Goal: Task Accomplishment & Management: Use online tool/utility

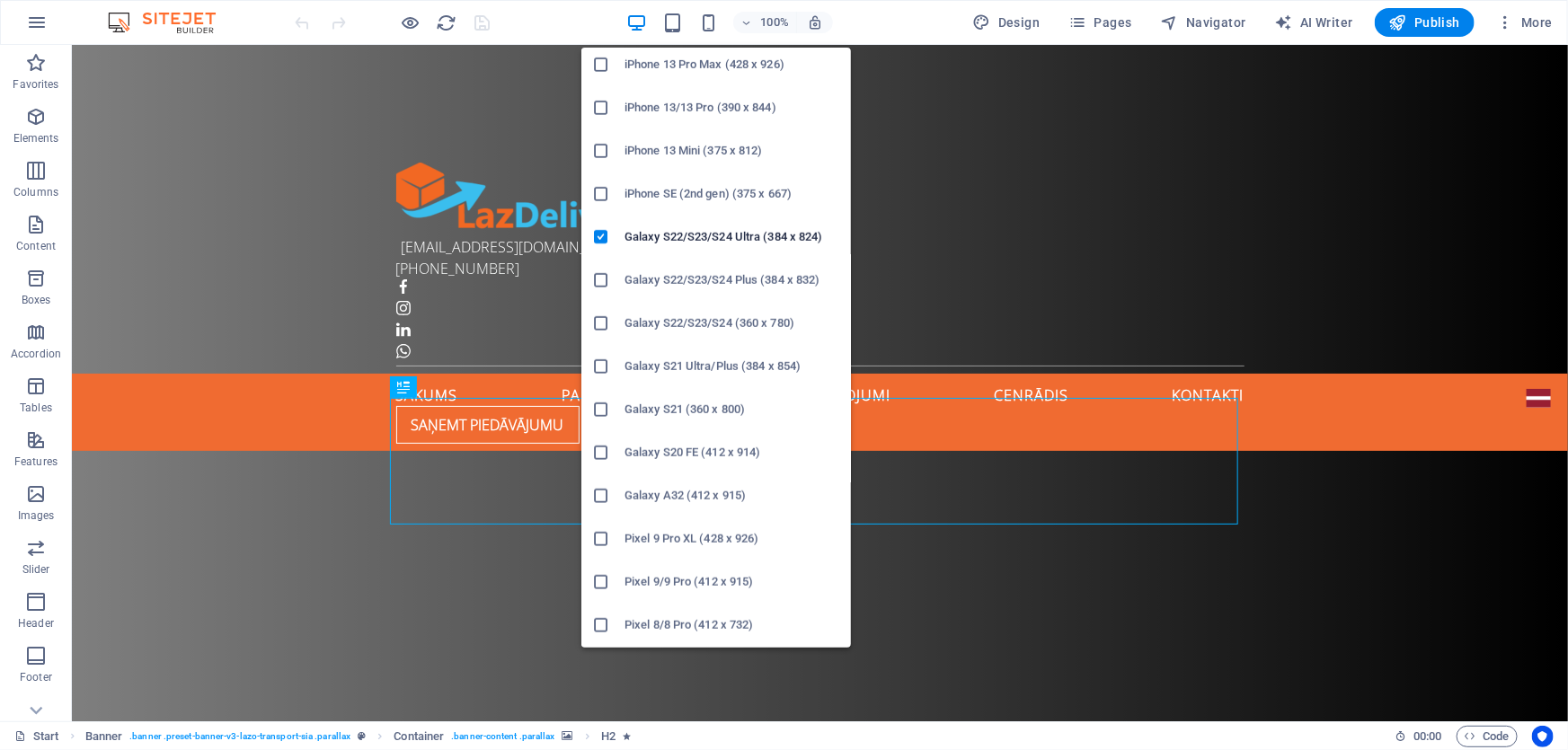
scroll to position [489, 0]
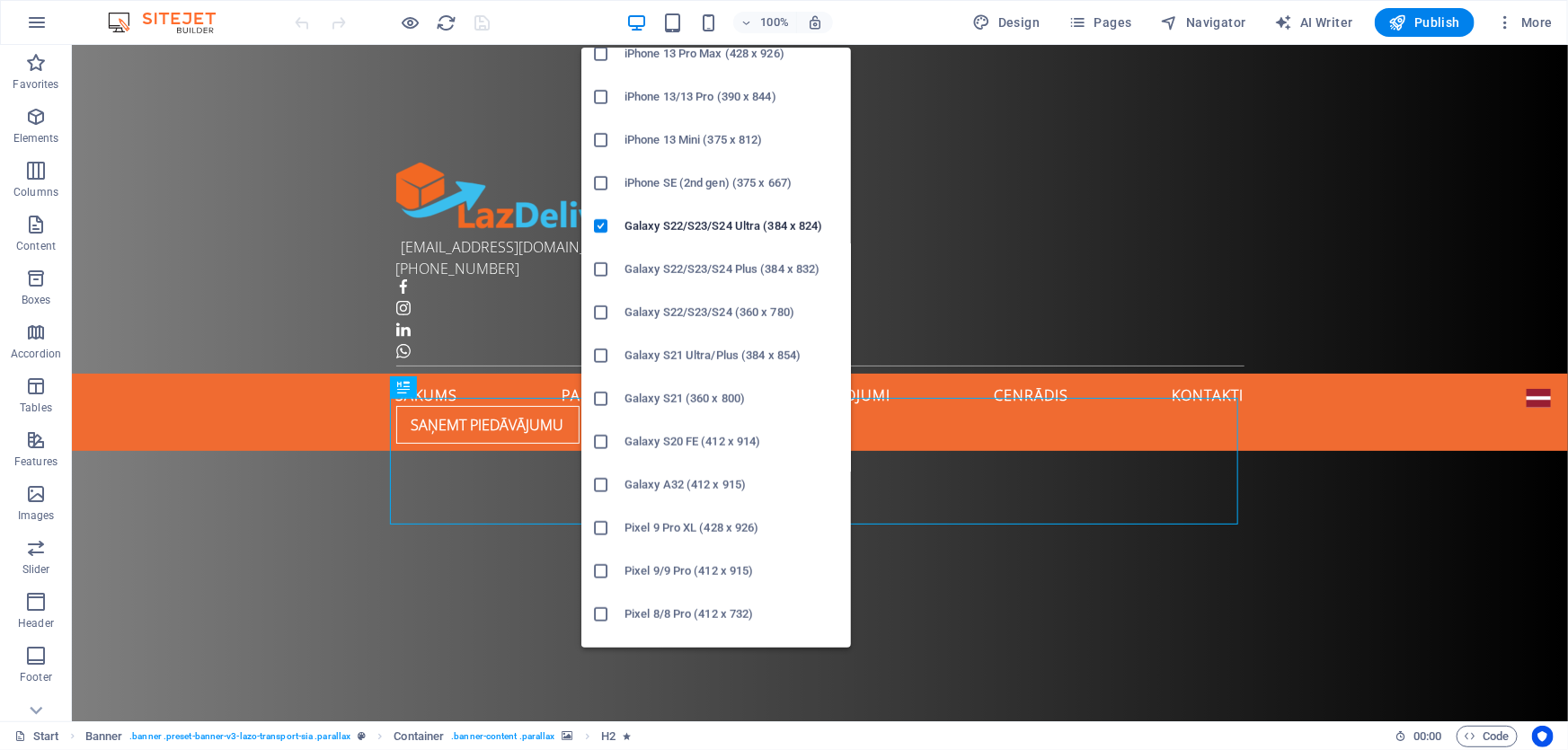
click at [593, 225] on icon at bounding box center [600, 226] width 18 height 18
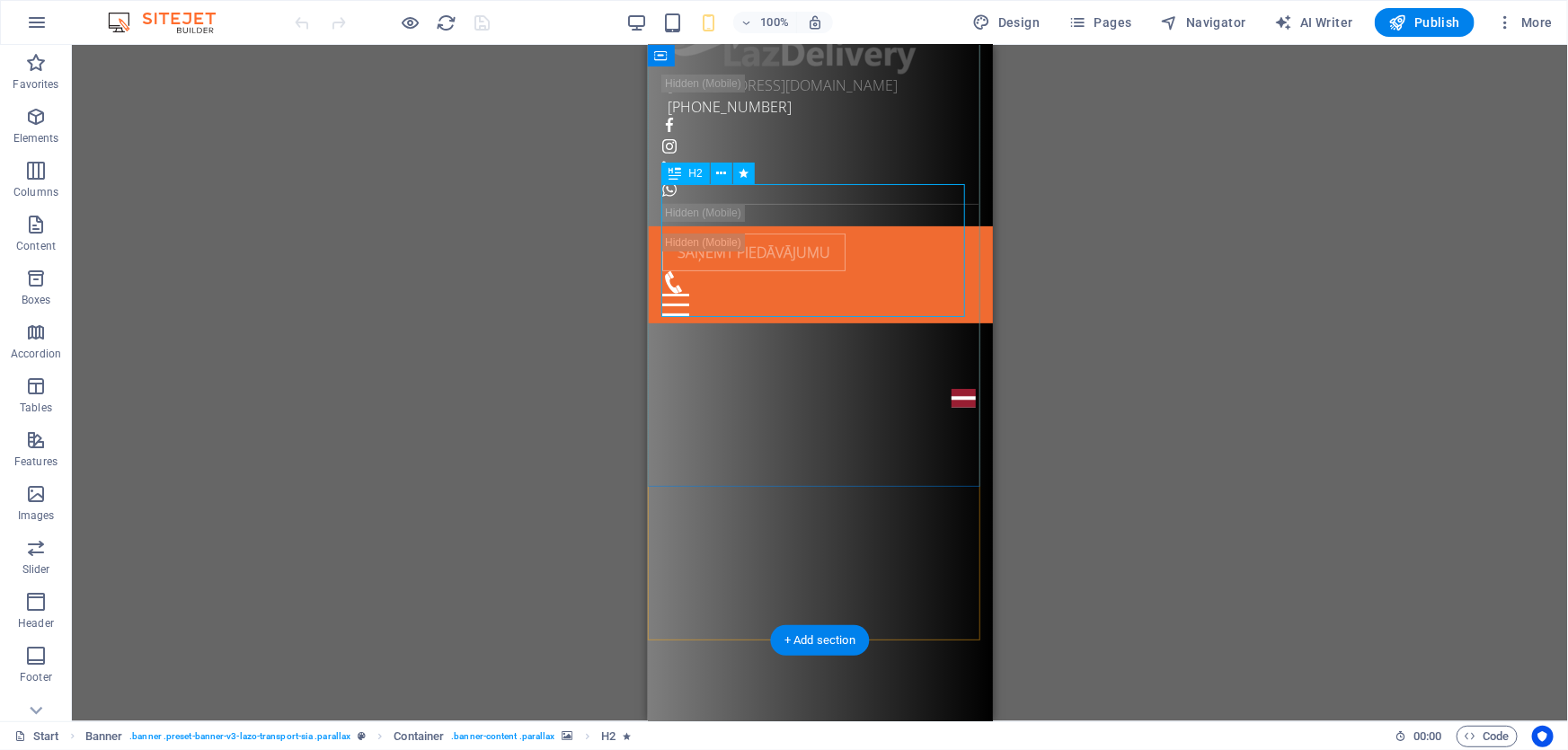
scroll to position [326, 0]
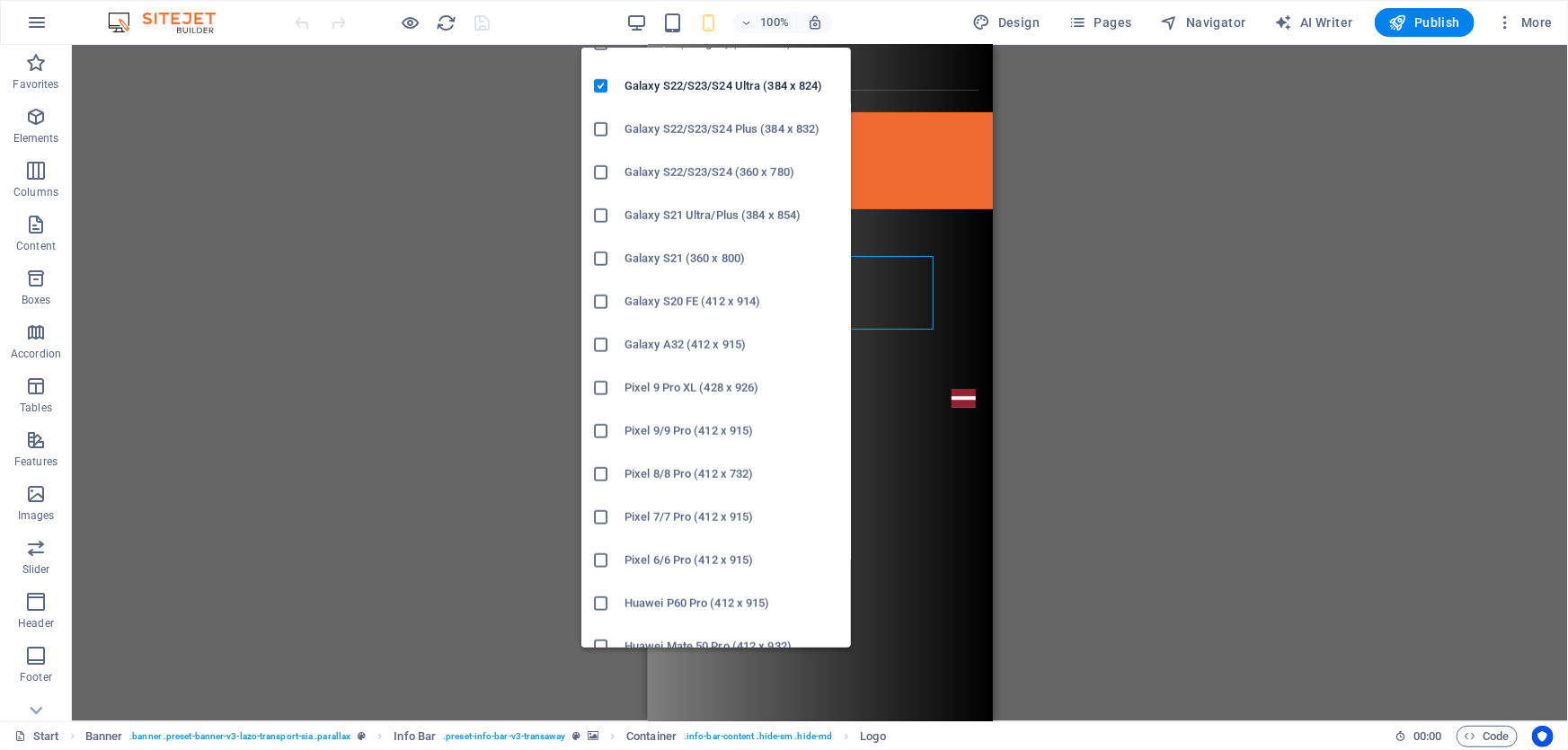
scroll to position [576, 0]
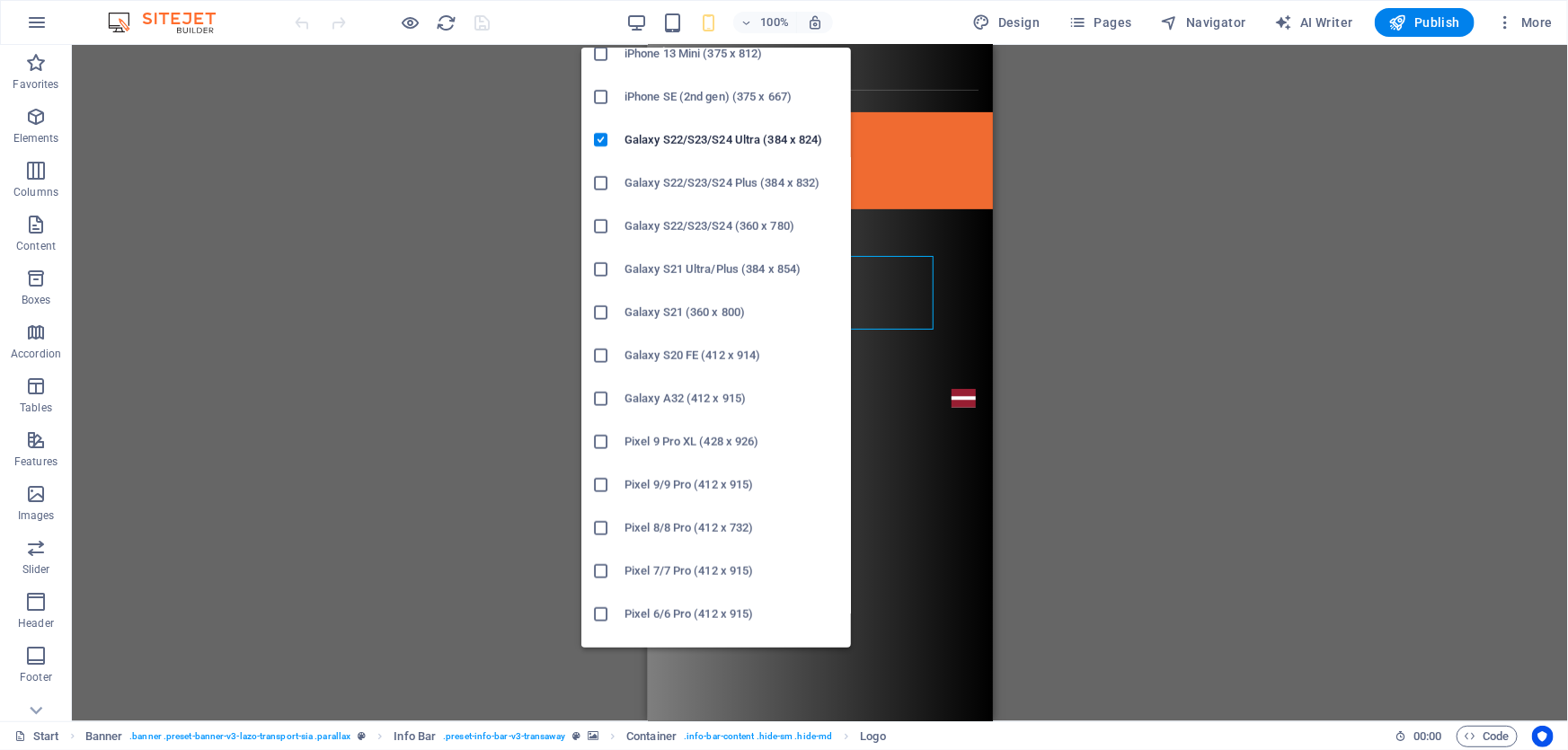
click at [595, 185] on icon at bounding box center [600, 183] width 18 height 18
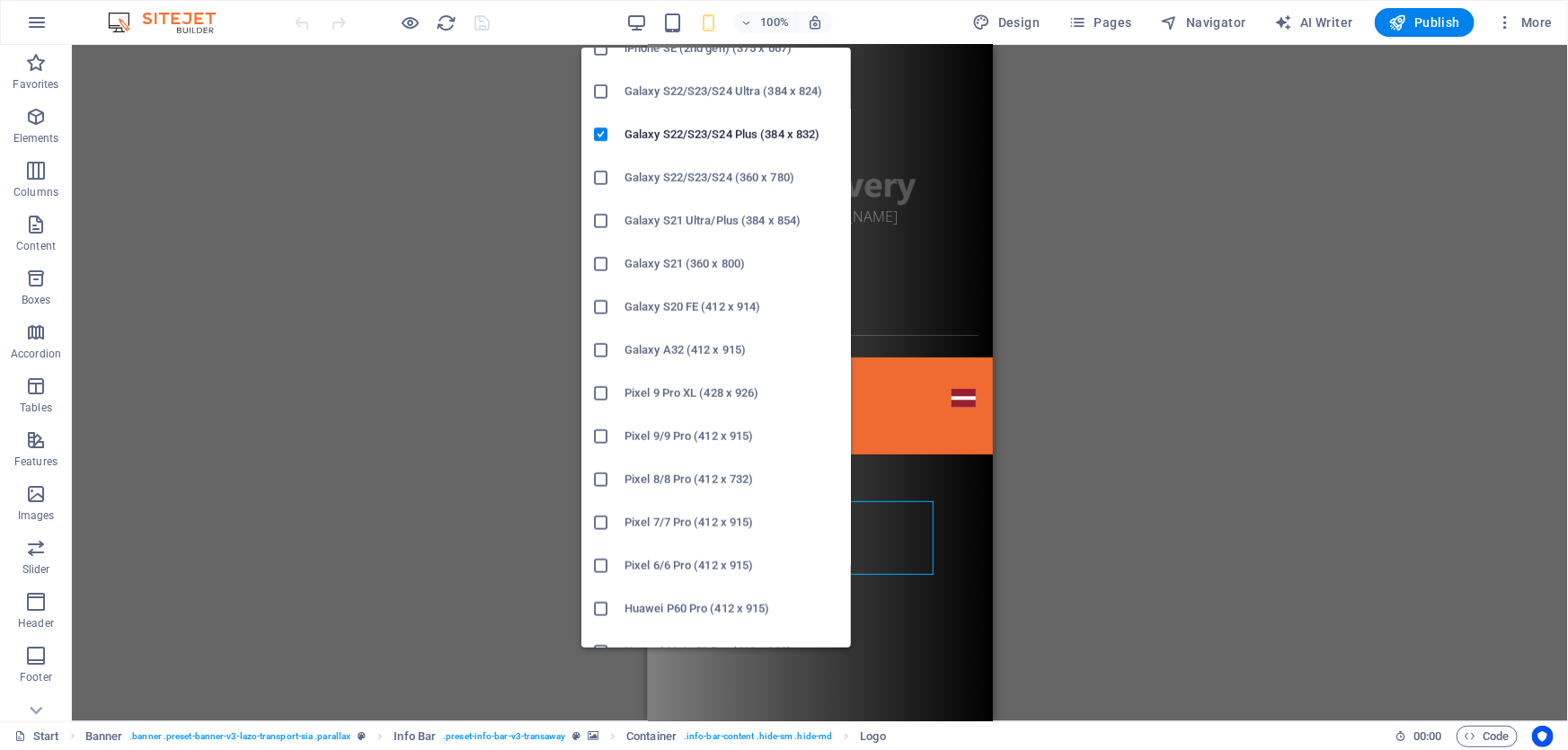
scroll to position [654, 0]
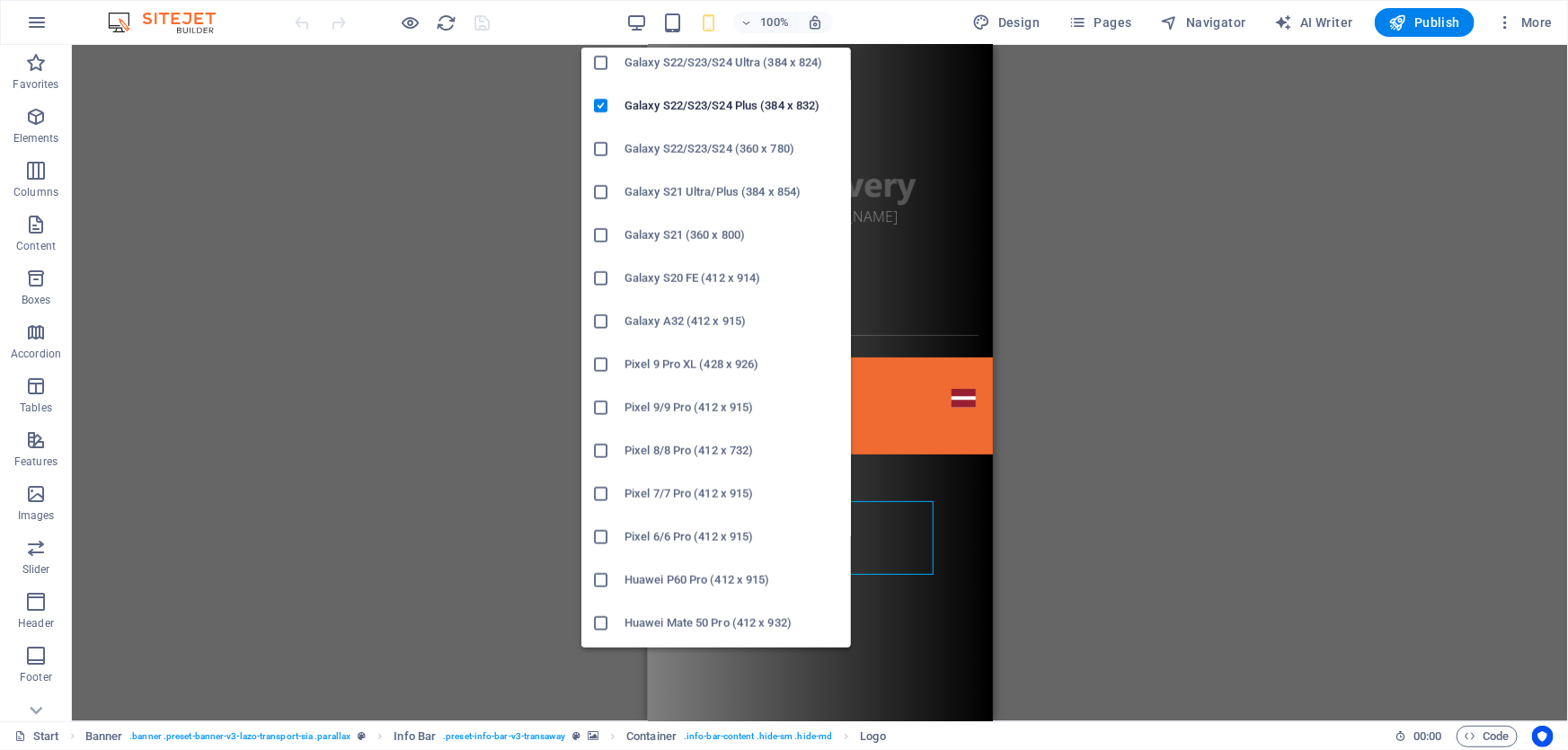
click at [616, 617] on div at bounding box center [607, 623] width 32 height 18
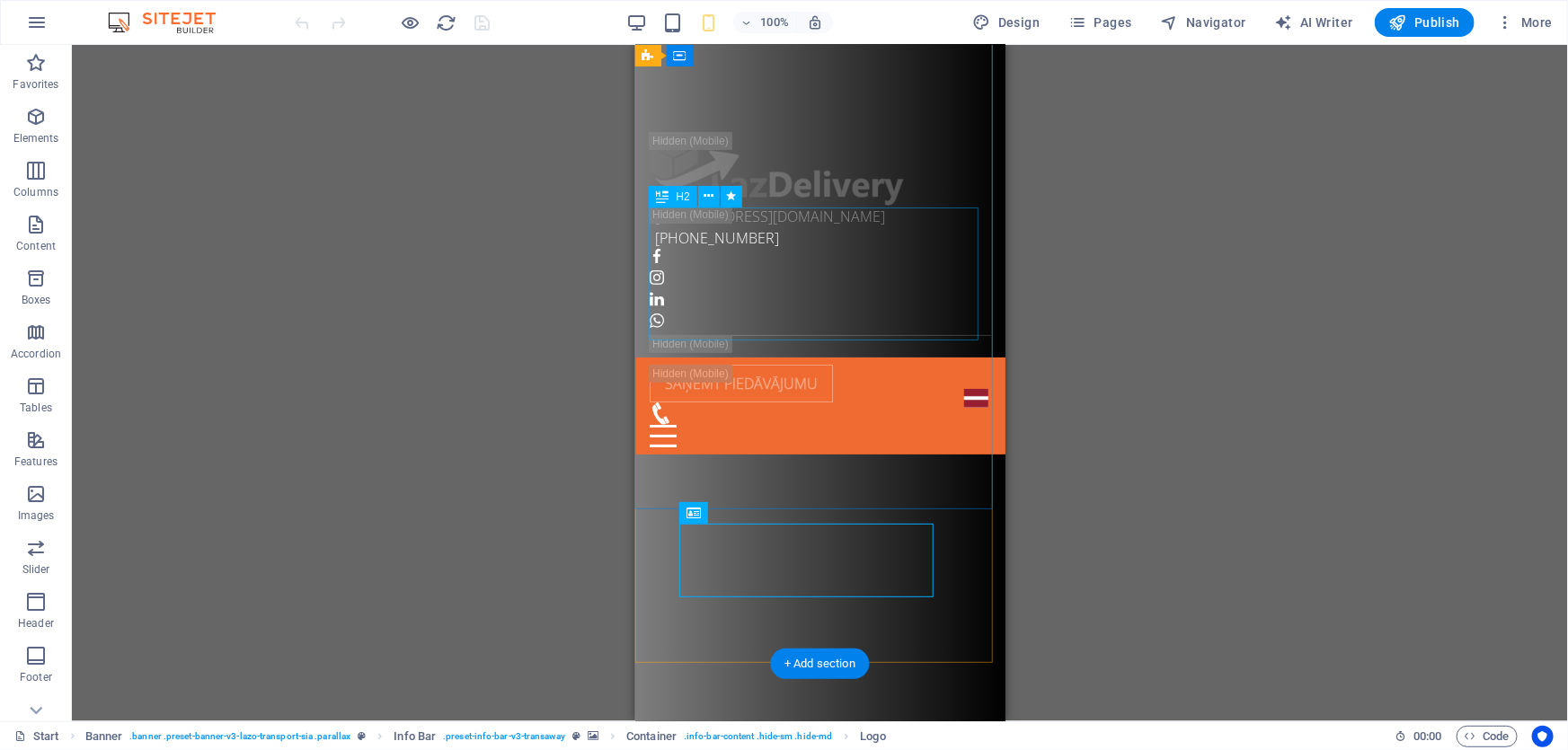
scroll to position [0, 0]
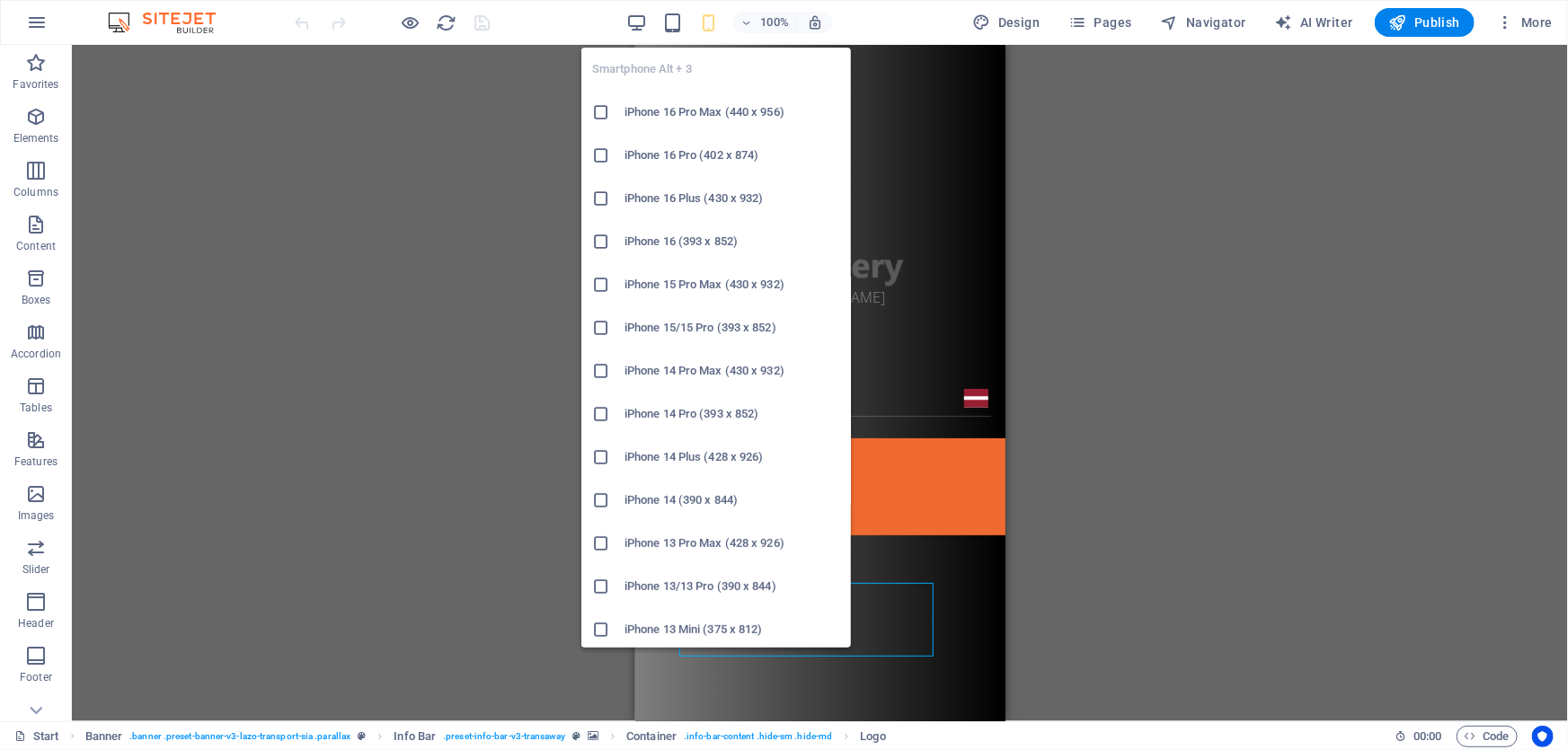
click at [663, 129] on li "iPhone 16 Pro Max (440 x 956)" at bounding box center [717, 112] width 270 height 43
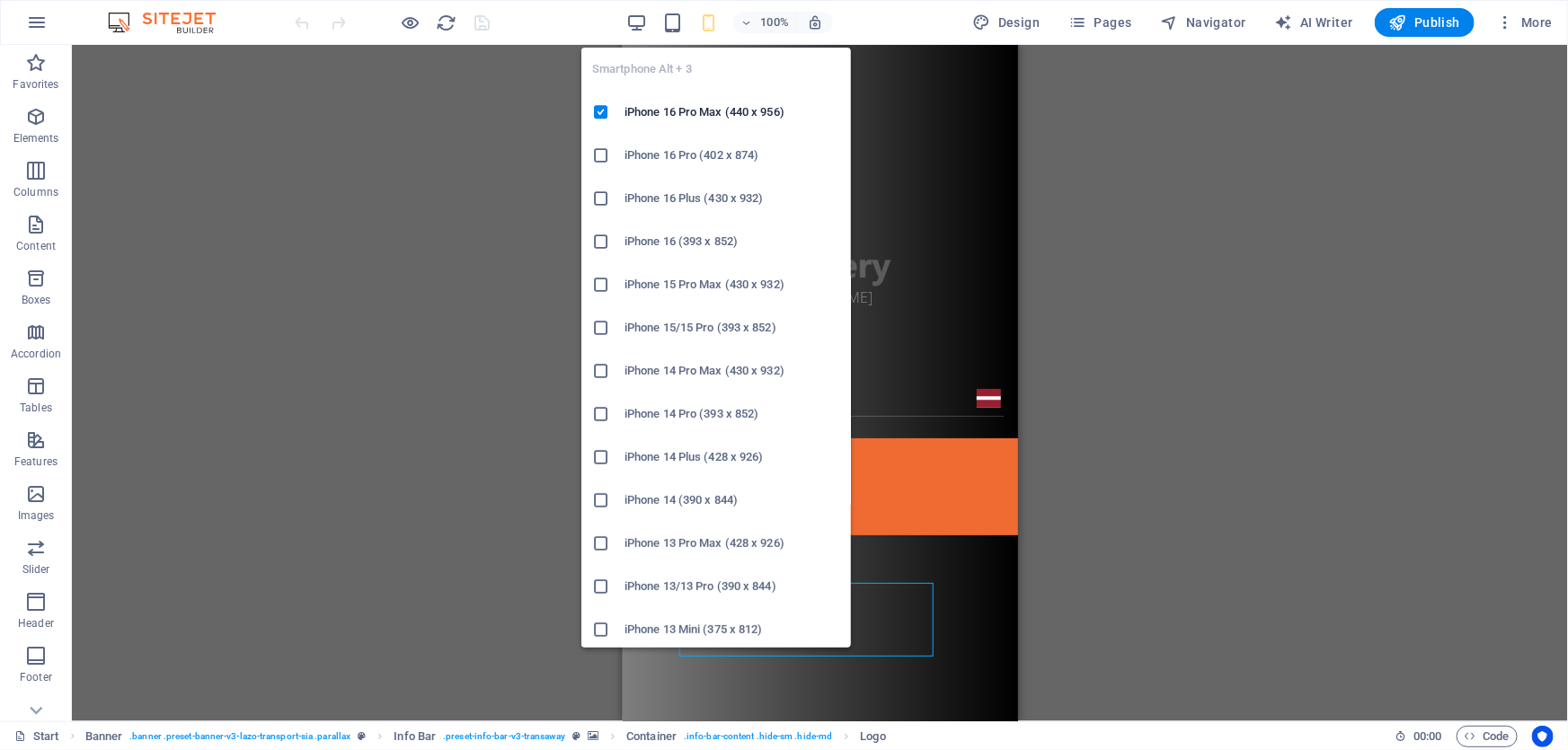
click at [693, 159] on h6 "iPhone 16 Pro (402 x 874)" at bounding box center [731, 156] width 216 height 22
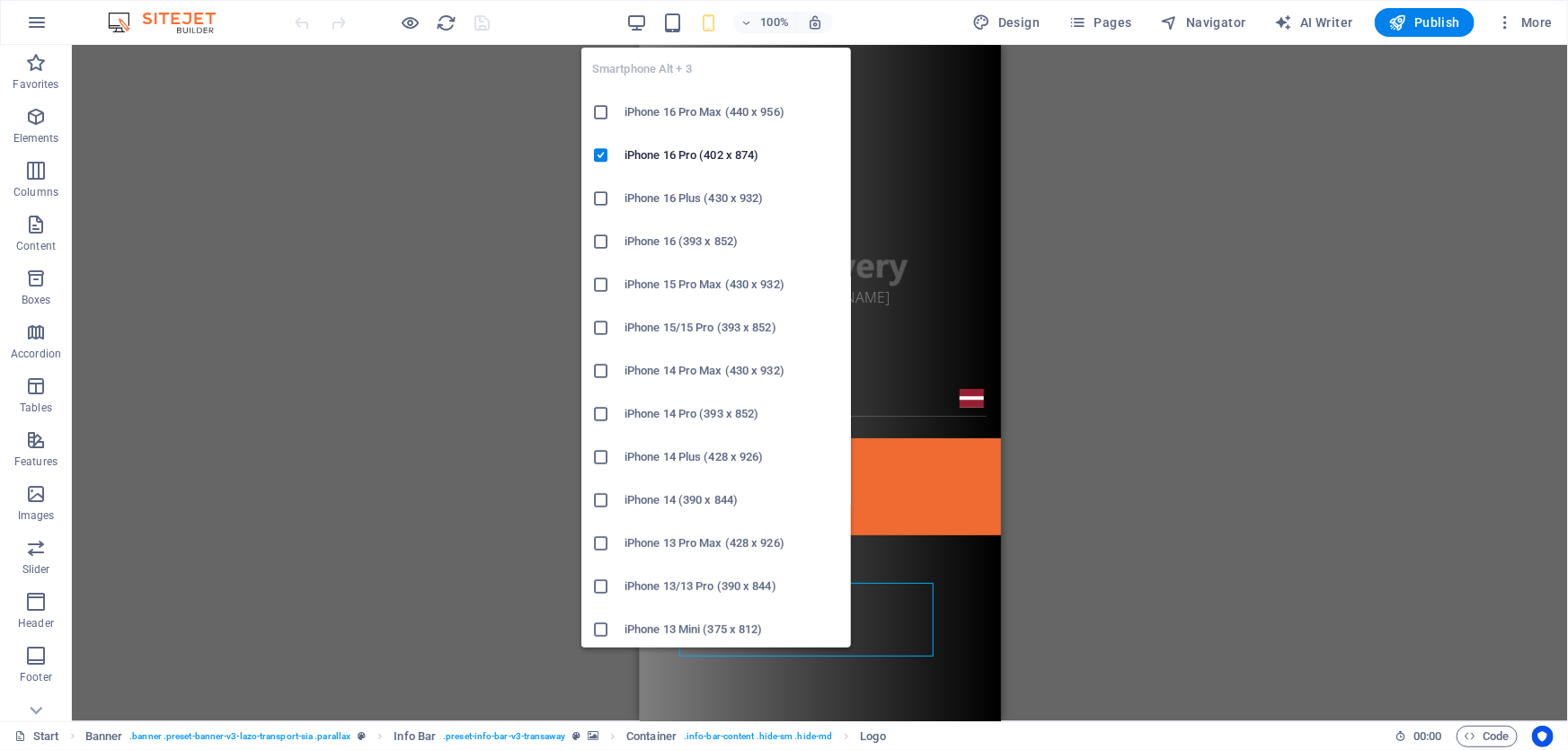
click at [693, 188] on h6 "iPhone 16 Plus (430 x 932)" at bounding box center [731, 199] width 216 height 22
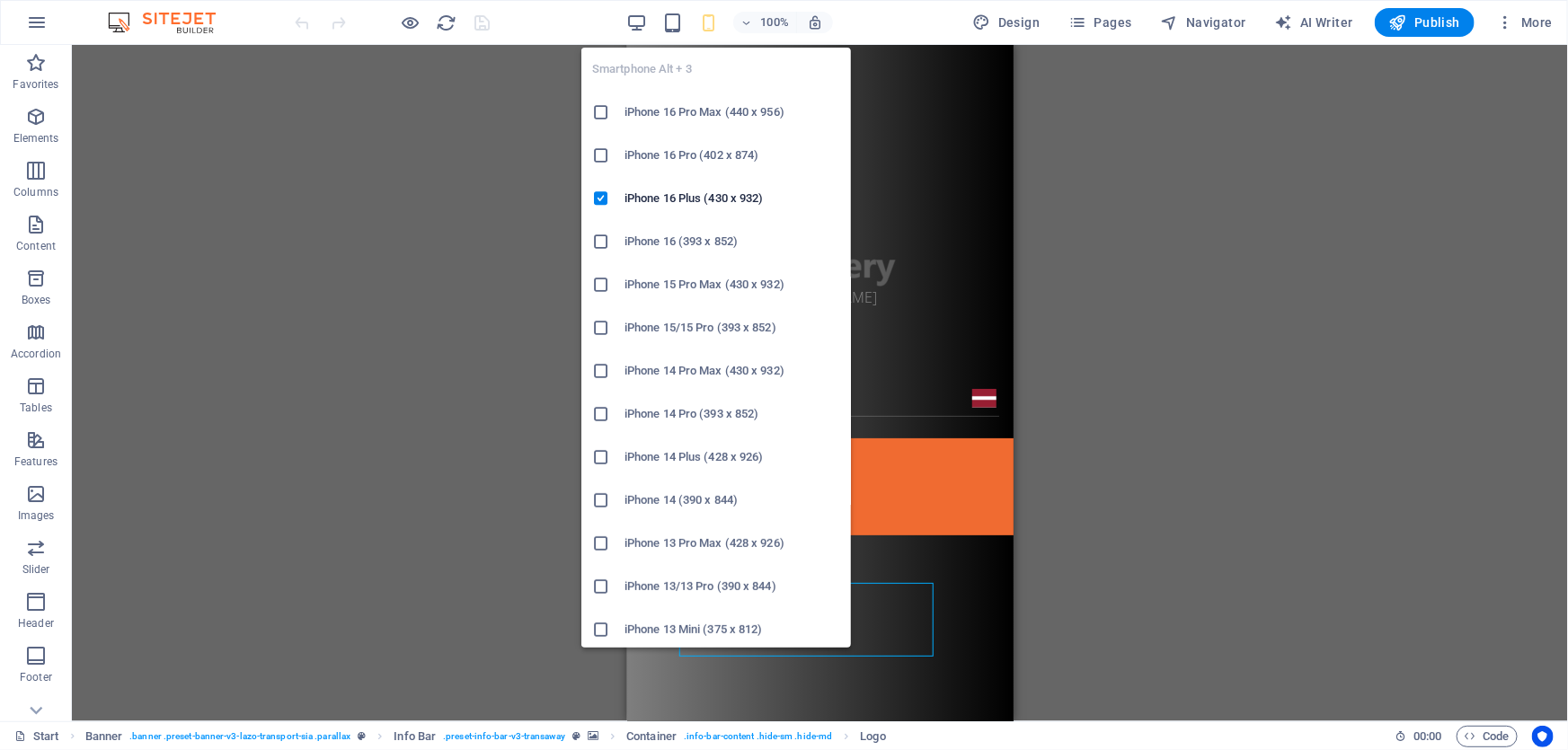
click at [683, 234] on h6 "iPhone 16 (393 x 852)" at bounding box center [731, 242] width 216 height 22
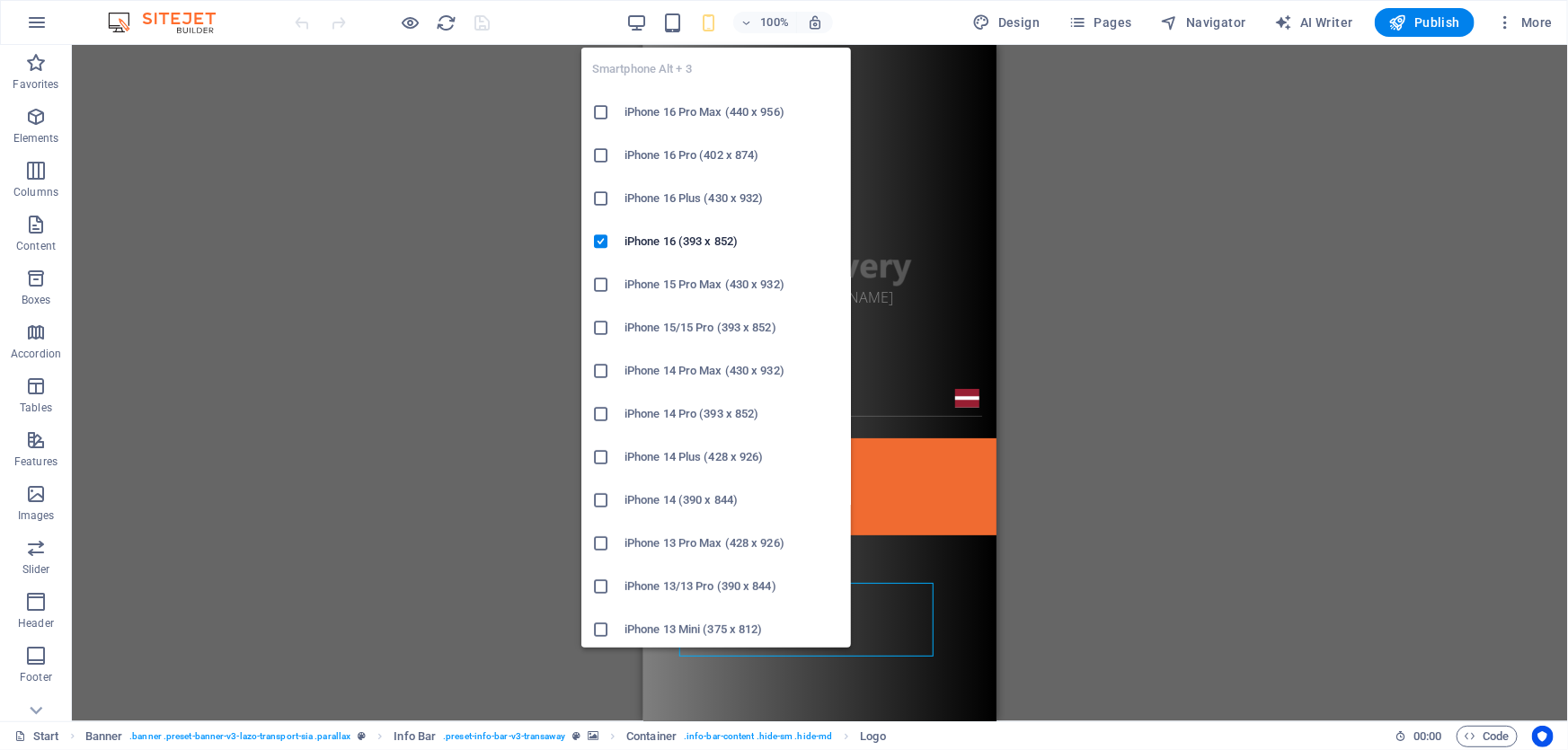
click at [696, 274] on h6 "iPhone 15 Pro Max (430 x 932)" at bounding box center [731, 284] width 216 height 22
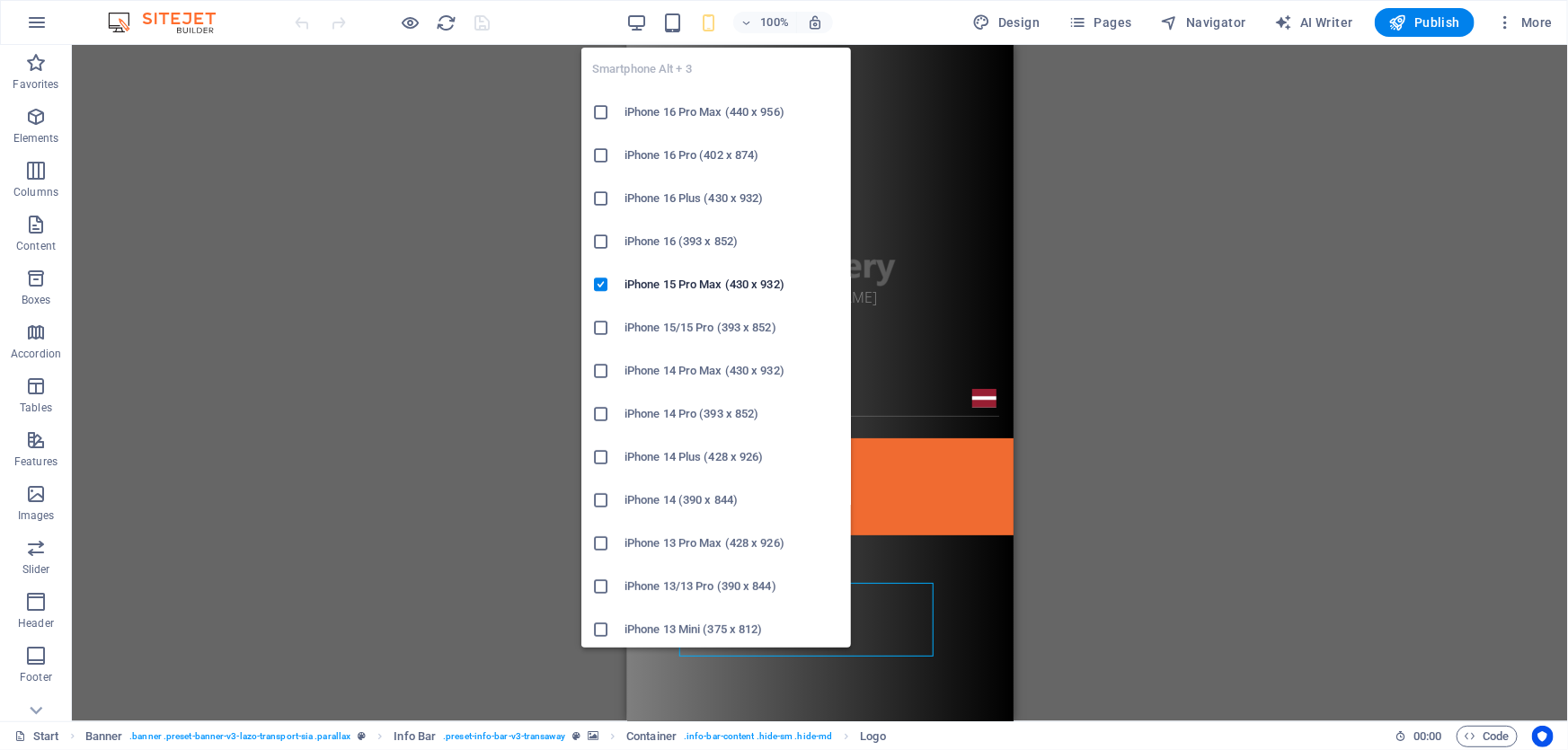
click at [683, 320] on h6 "iPhone 15/15 Pro (393 x 852)" at bounding box center [731, 328] width 216 height 22
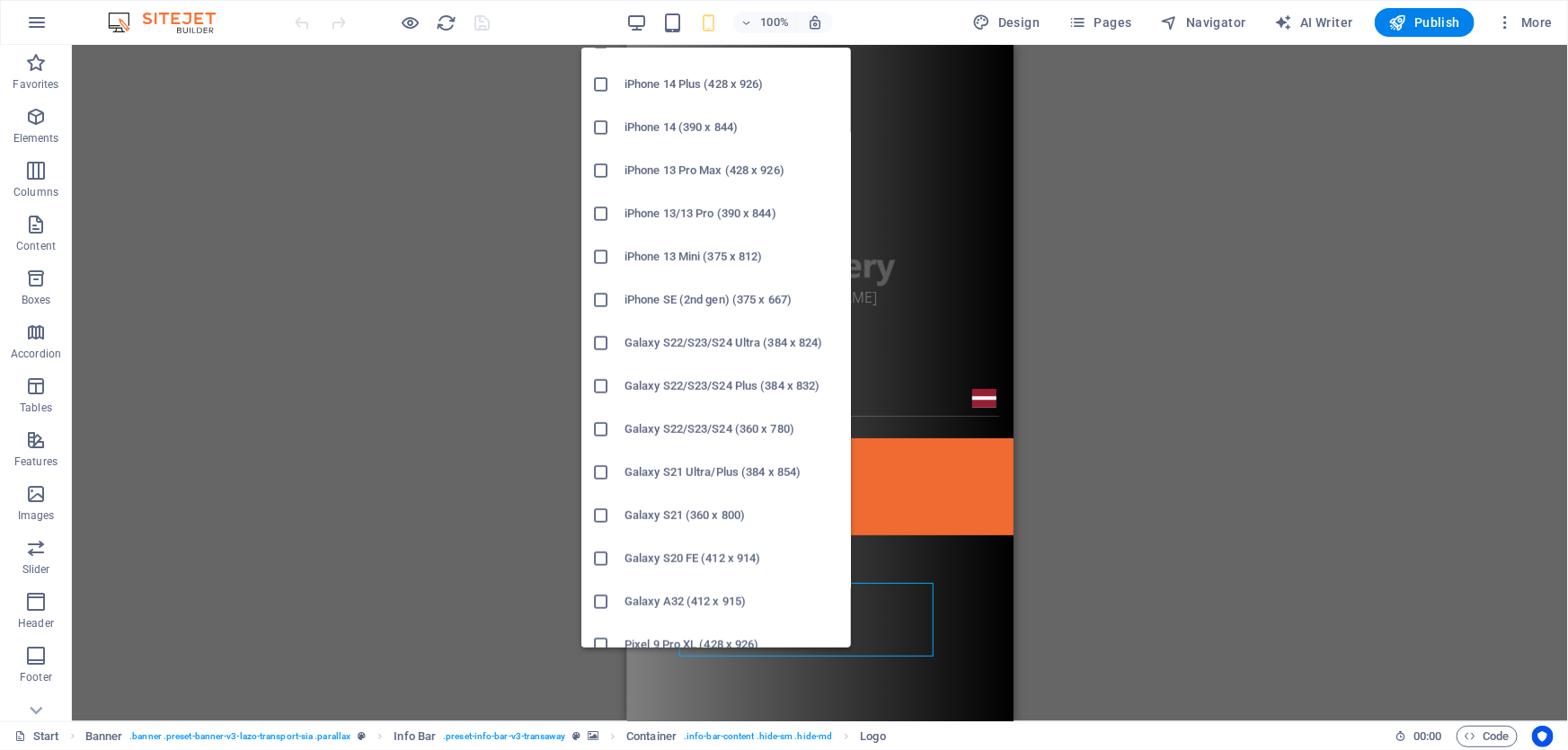
scroll to position [407, 0]
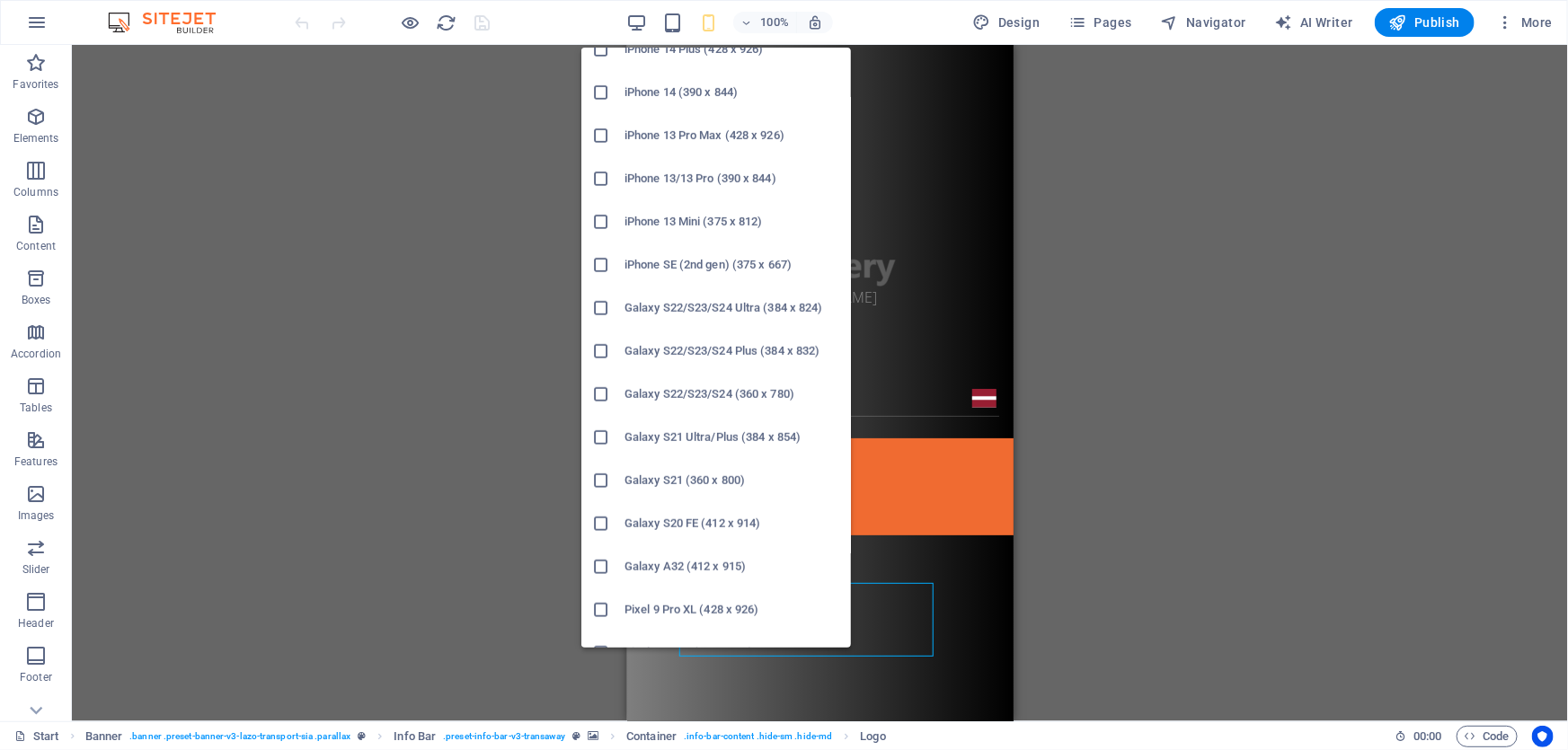
click at [677, 480] on h6 "Galaxy S21 (360 x 800)" at bounding box center [731, 480] width 216 height 22
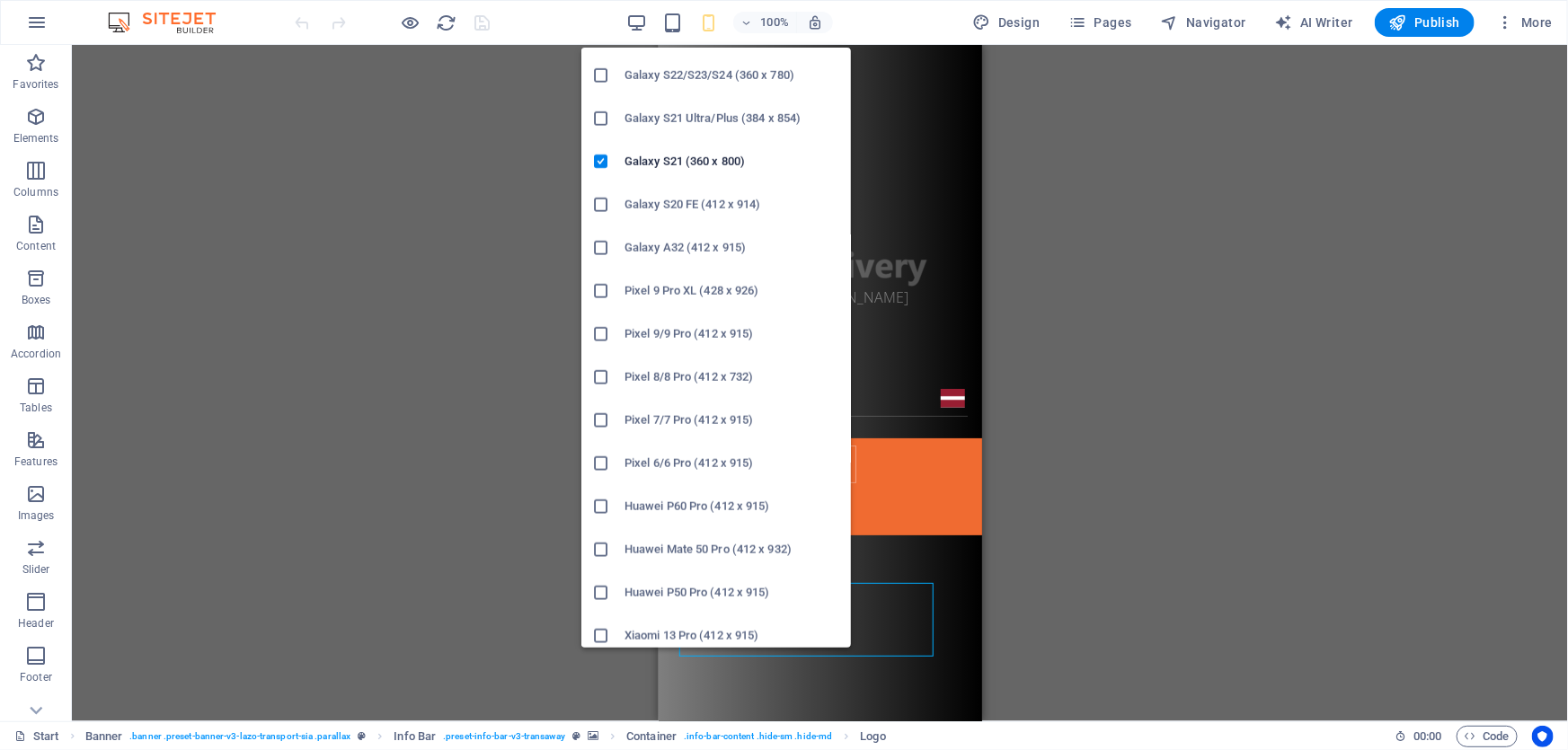
scroll to position [735, 0]
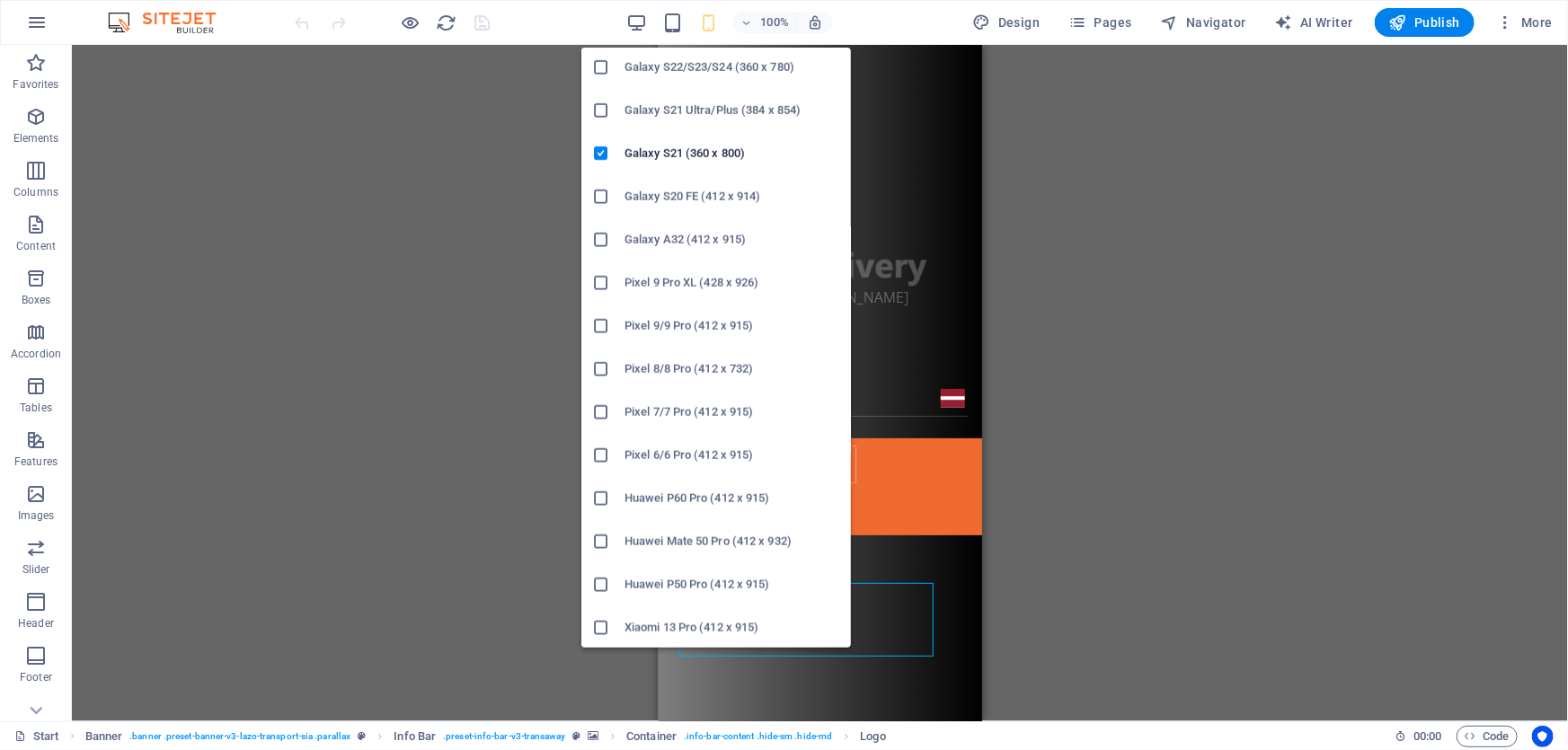
click at [678, 465] on h6 "Pixel 6/6 Pro (412 x 915)" at bounding box center [731, 456] width 216 height 22
click at [695, 110] on h6 "iPhone 16 Pro Max (440 x 956)" at bounding box center [731, 112] width 216 height 22
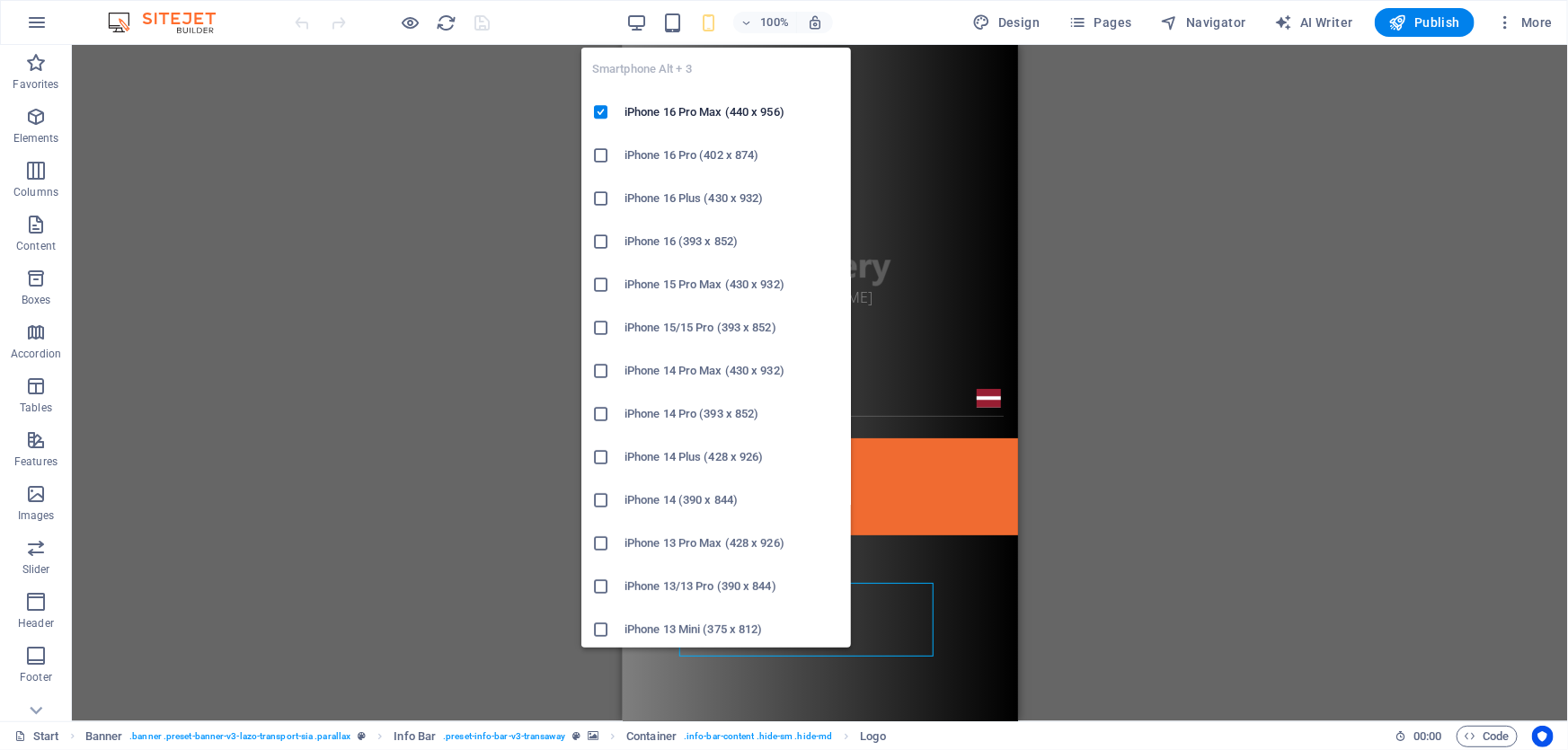
click at [669, 72] on ul "Smartphone Alt + 3 iPhone 16 Pro Max (440 x 956) iPhone 16 Pro (402 x 874) iPho…" at bounding box center [717, 759] width 270 height 1423
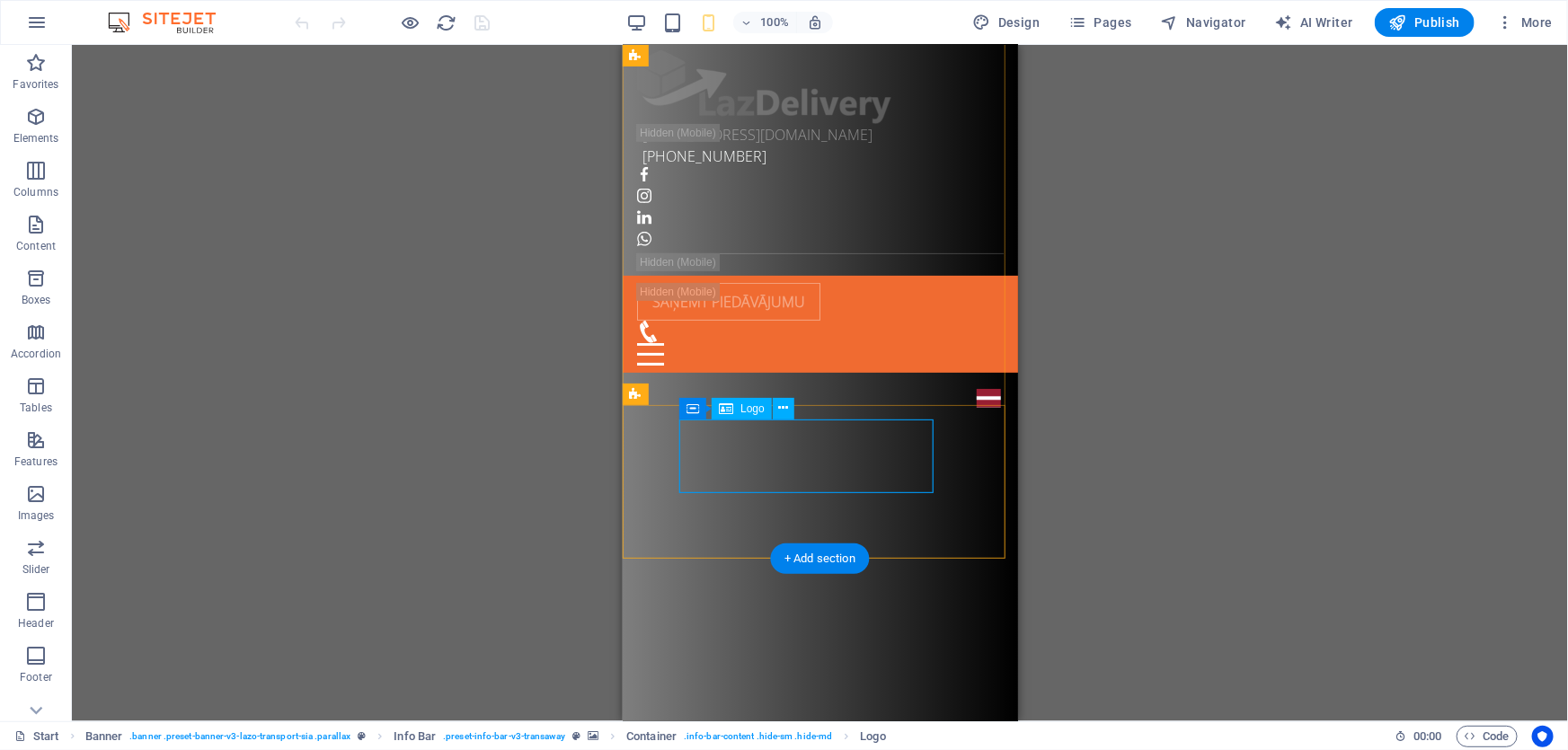
scroll to position [0, 0]
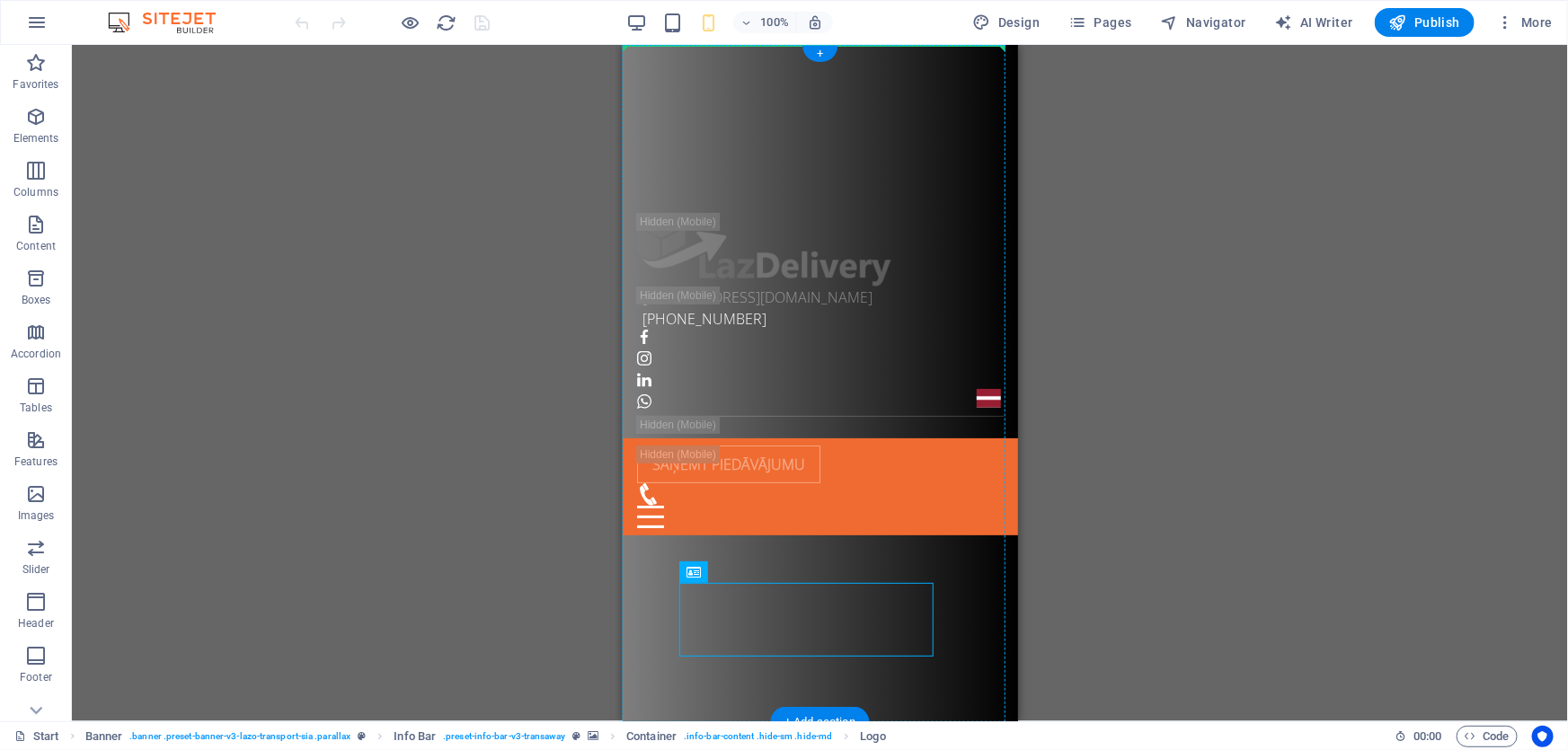
drag, startPoint x: 799, startPoint y: 621, endPoint x: 804, endPoint y: 210, distance: 411.0
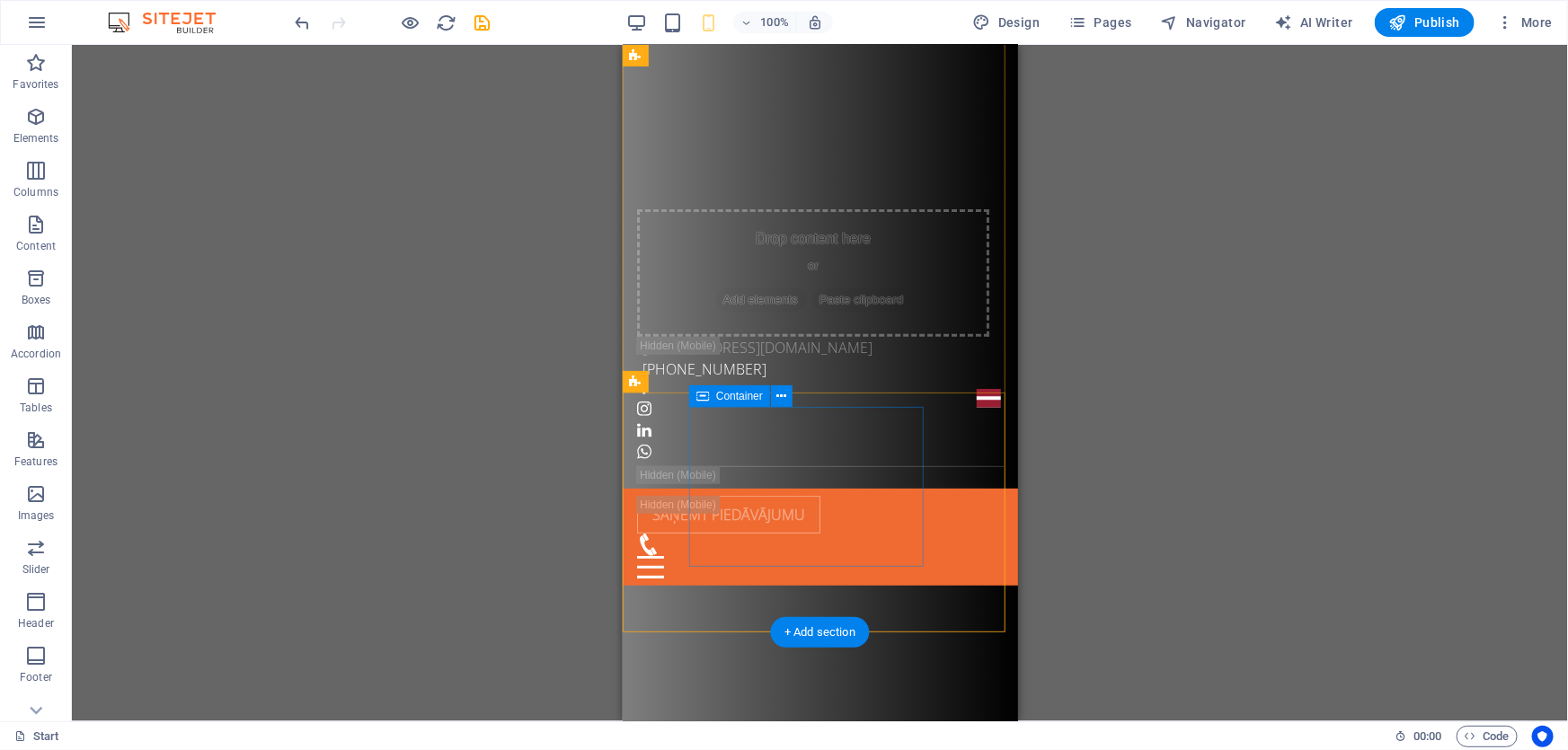
scroll to position [175, 0]
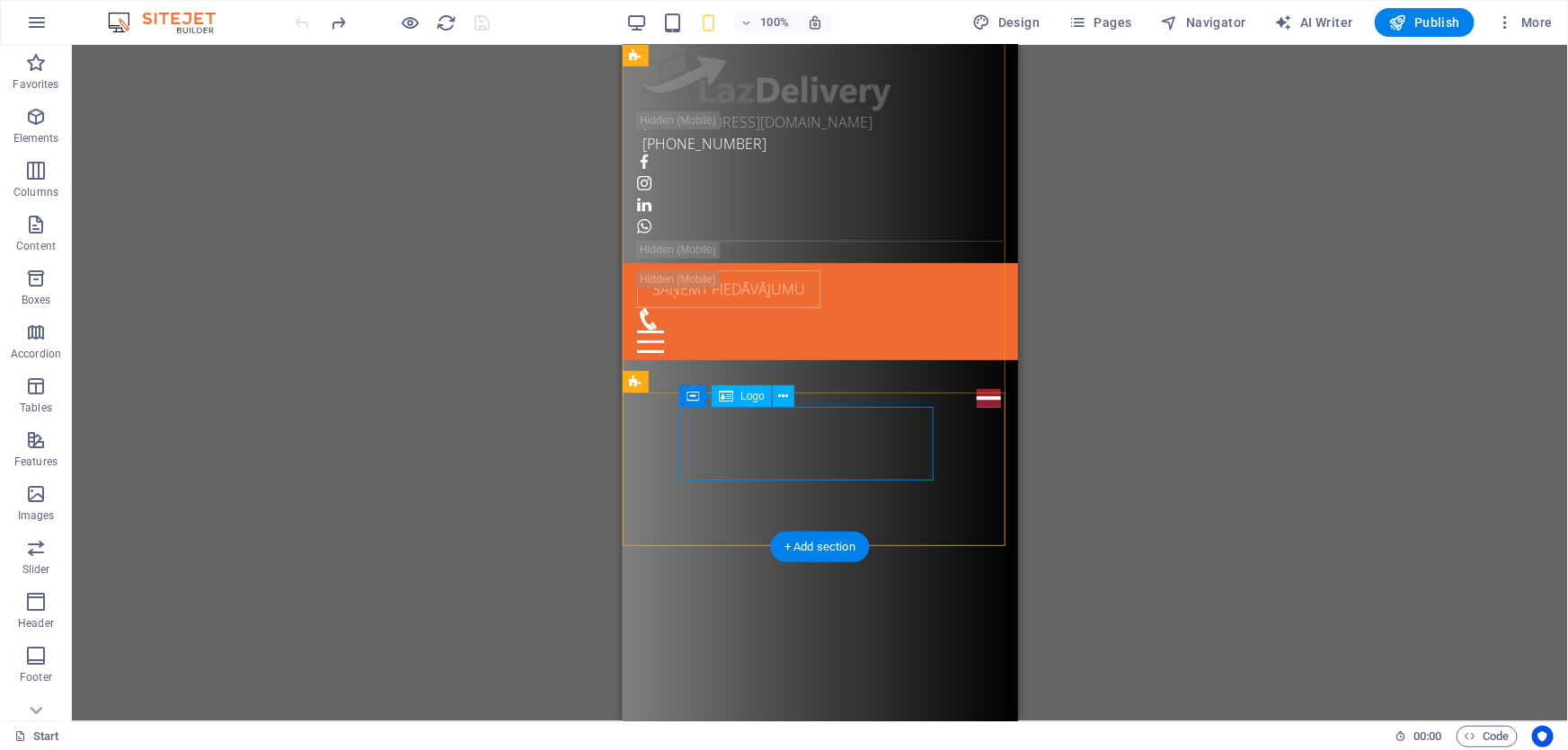
click at [820, 110] on div at bounding box center [812, 73] width 352 height 74
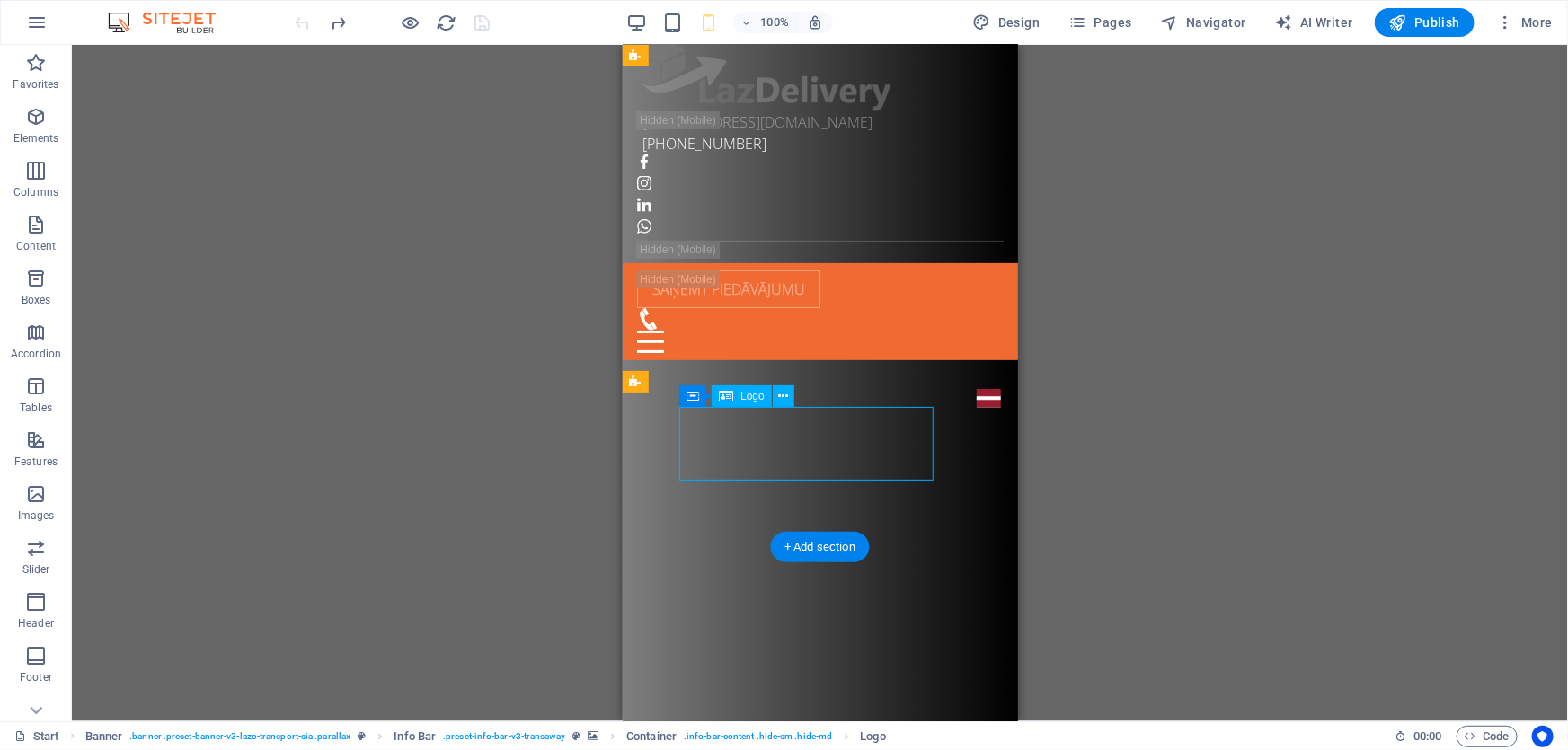
click at [820, 110] on div at bounding box center [812, 73] width 352 height 74
select select "px"
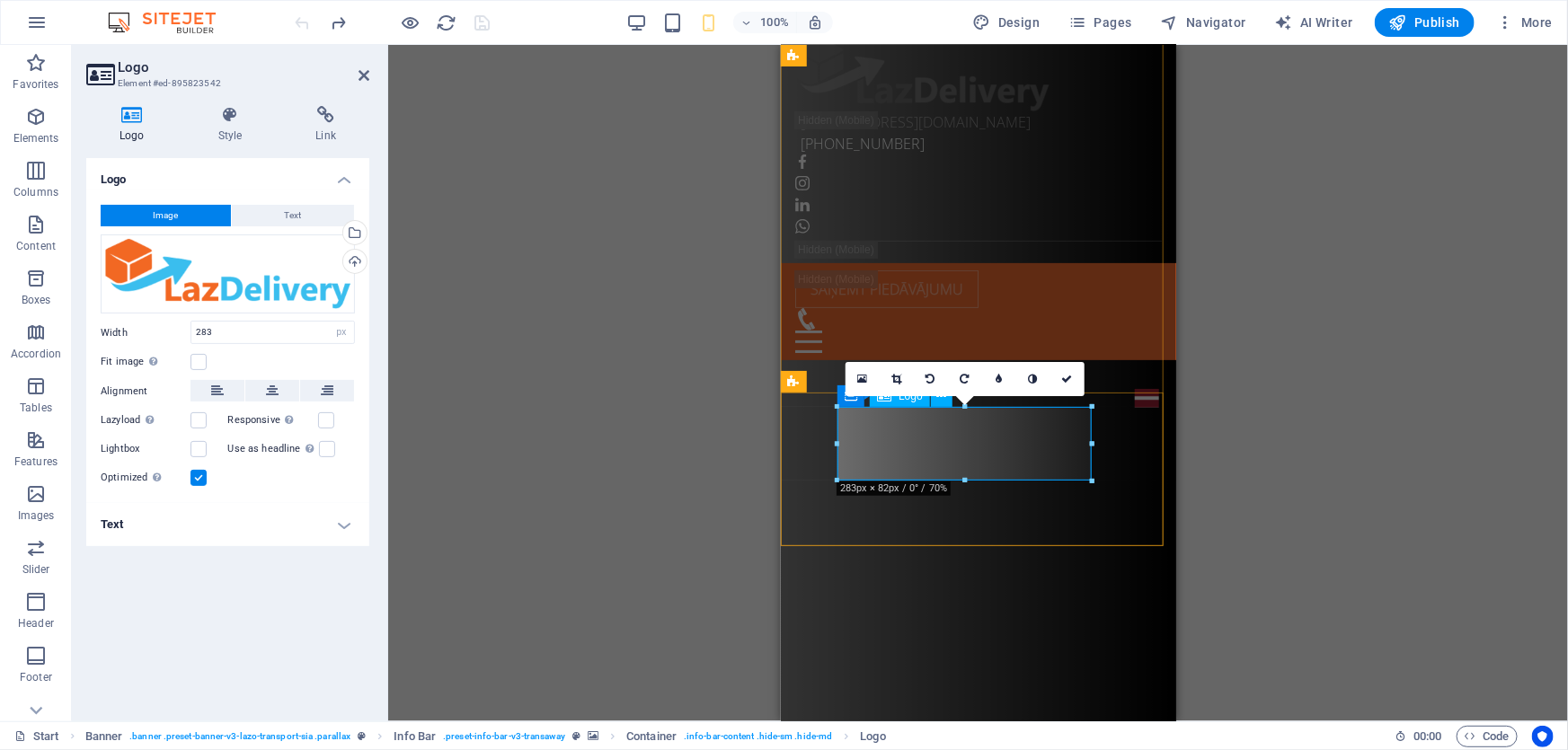
click at [959, 110] on div at bounding box center [971, 73] width 352 height 74
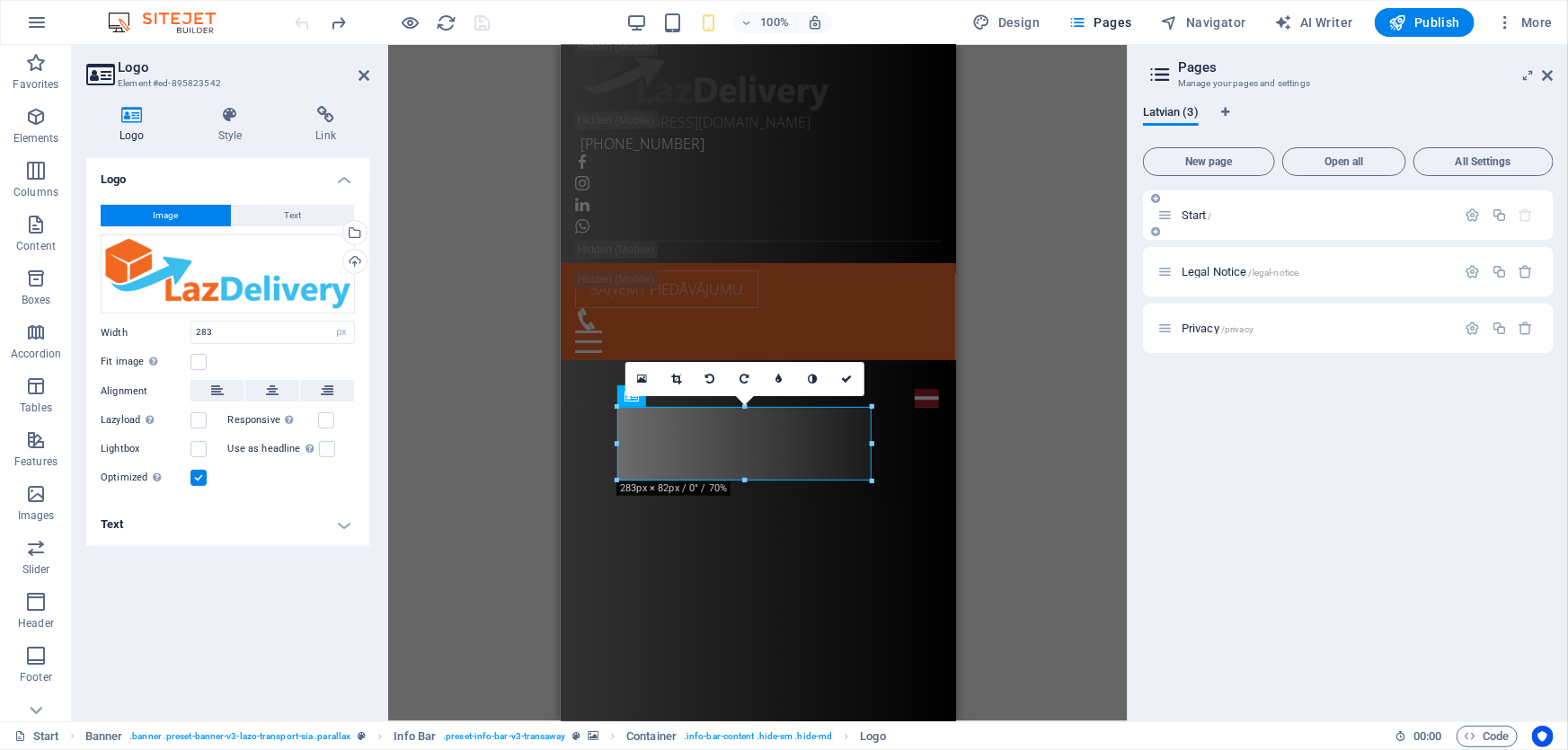
click at [1210, 211] on span "/" at bounding box center [1211, 216] width 4 height 10
click at [1196, 211] on span "Start /" at bounding box center [1196, 216] width 31 height 14
click at [1164, 216] on icon at bounding box center [1165, 216] width 16 height 16
drag, startPoint x: 1166, startPoint y: 219, endPoint x: 1178, endPoint y: 219, distance: 12.0
click at [1178, 219] on div "Start / Legal Notice /legal-notice Privacy /privacy" at bounding box center [1348, 271] width 410 height 162
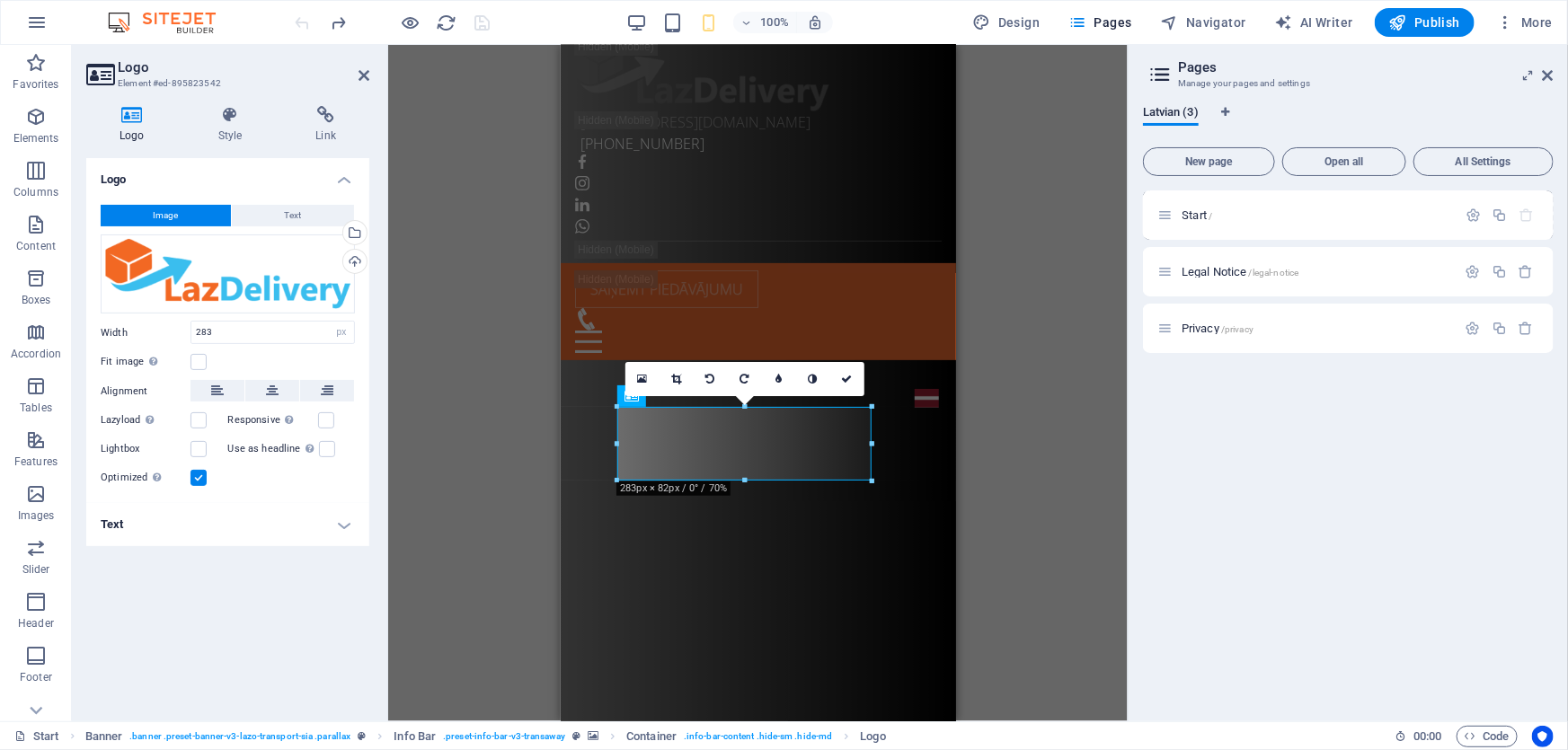
click at [1199, 219] on div at bounding box center [1348, 215] width 410 height 49
click at [1199, 212] on span "Start /" at bounding box center [1196, 216] width 31 height 14
click at [1236, 225] on div "Start /" at bounding box center [1348, 215] width 410 height 49
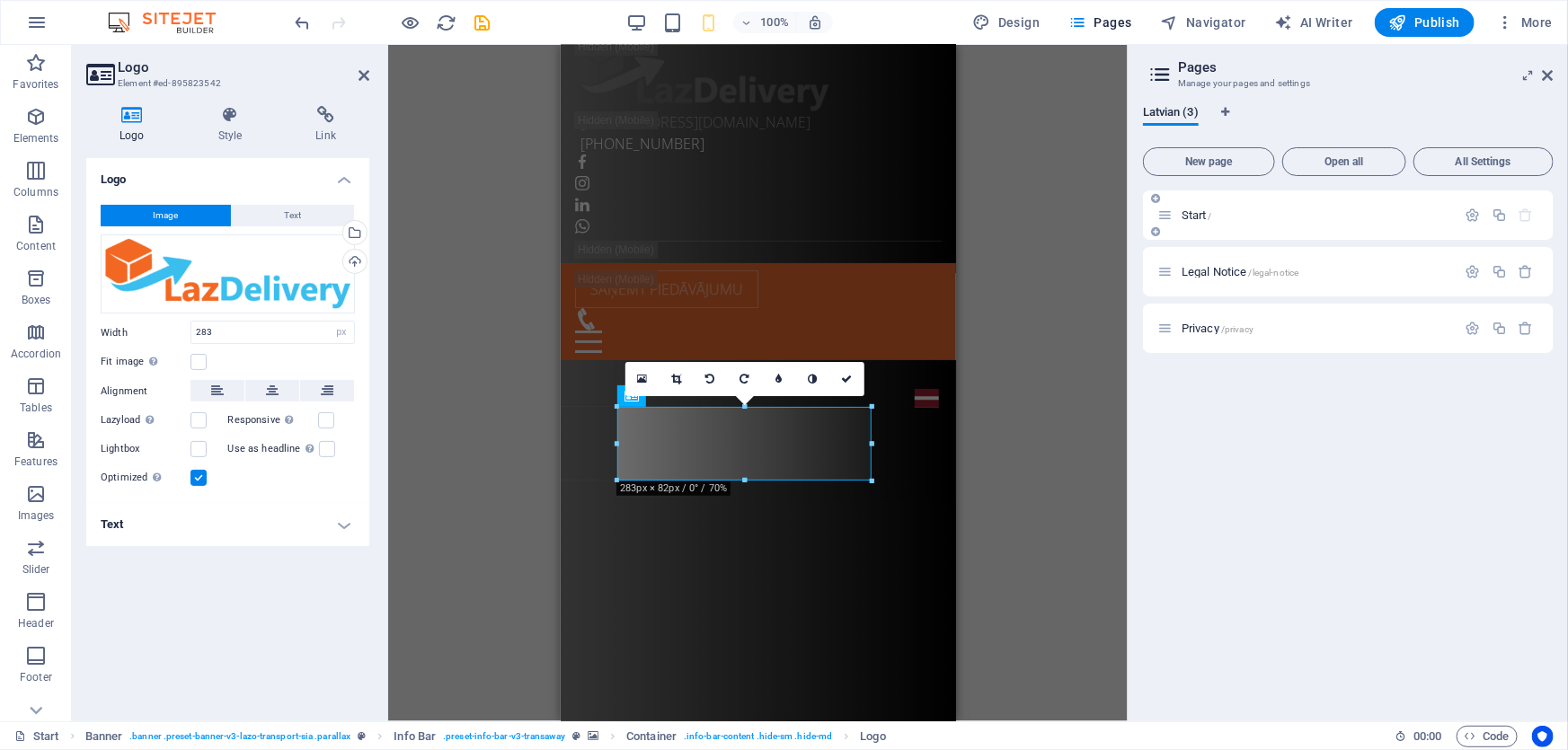
click at [1235, 225] on div "Start /" at bounding box center [1348, 215] width 410 height 49
click at [1150, 228] on span at bounding box center [1155, 231] width 11 height 11
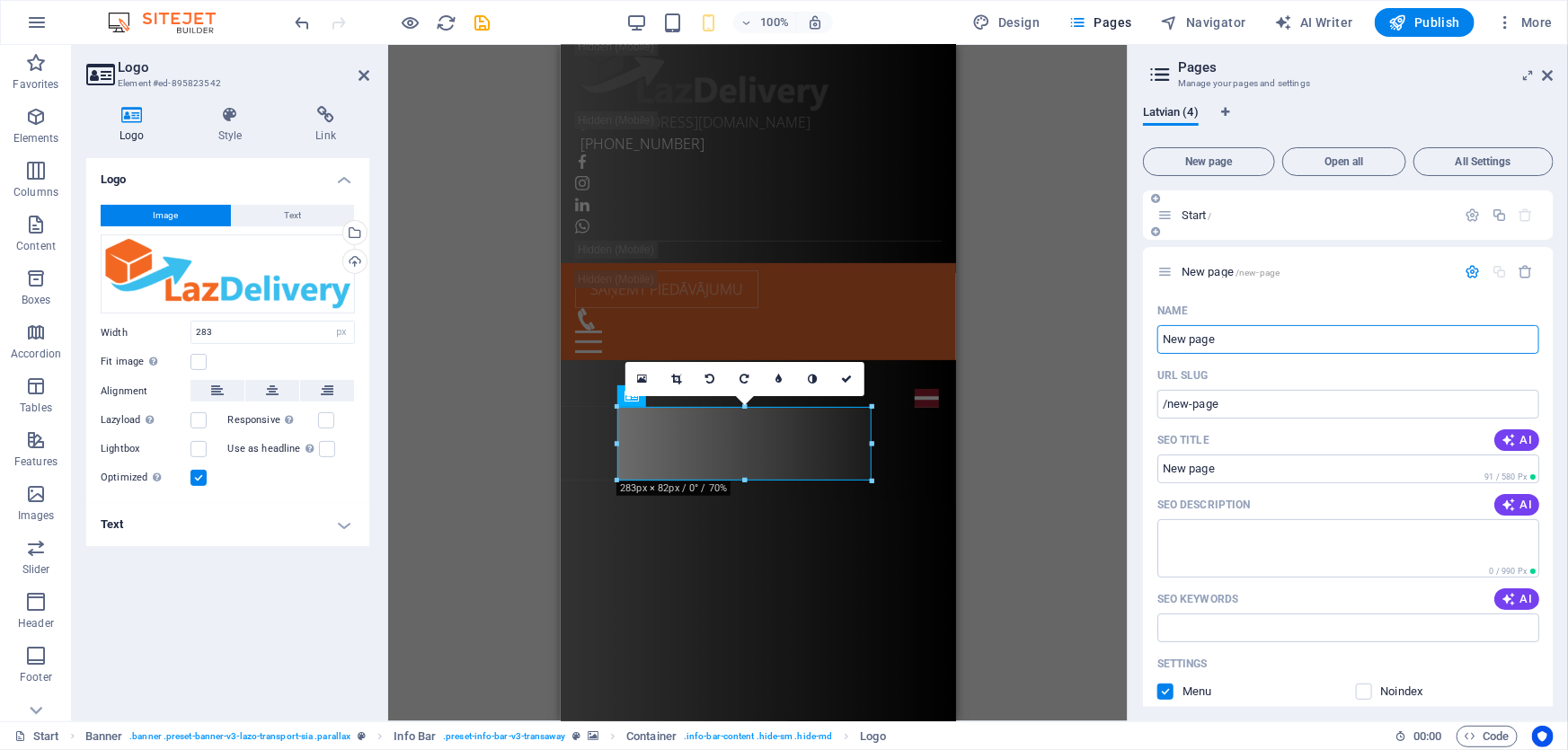
click at [1201, 221] on div "Start /" at bounding box center [1307, 215] width 299 height 21
click at [1191, 221] on div "Start /" at bounding box center [1307, 215] width 299 height 21
click at [1168, 213] on icon at bounding box center [1165, 216] width 16 height 16
click at [1166, 214] on icon at bounding box center [1165, 216] width 16 height 16
drag, startPoint x: 1521, startPoint y: 270, endPoint x: 1473, endPoint y: 289, distance: 51.6
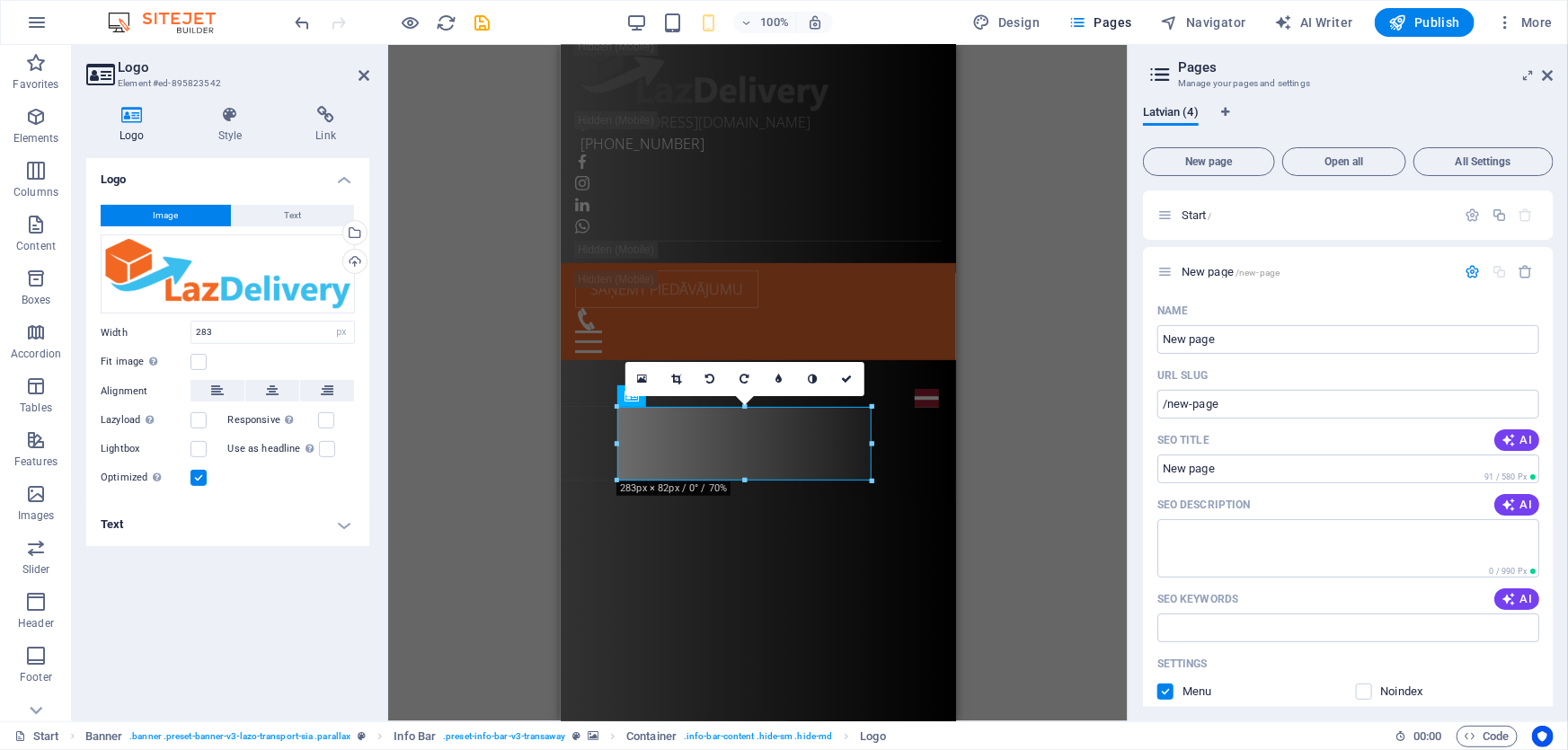
click at [1518, 270] on icon "button" at bounding box center [1526, 272] width 16 height 16
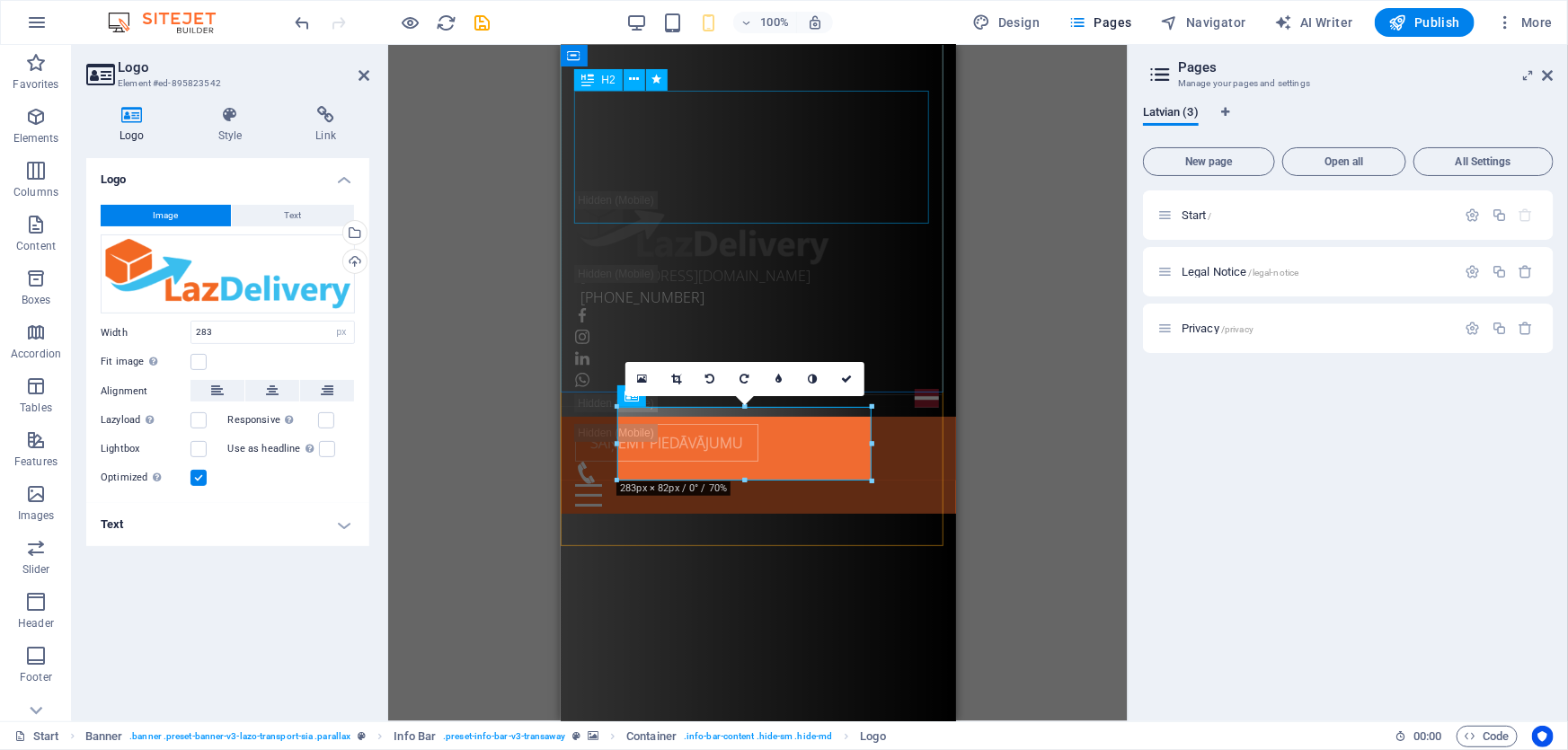
scroll to position [0, 0]
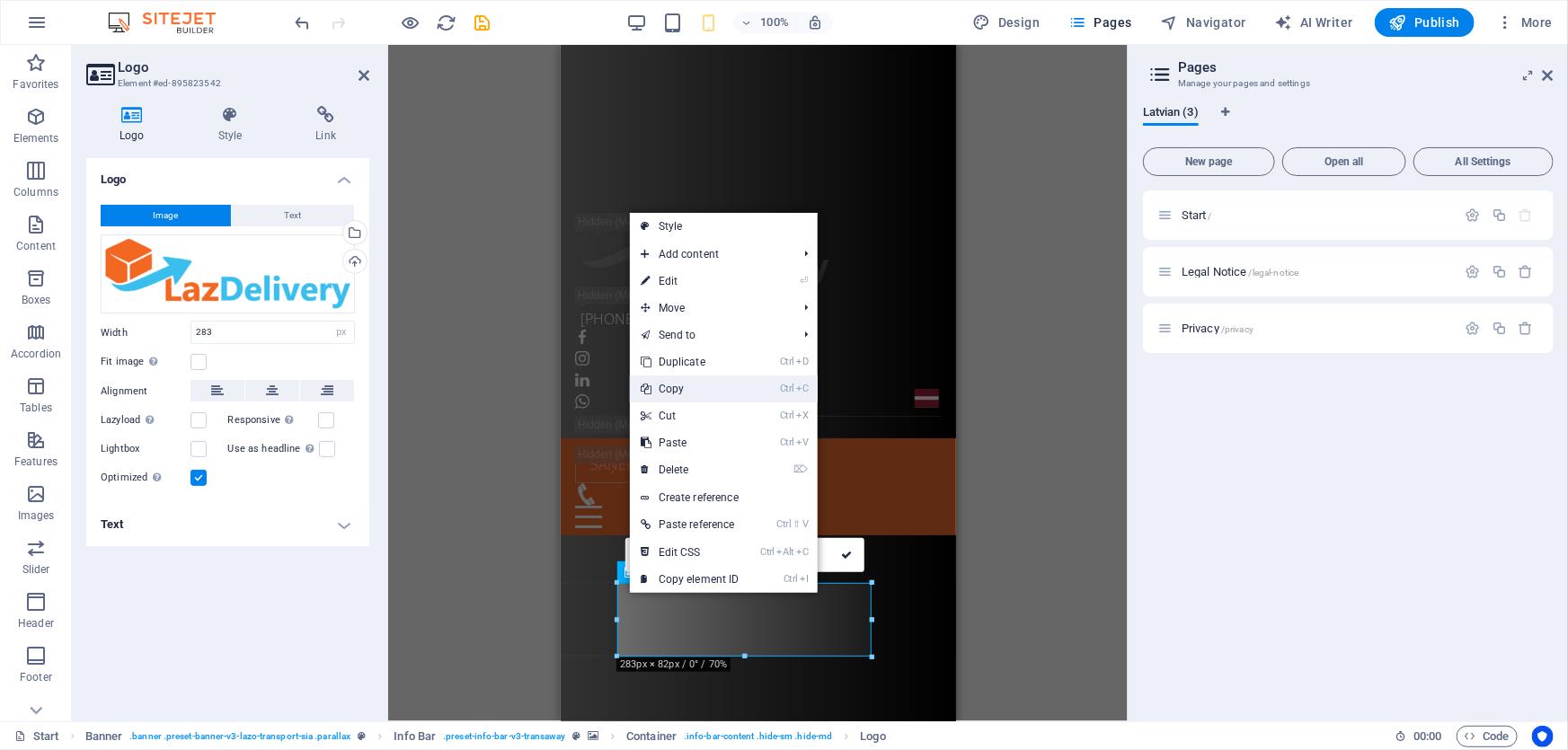
click at [682, 395] on link "Ctrl C Copy" at bounding box center [690, 389] width 120 height 27
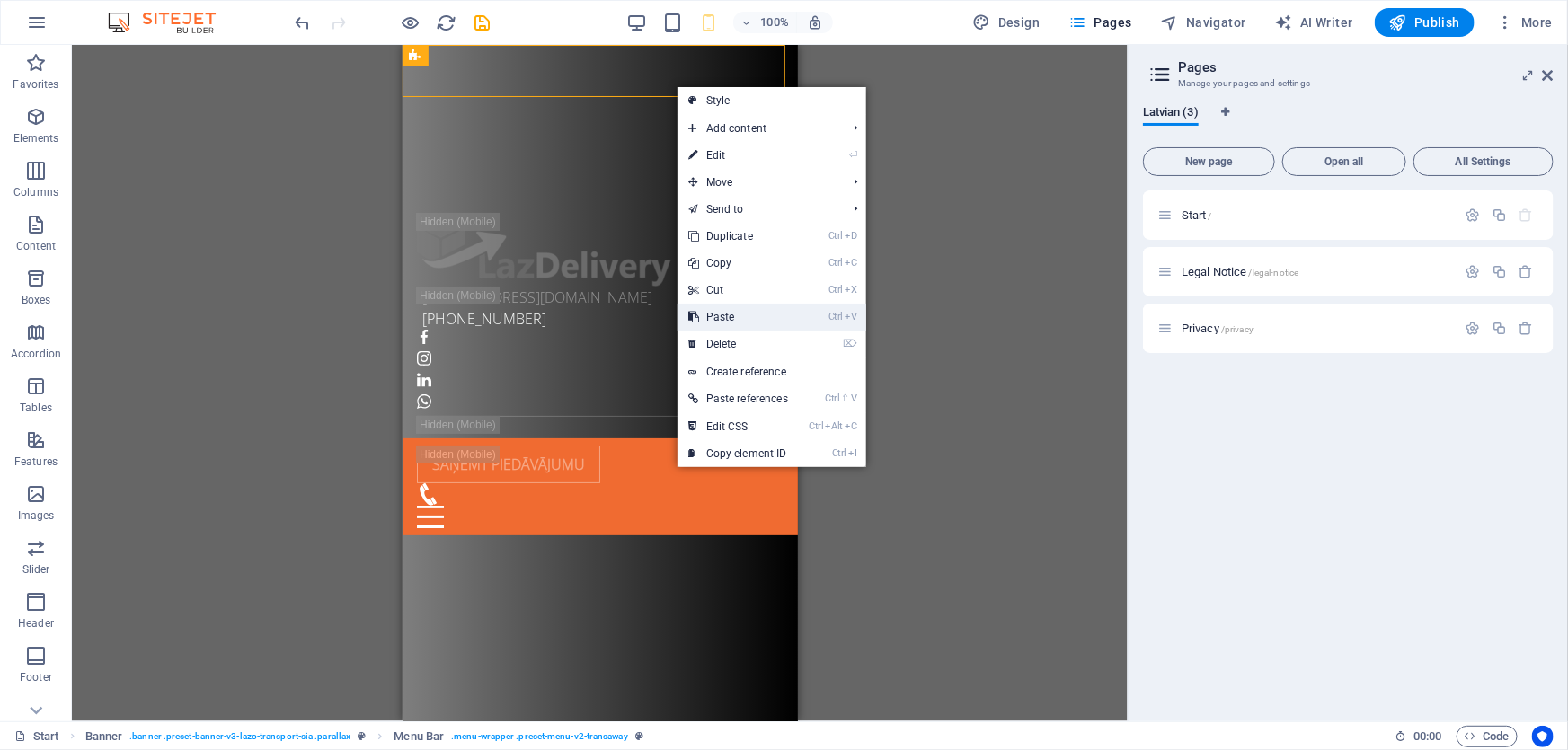
click at [737, 311] on link "Ctrl V Paste" at bounding box center [737, 316] width 121 height 27
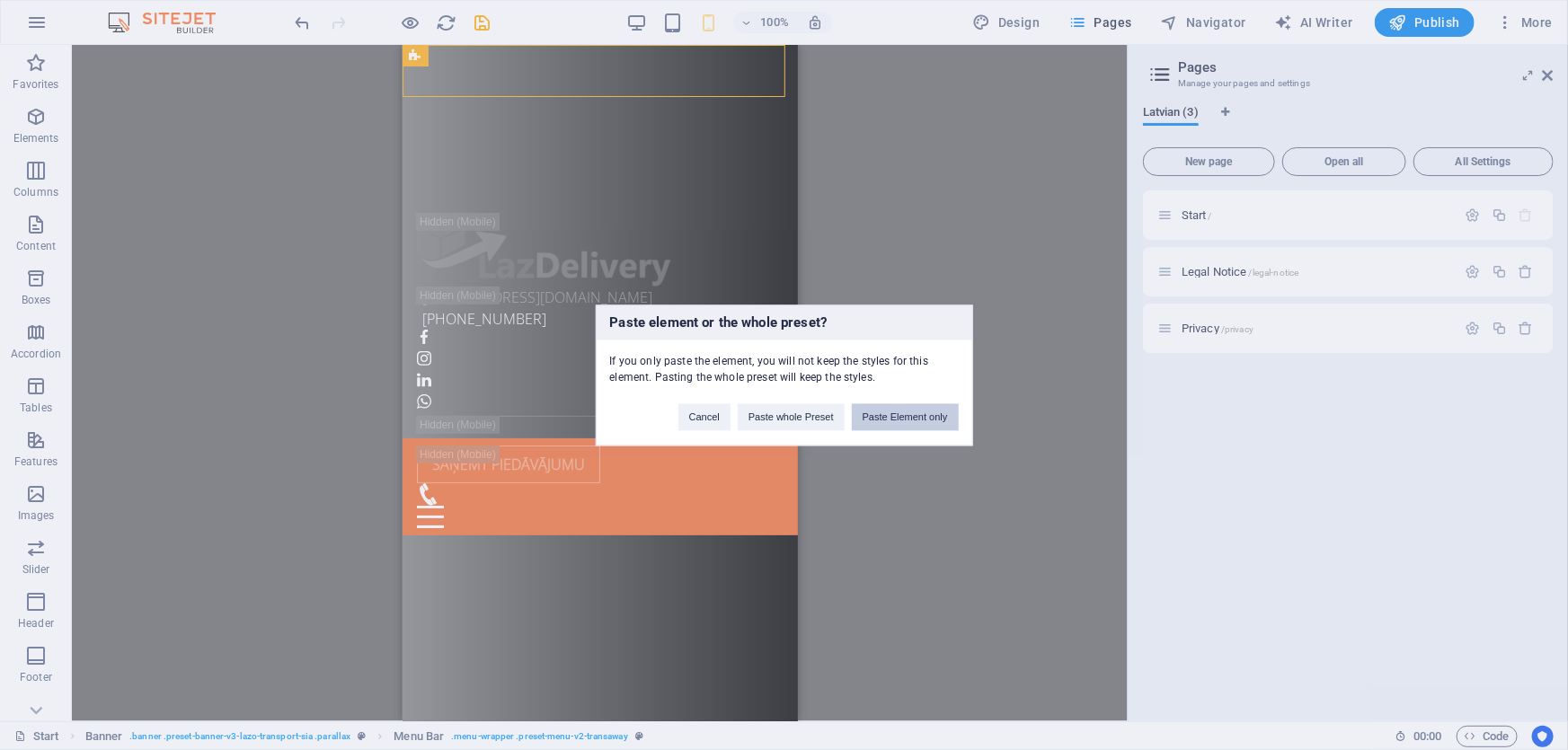
click at [877, 419] on button "Paste Element only" at bounding box center [905, 416] width 107 height 27
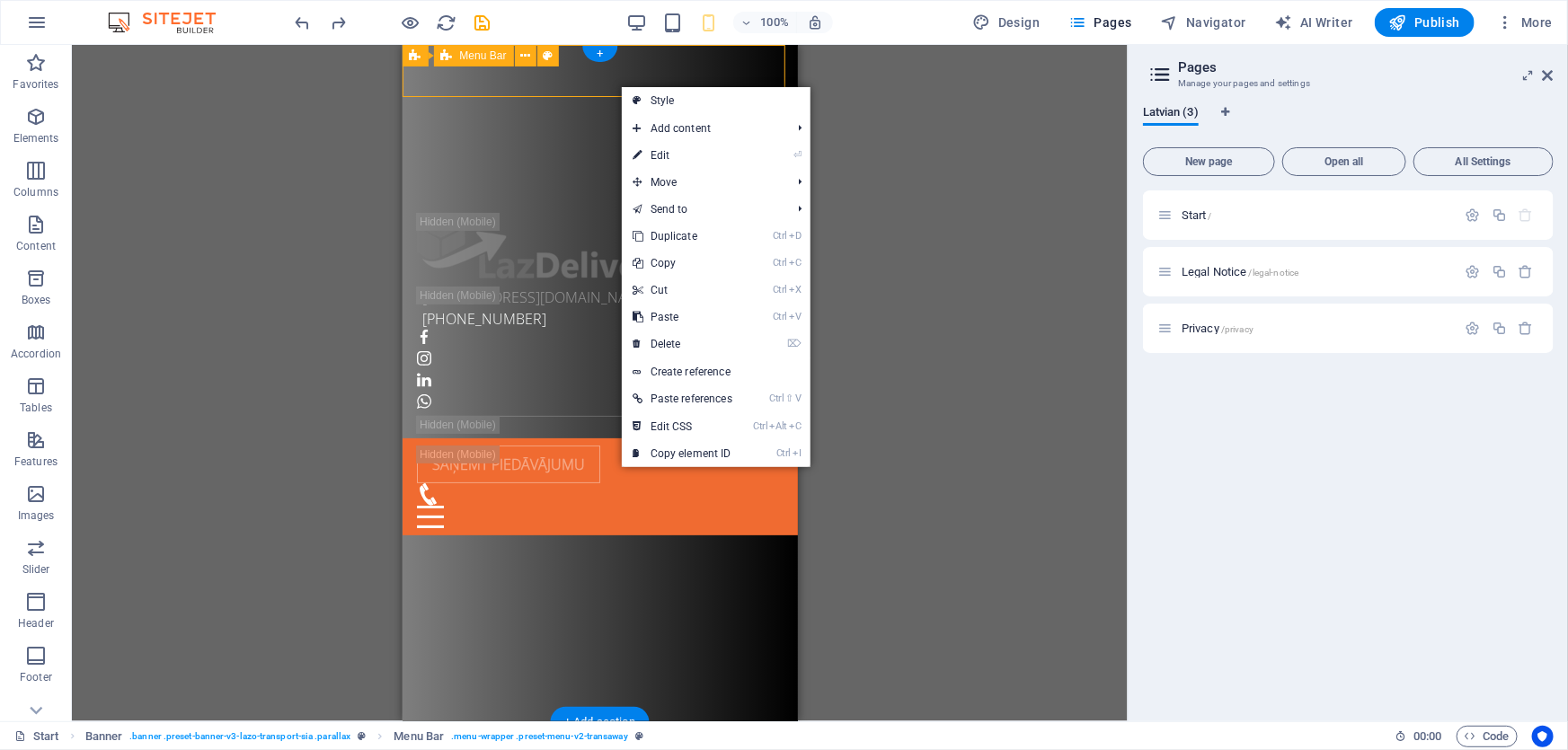
click at [606, 437] on div "Sākums Par uzņēmumu Pakalpojumi Cenrādis Kontakti Saņemt piedāvājumu" at bounding box center [599, 485] width 396 height 97
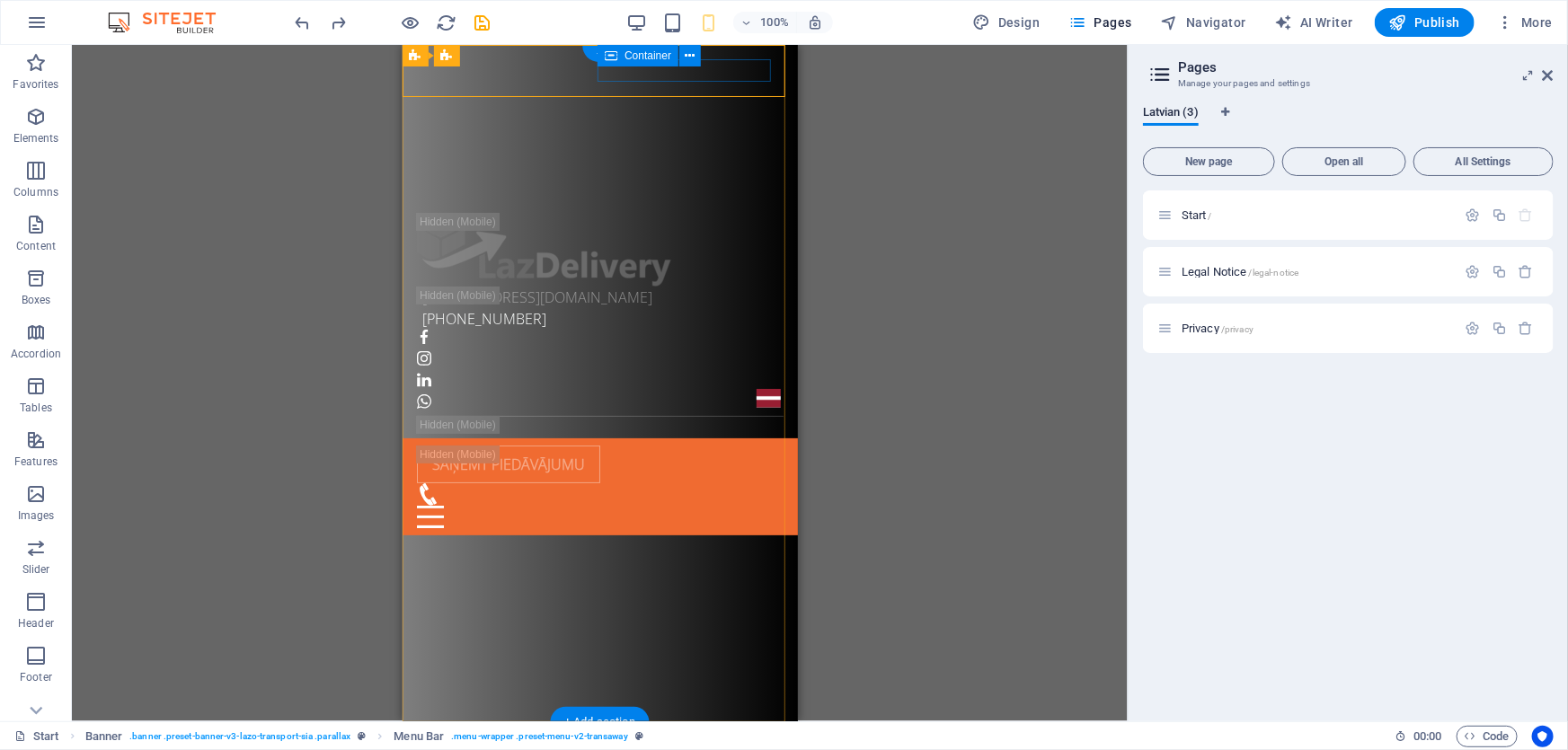
click at [615, 482] on div at bounding box center [599, 505] width 366 height 45
click at [605, 437] on div "Sākums Par uzņēmumu Pakalpojumi Cenrādis Kontakti Saņemt piedāvājumu" at bounding box center [599, 485] width 396 height 97
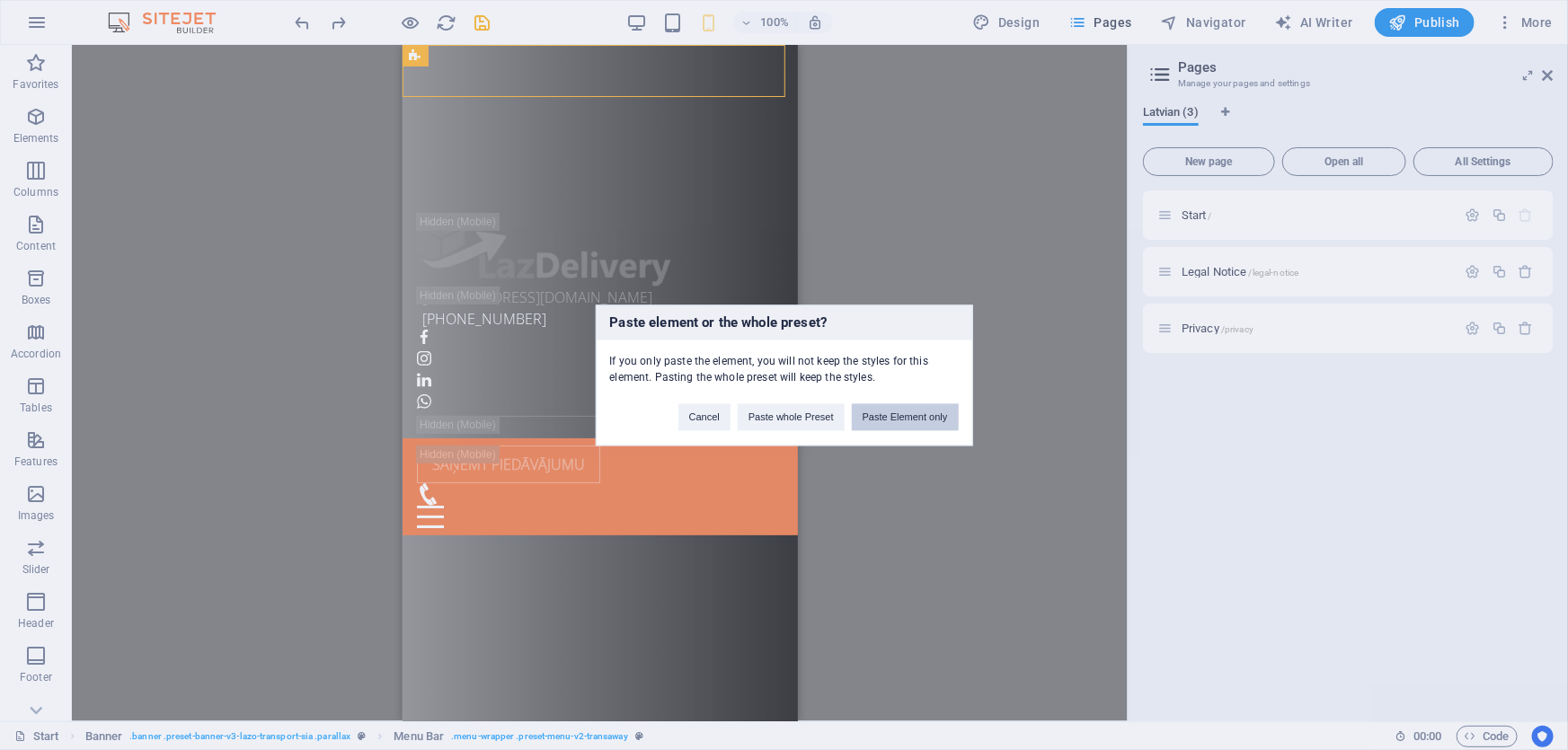
click at [900, 415] on button "Paste Element only" at bounding box center [905, 416] width 107 height 27
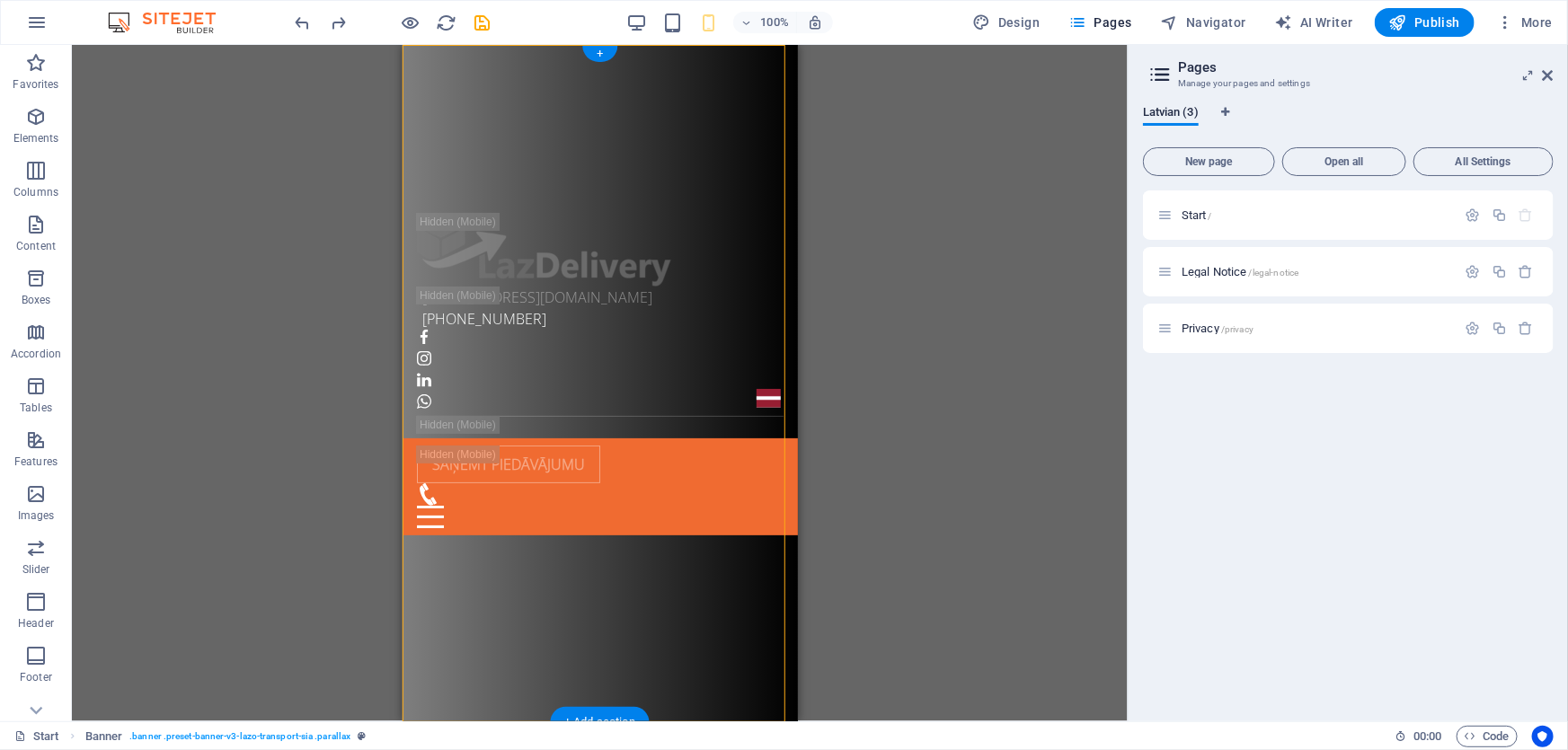
drag, startPoint x: 619, startPoint y: 618, endPoint x: 607, endPoint y: 230, distance: 388.2
click at [607, 230] on header "[EMAIL_ADDRESS][DOMAIN_NAME] [PHONE_NUMBER] Sākums Par uzņēmumu Pakalpojumi Cen…" at bounding box center [599, 690] width 396 height 1292
click at [571, 285] on div at bounding box center [593, 248] width 352 height 74
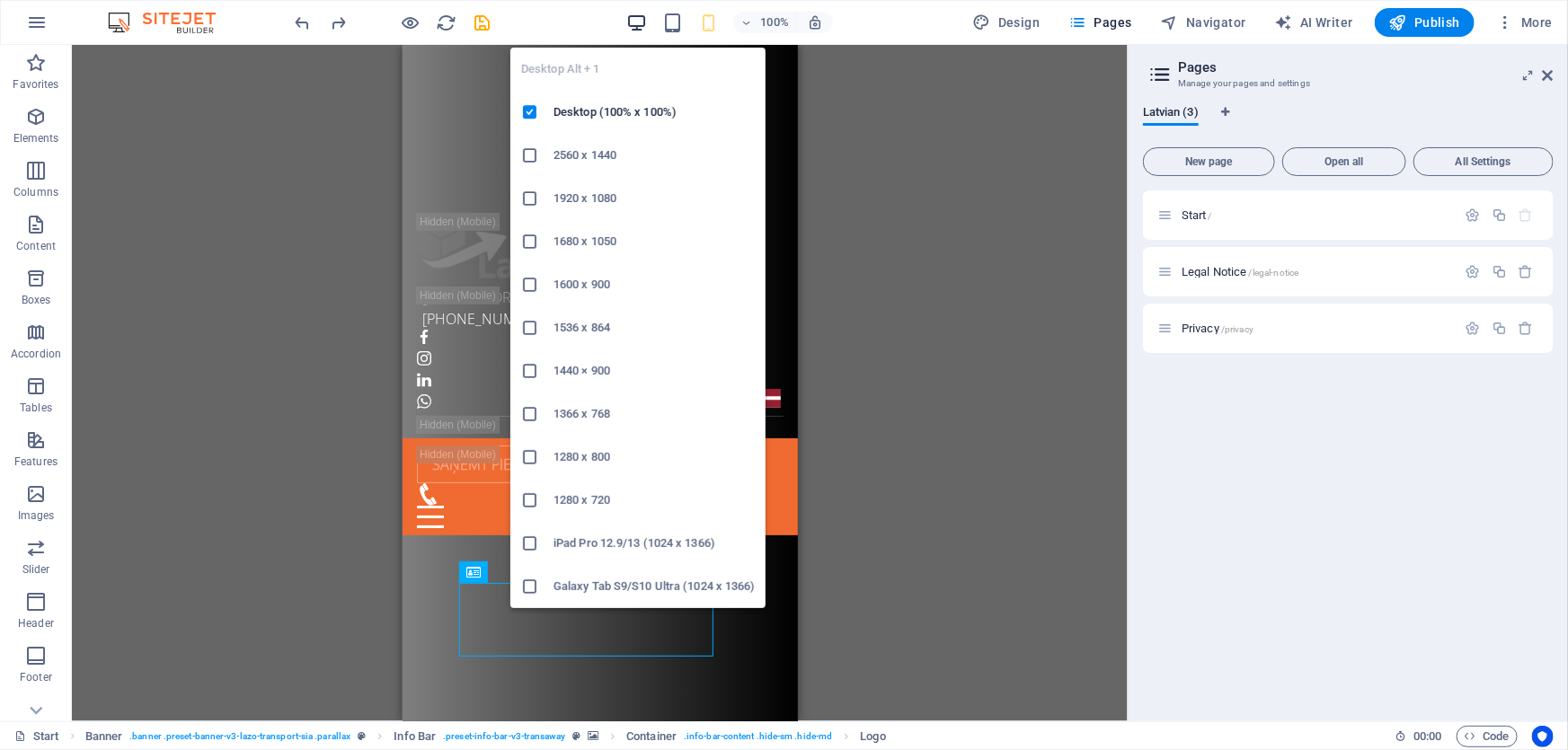
click at [0, 0] on icon "button" at bounding box center [0, 0] width 0 height 0
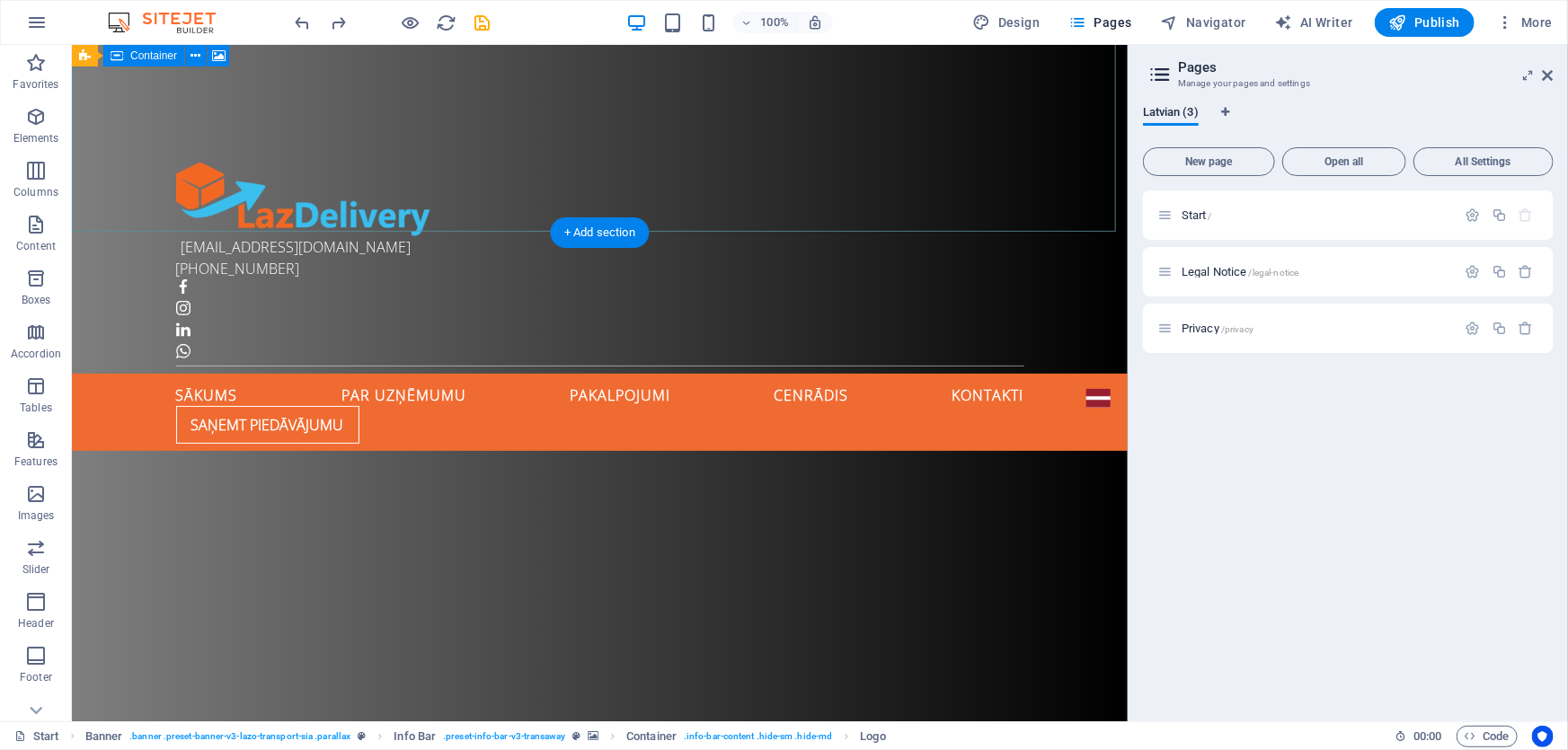
scroll to position [489, 0]
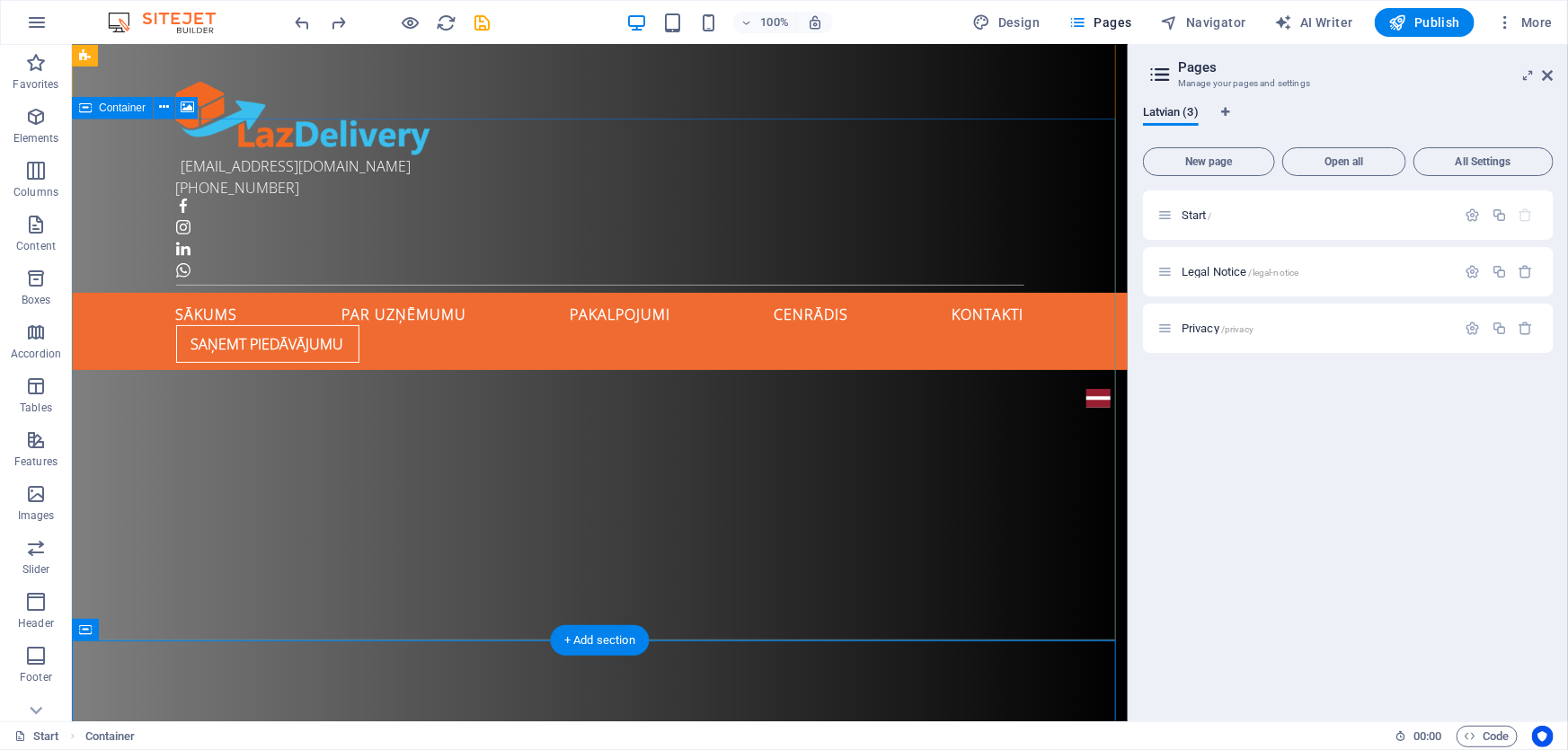
scroll to position [0, 0]
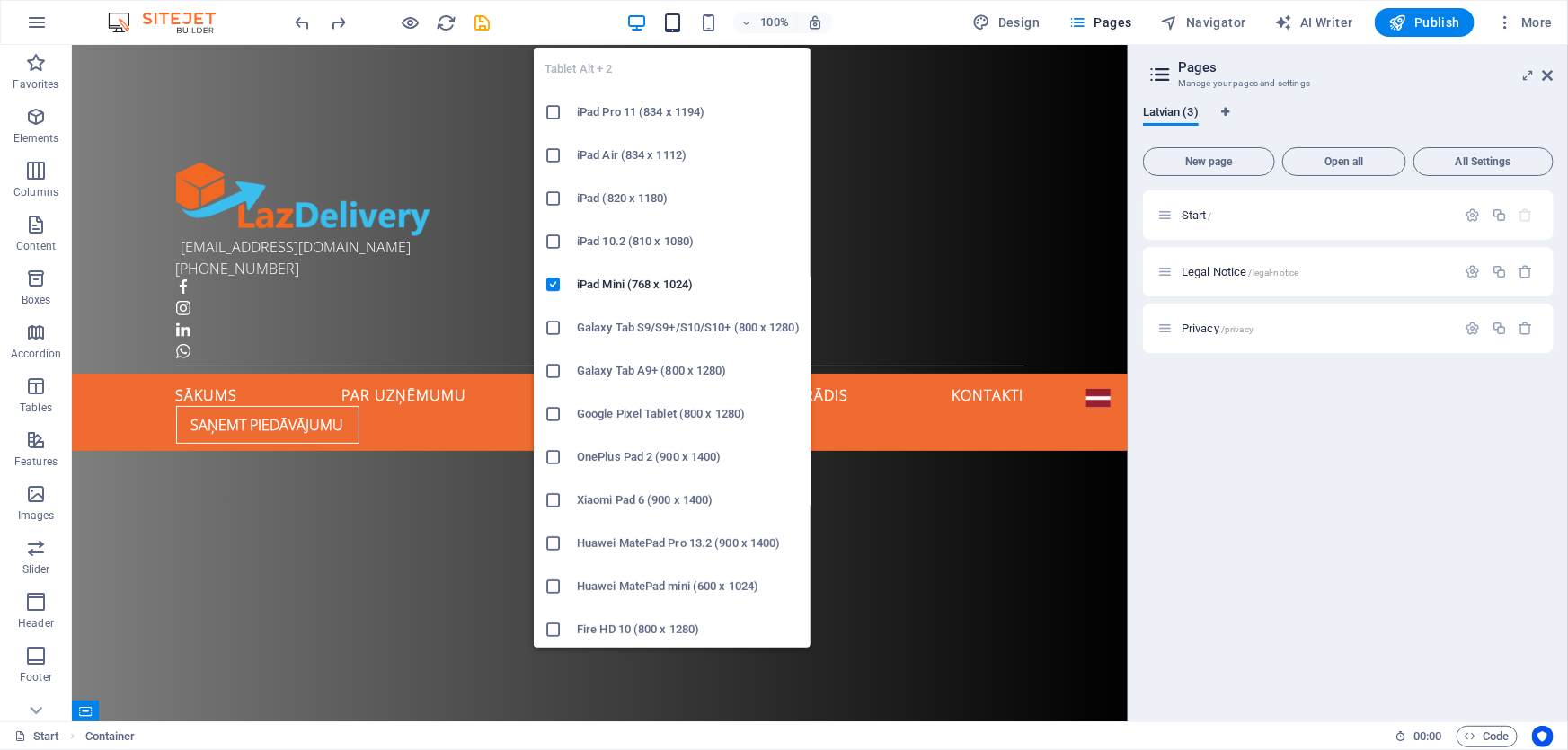
click at [0, 0] on icon "button" at bounding box center [0, 0] width 0 height 0
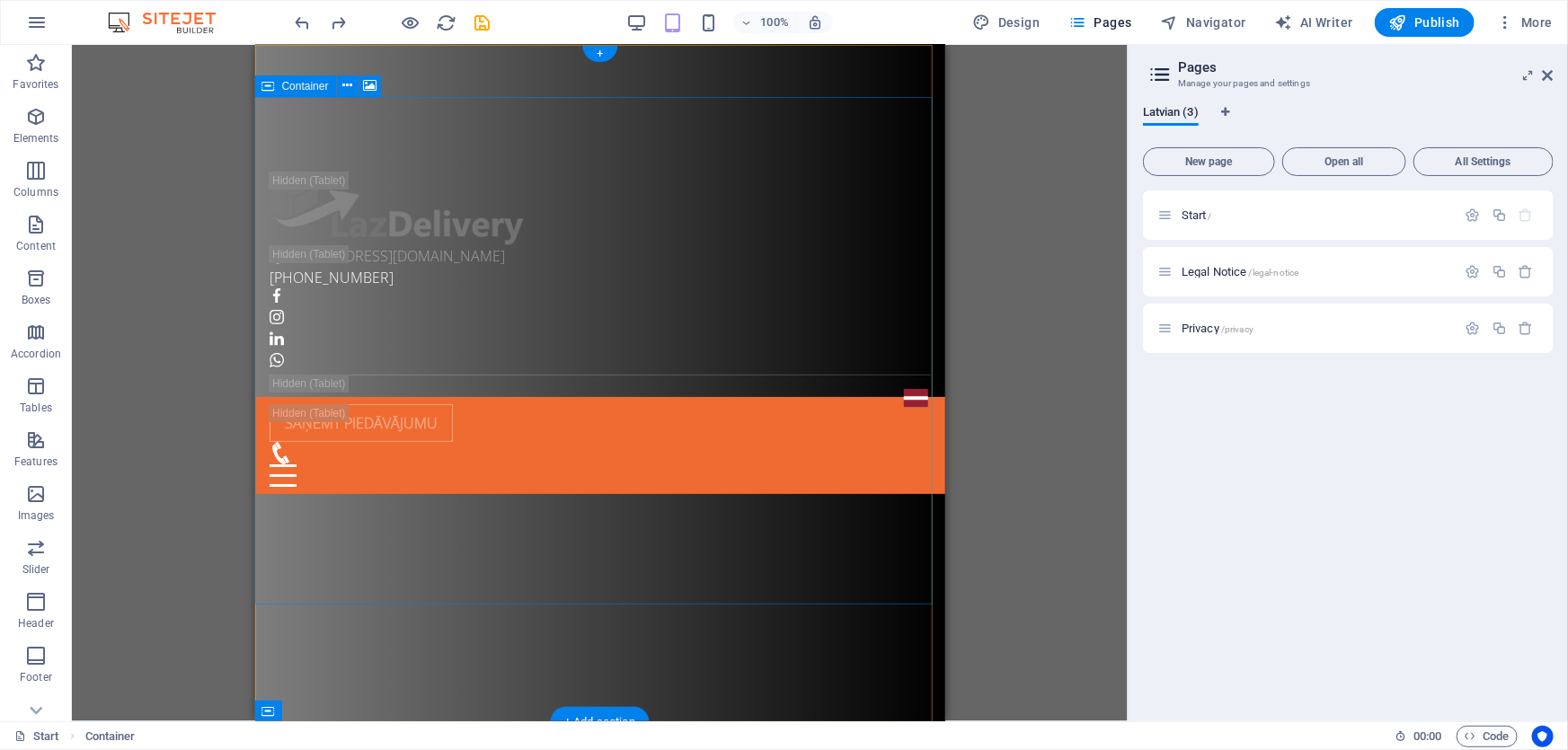
scroll to position [81, 0]
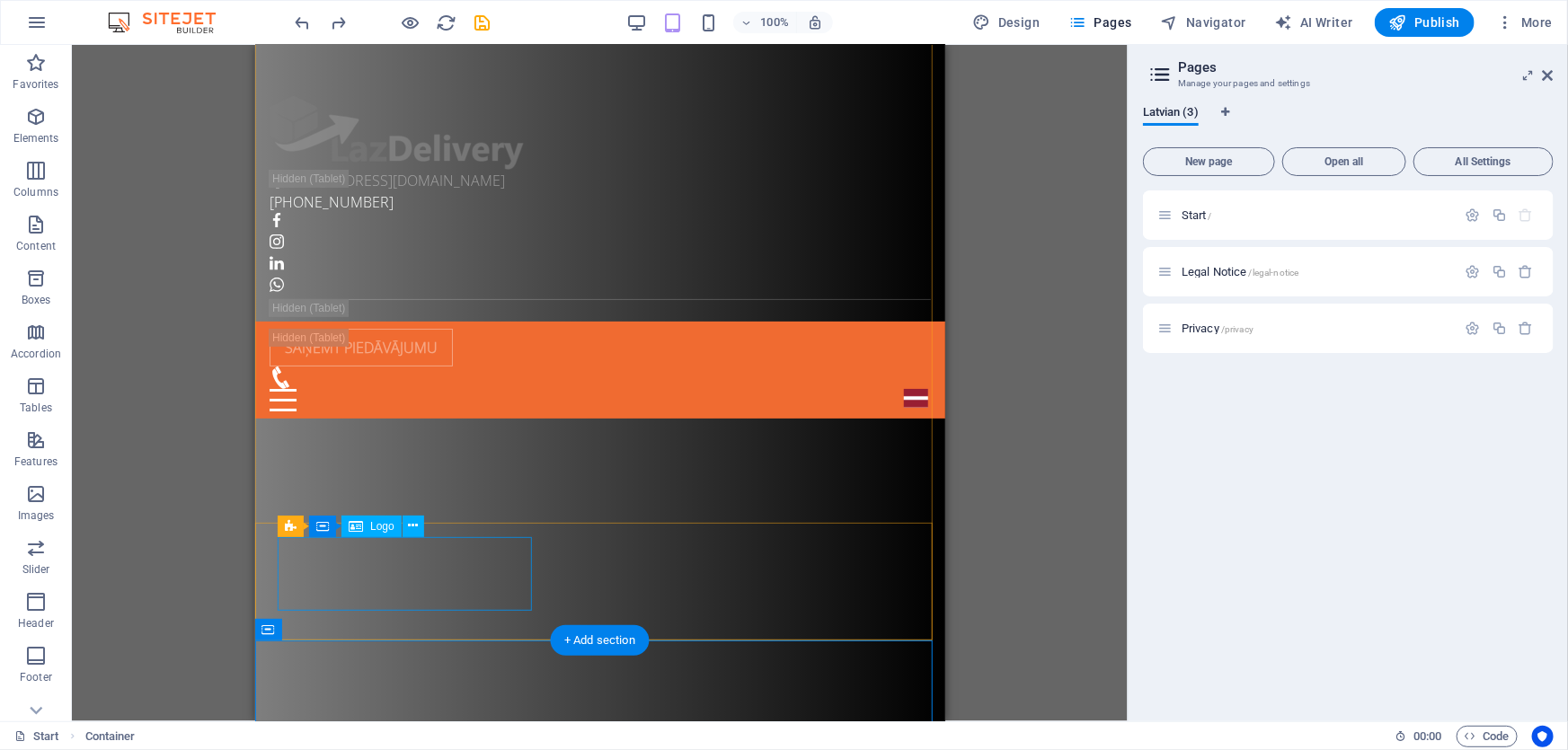
click at [372, 169] on div at bounding box center [592, 132] width 647 height 74
select select "px"
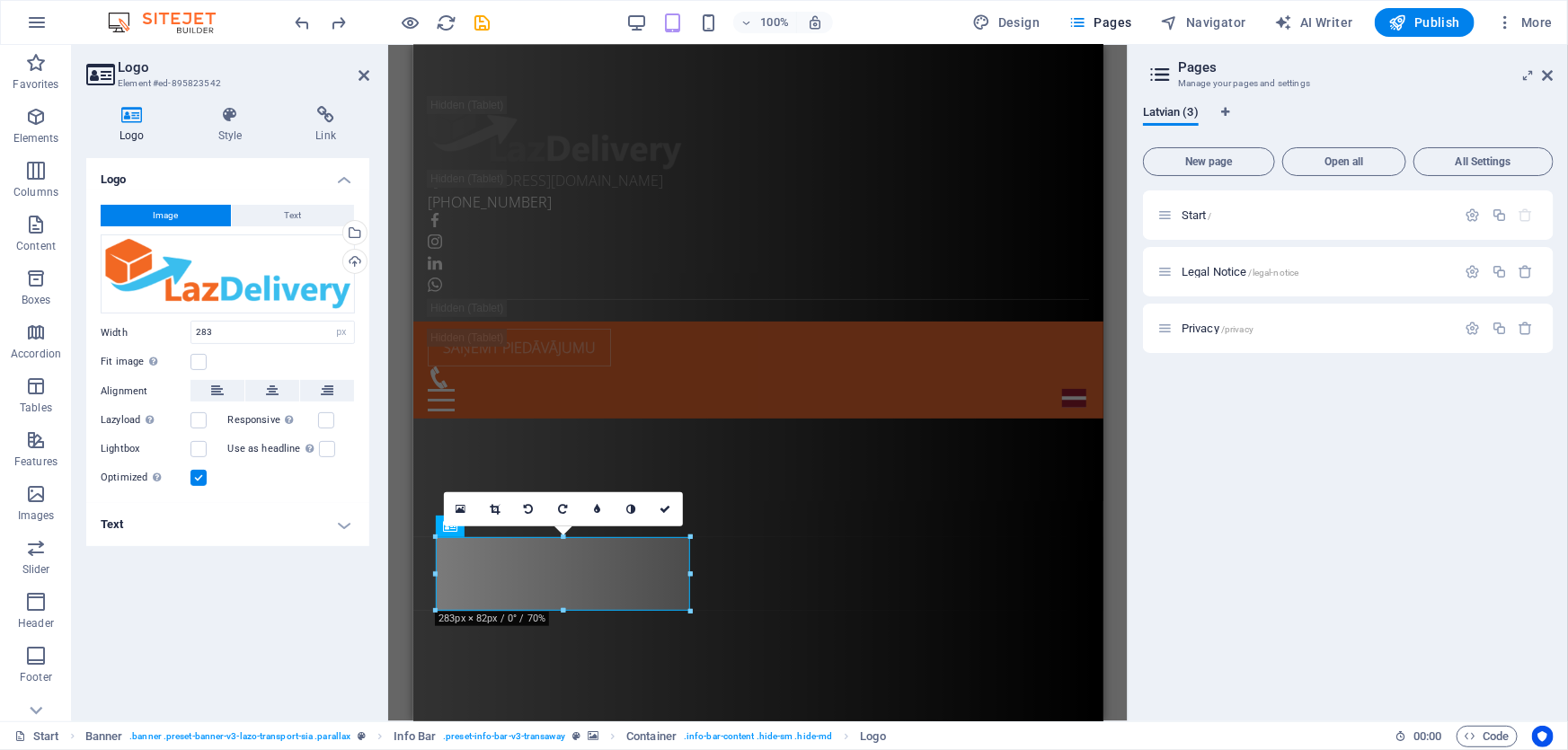
click at [199, 479] on label at bounding box center [198, 477] width 16 height 16
click at [0, 0] on input "Optimized Images are compressed to improve page speed." at bounding box center [0, 0] width 0 height 0
click at [199, 479] on label at bounding box center [198, 477] width 16 height 16
click at [0, 0] on input "Optimized Images are compressed to improve page speed." at bounding box center [0, 0] width 0 height 0
click at [224, 135] on h4 "Style" at bounding box center [233, 125] width 97 height 37
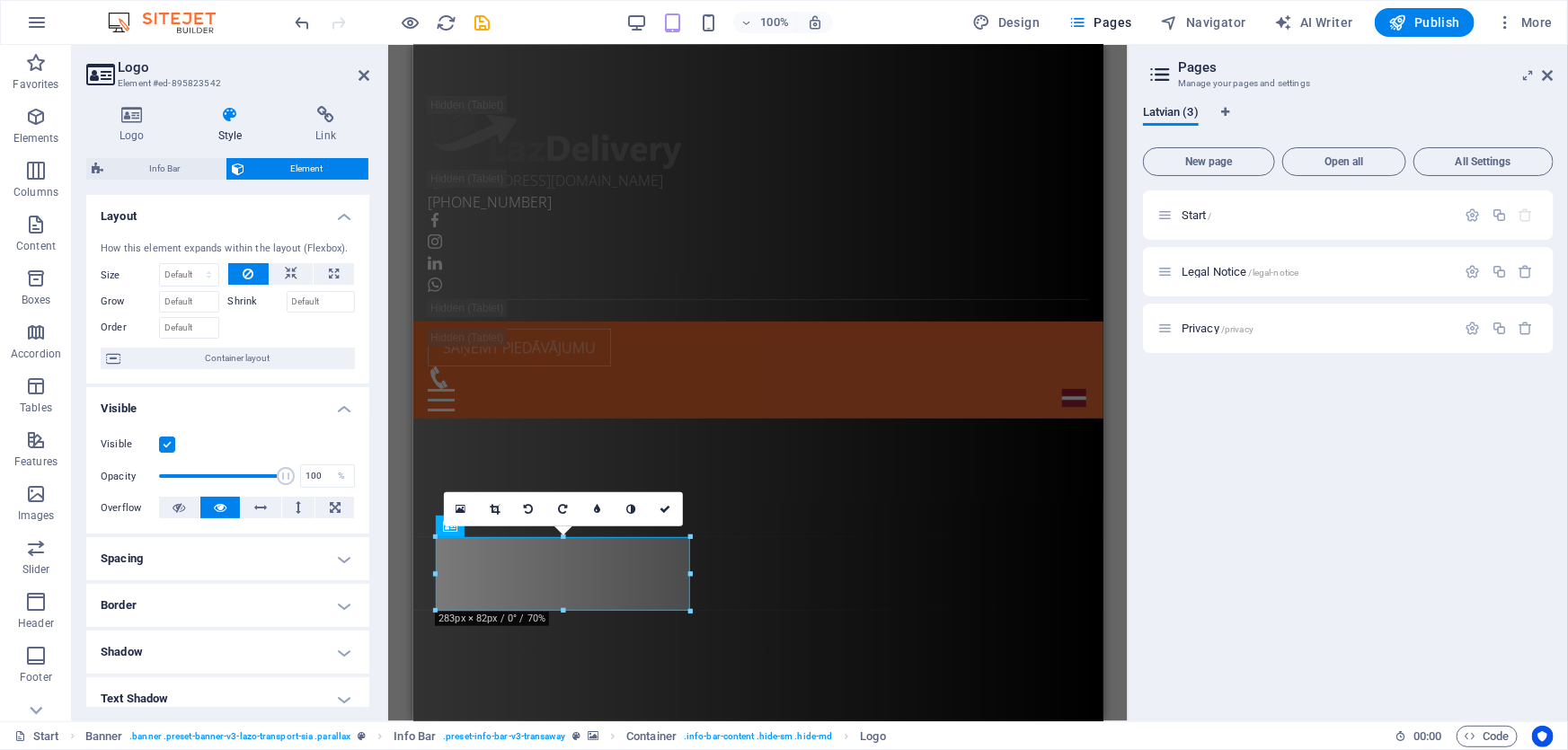
click at [166, 440] on label at bounding box center [167, 445] width 16 height 16
click at [0, 0] on input "Visible" at bounding box center [0, 0] width 0 height 0
click at [166, 440] on label at bounding box center [167, 445] width 16 height 16
click at [0, 0] on input "Visible" at bounding box center [0, 0] width 0 height 0
click at [189, 512] on button at bounding box center [179, 508] width 40 height 22
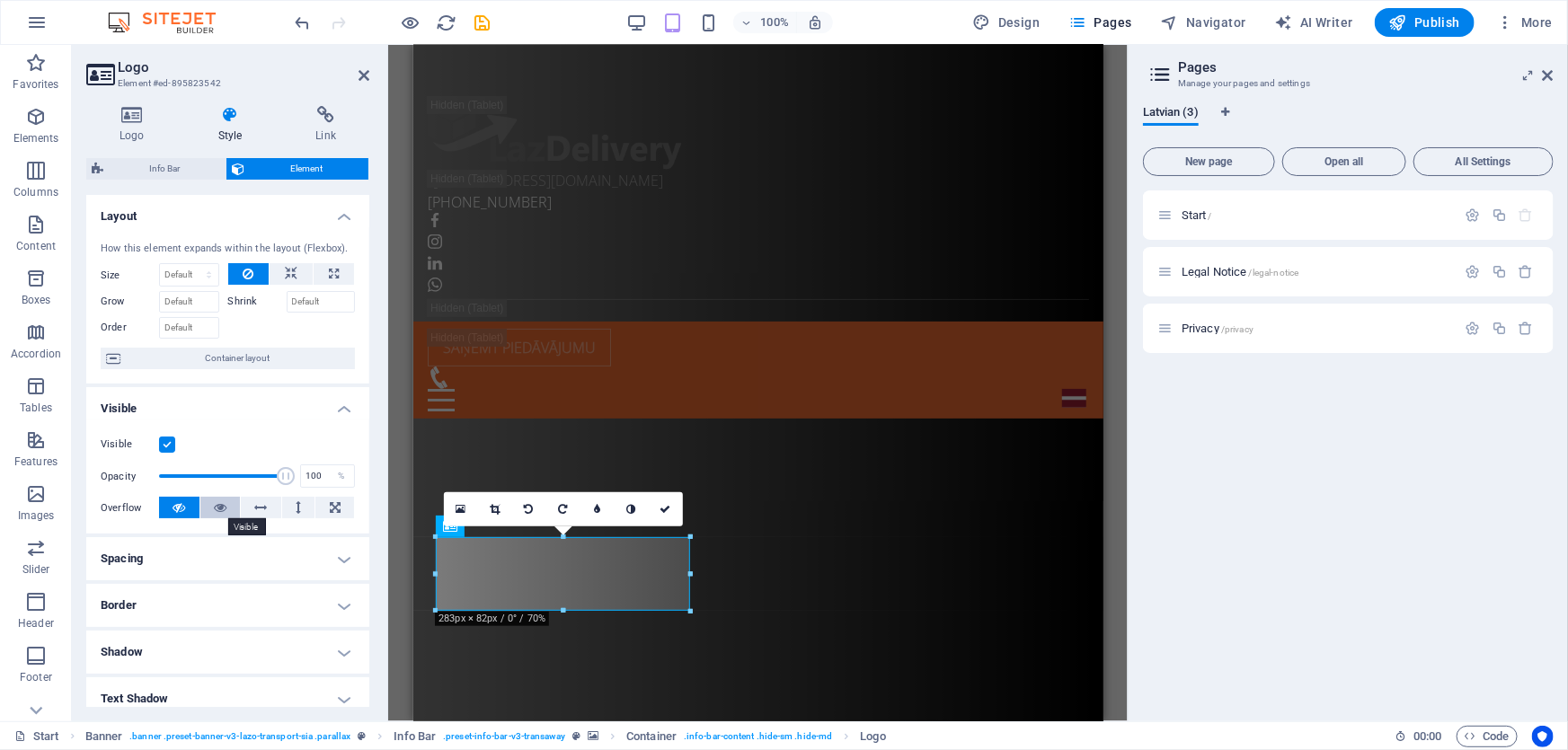
click at [203, 509] on button at bounding box center [220, 508] width 40 height 22
click at [170, 439] on label at bounding box center [167, 445] width 16 height 16
click at [0, 0] on input "Visible" at bounding box center [0, 0] width 0 height 0
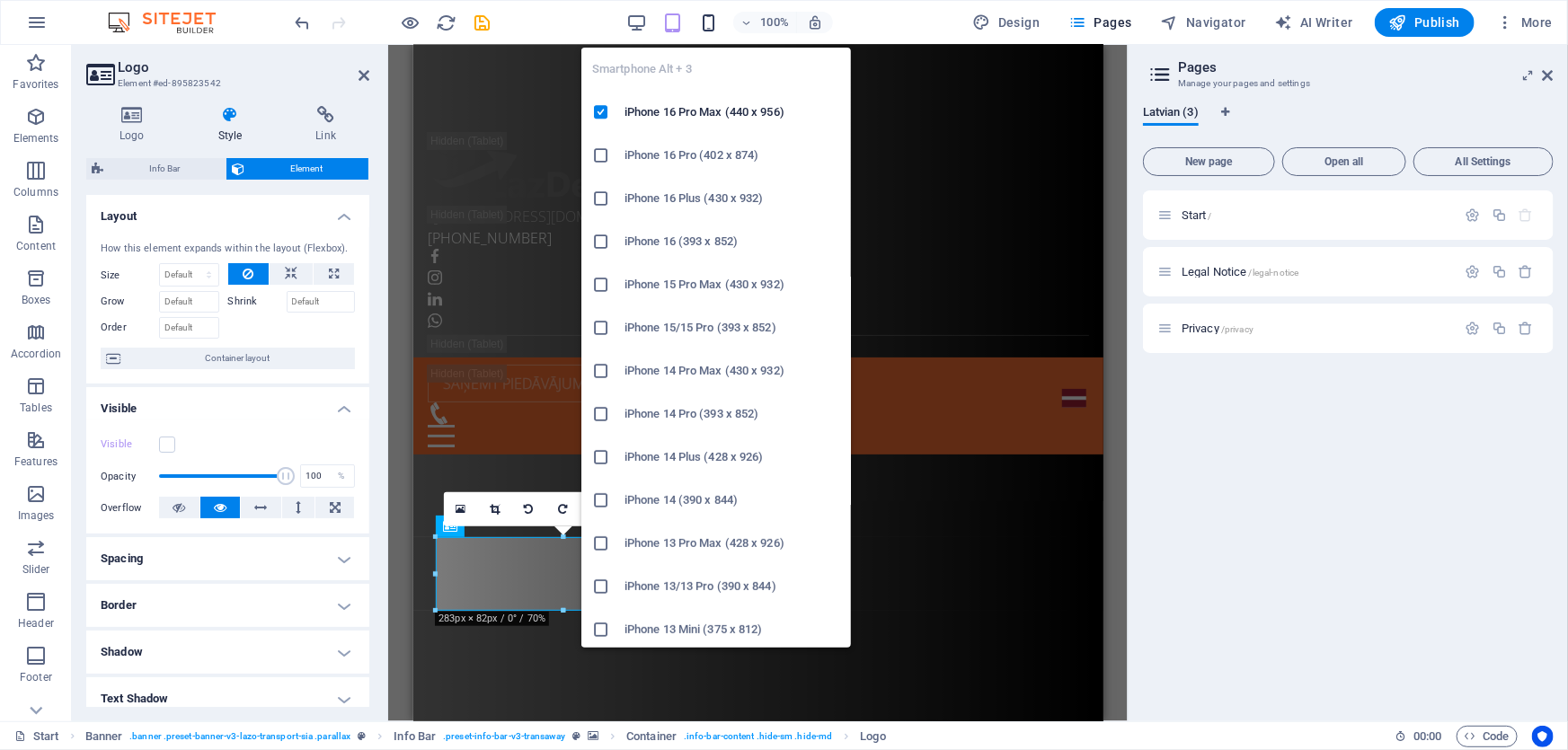
scroll to position [45, 0]
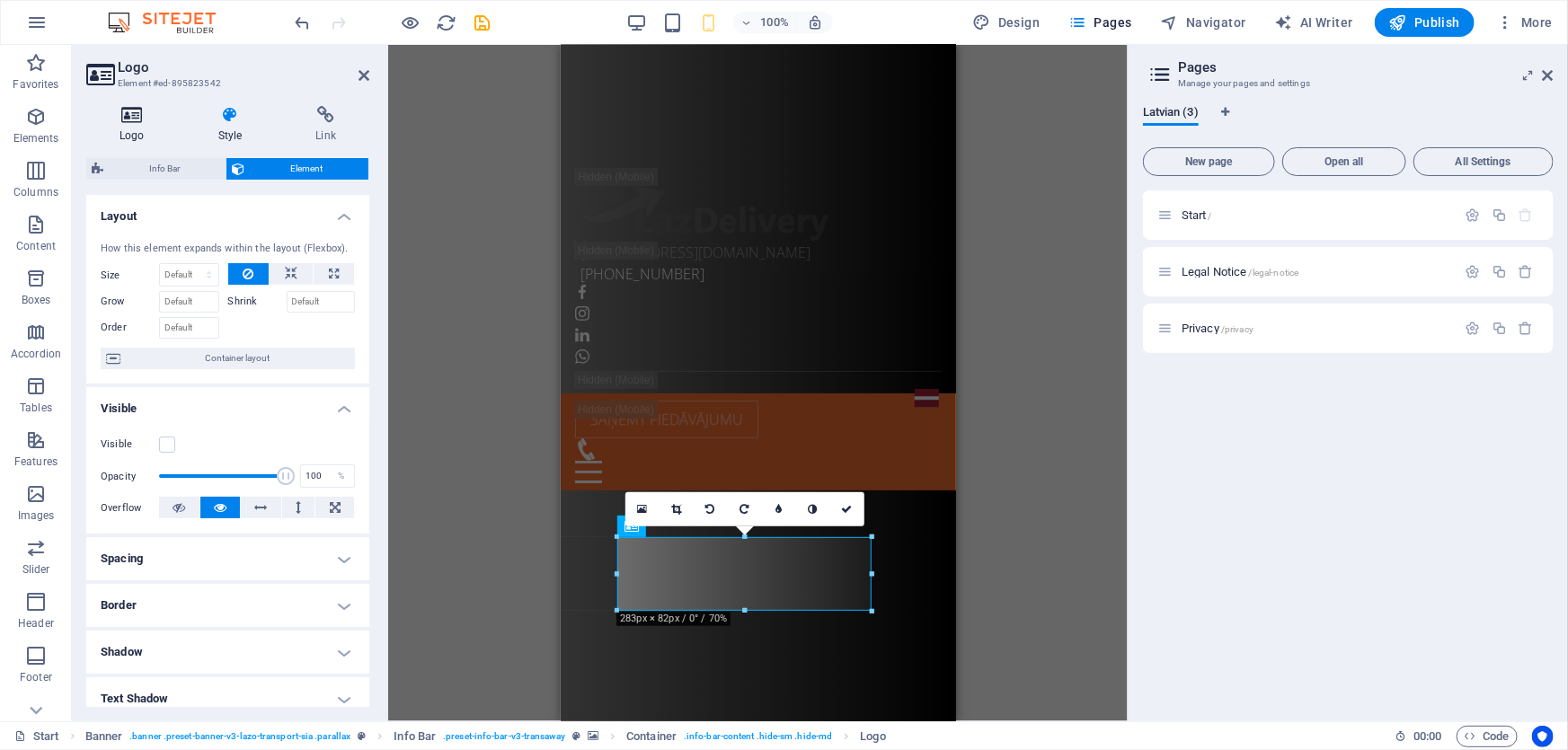
click at [136, 118] on icon at bounding box center [132, 115] width 92 height 18
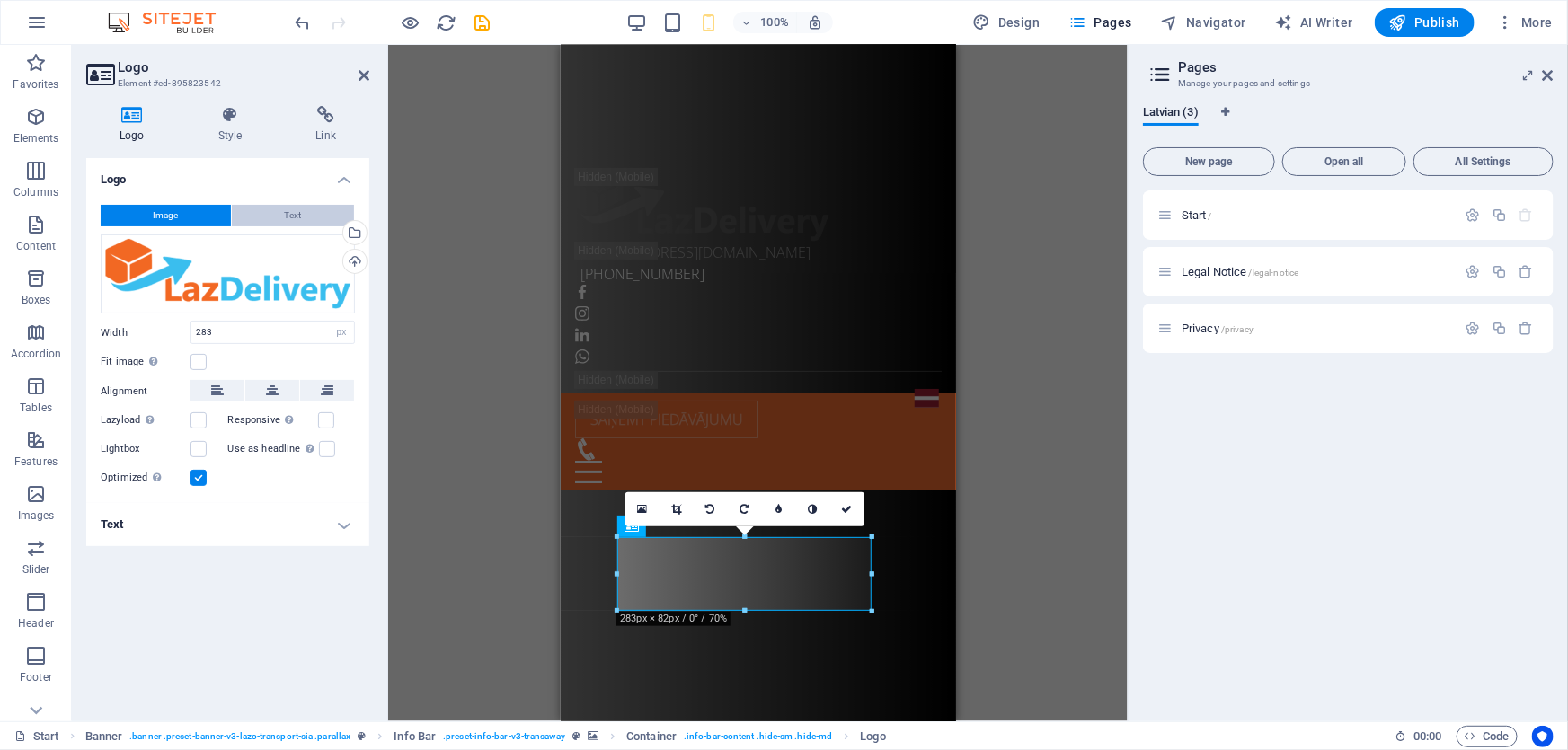
click at [269, 215] on button "Text" at bounding box center [292, 216] width 122 height 22
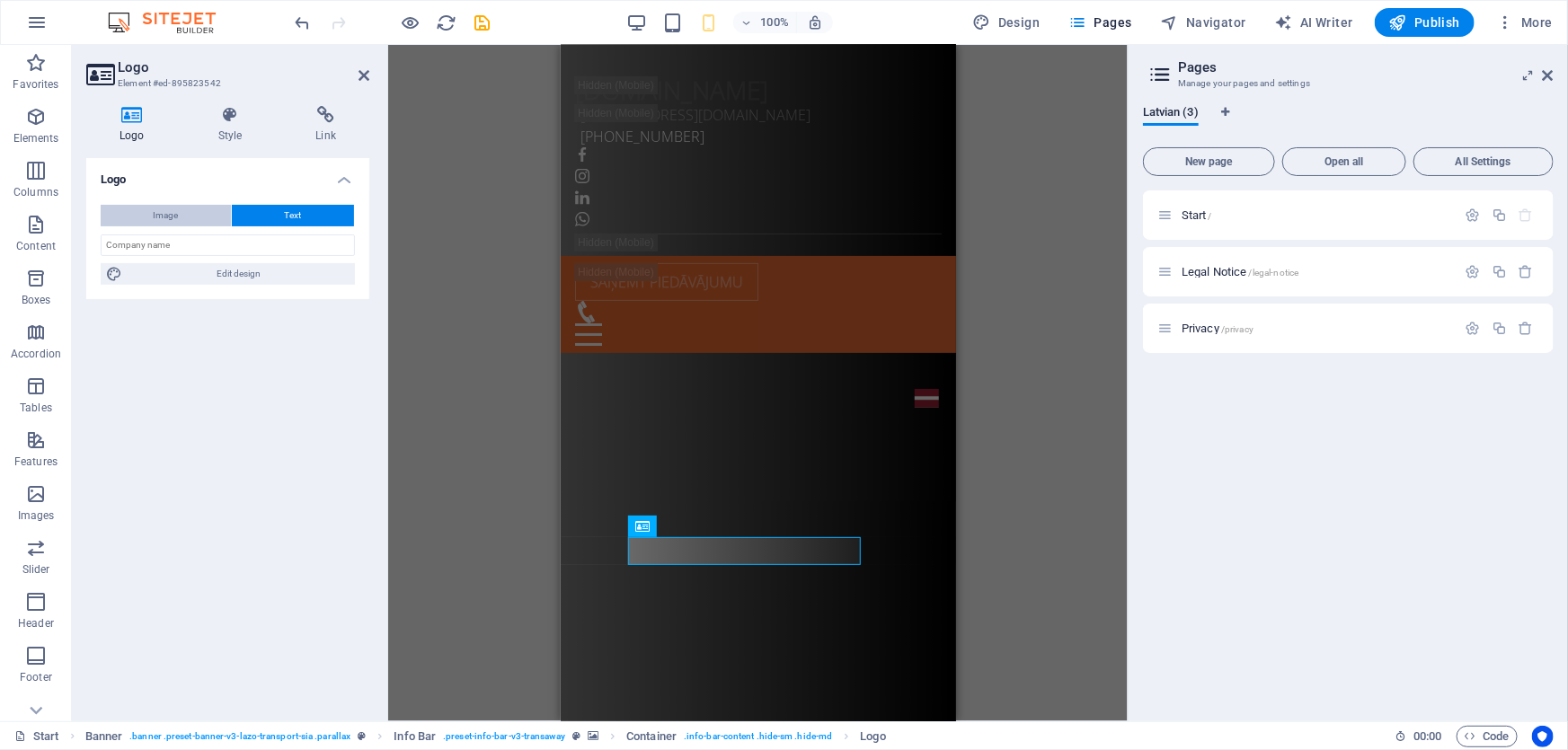
click at [207, 207] on button "Image" at bounding box center [165, 216] width 130 height 22
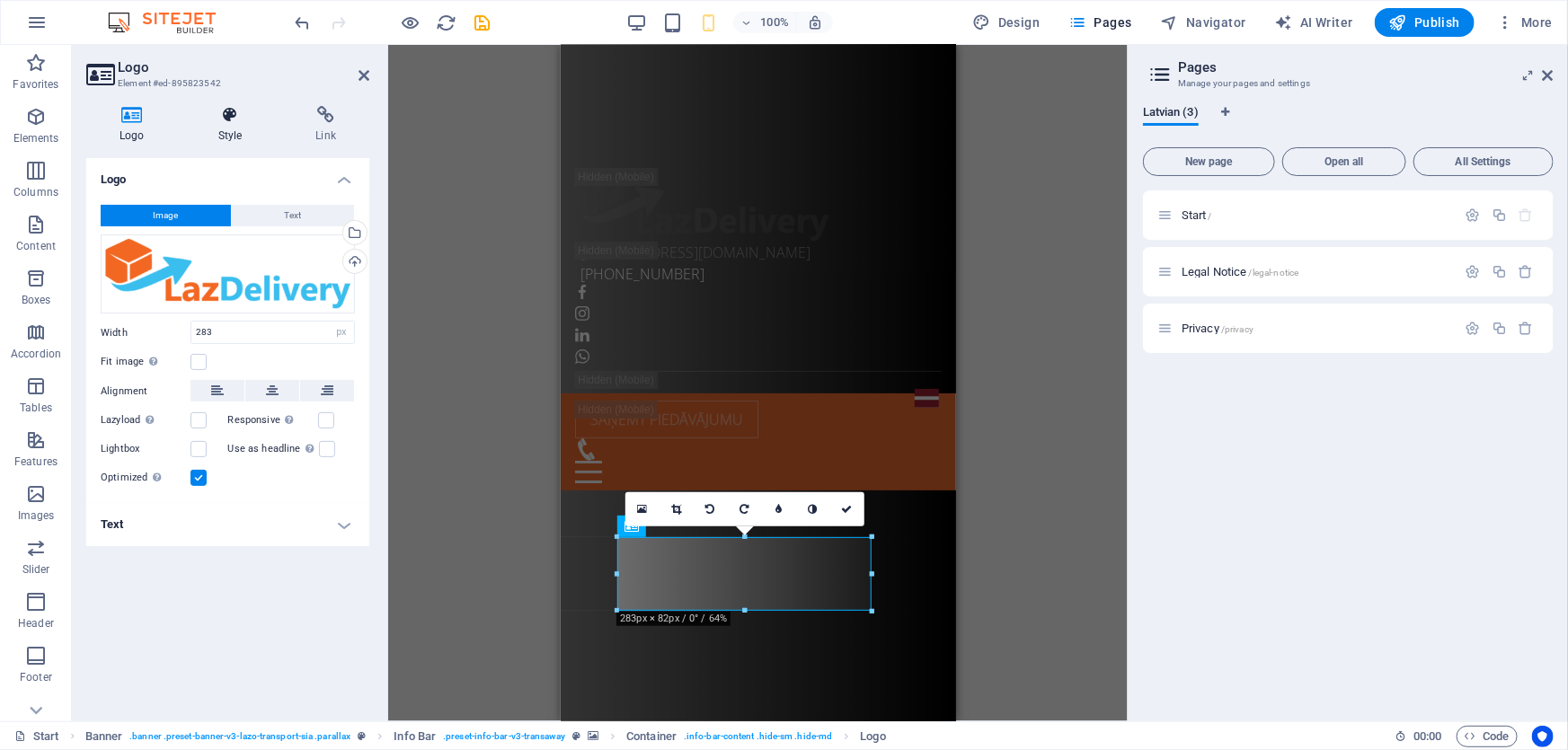
click at [230, 133] on h4 "Style" at bounding box center [233, 125] width 97 height 37
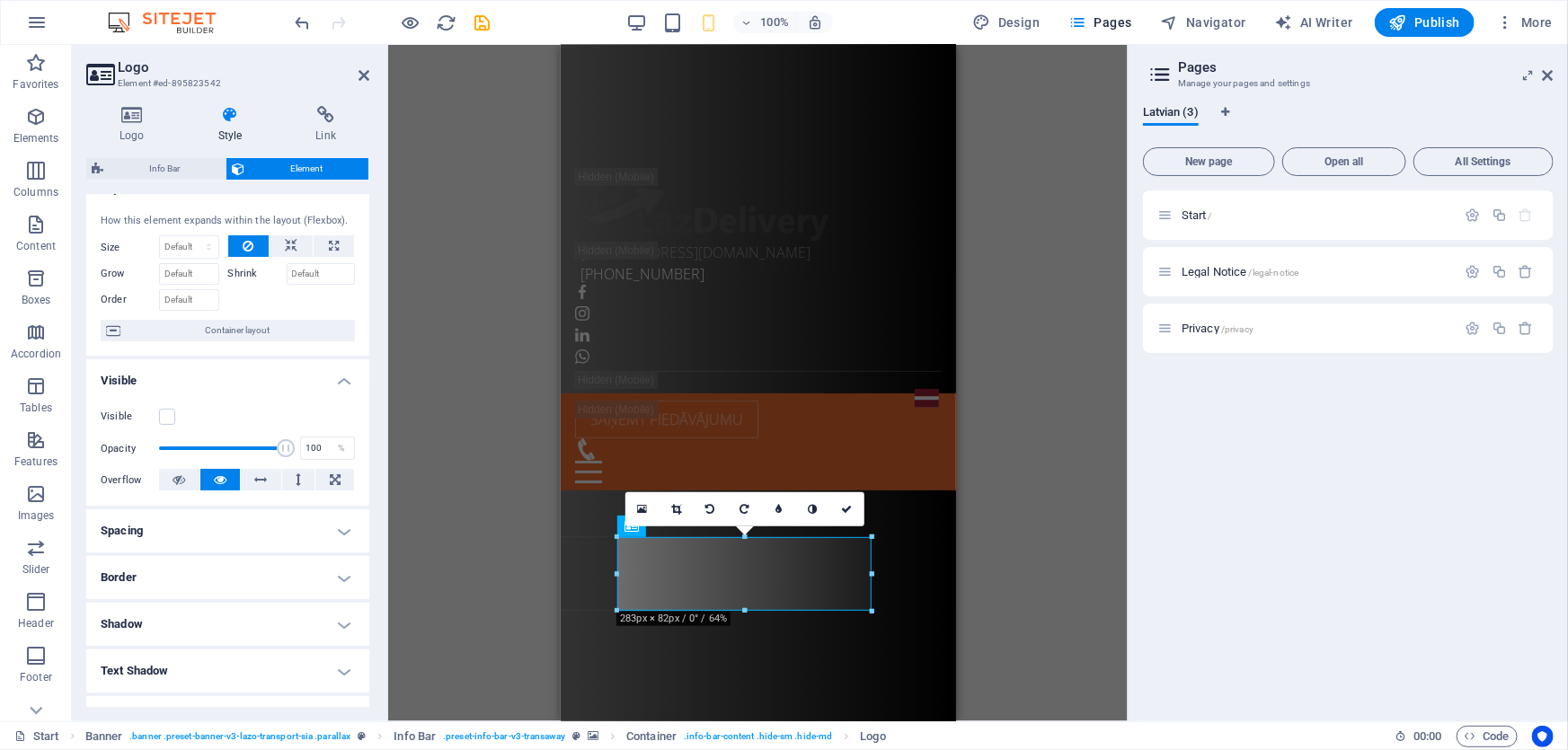
scroll to position [81, 0]
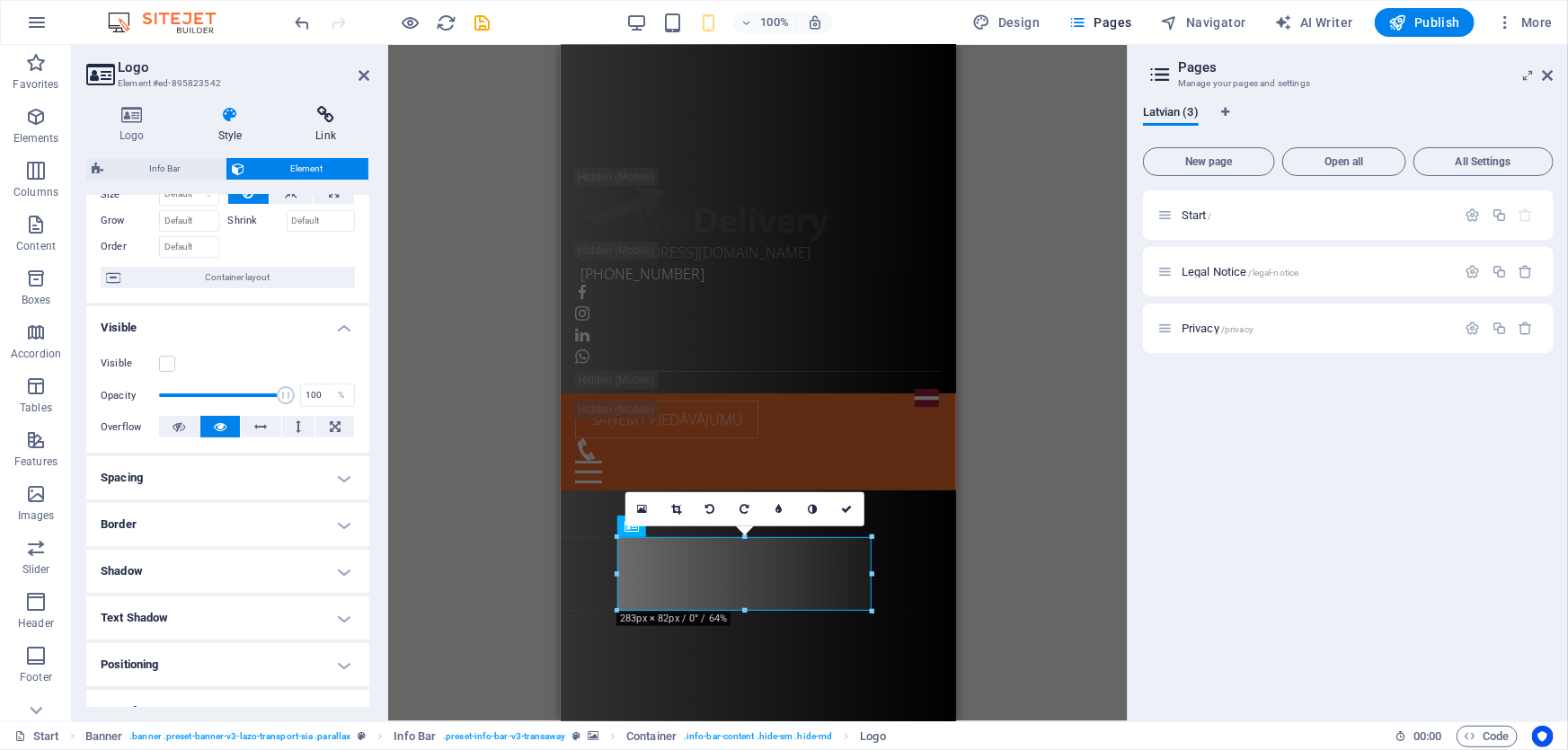
click at [332, 133] on h4 "Link" at bounding box center [326, 125] width 88 height 37
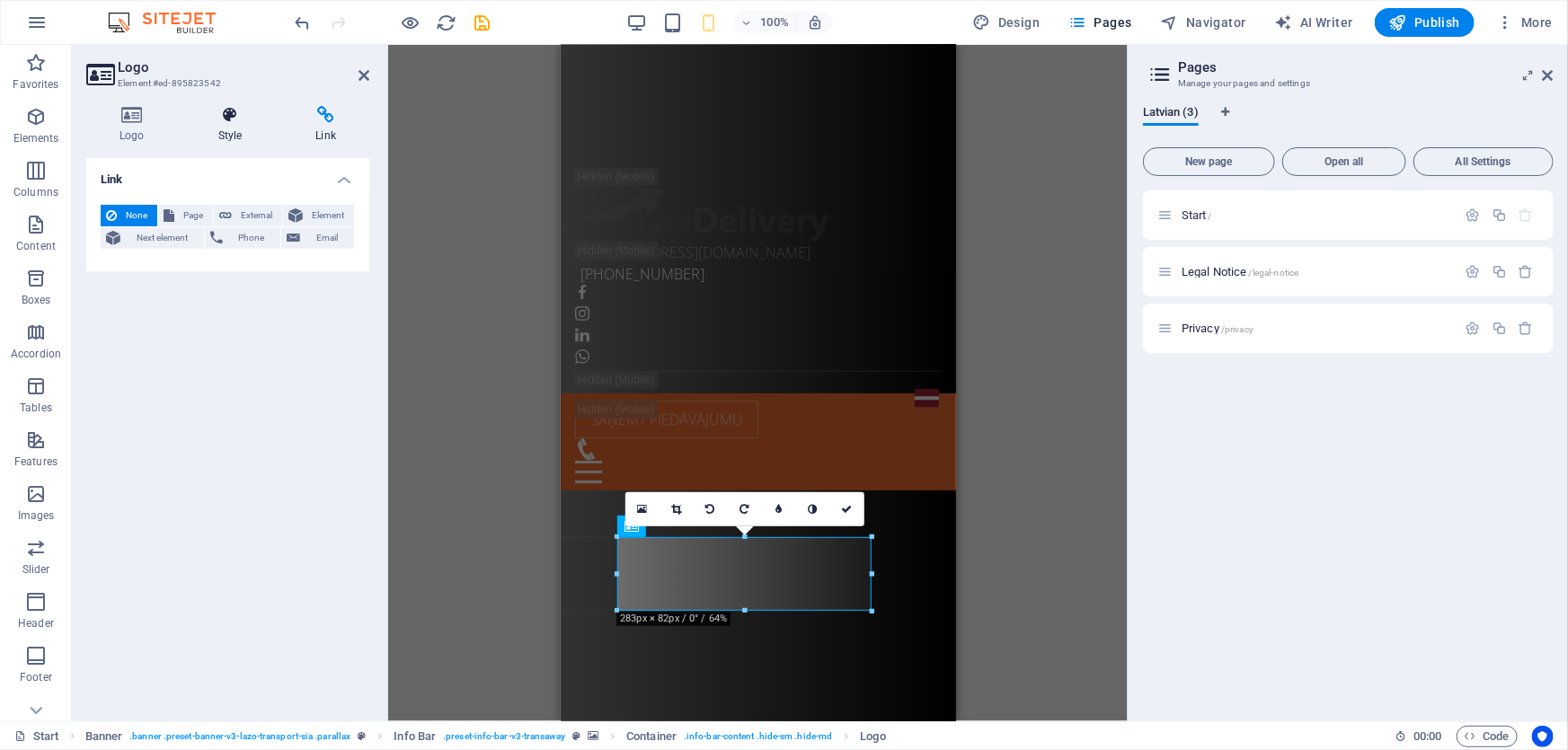
click at [244, 130] on h4 "Style" at bounding box center [233, 125] width 97 height 37
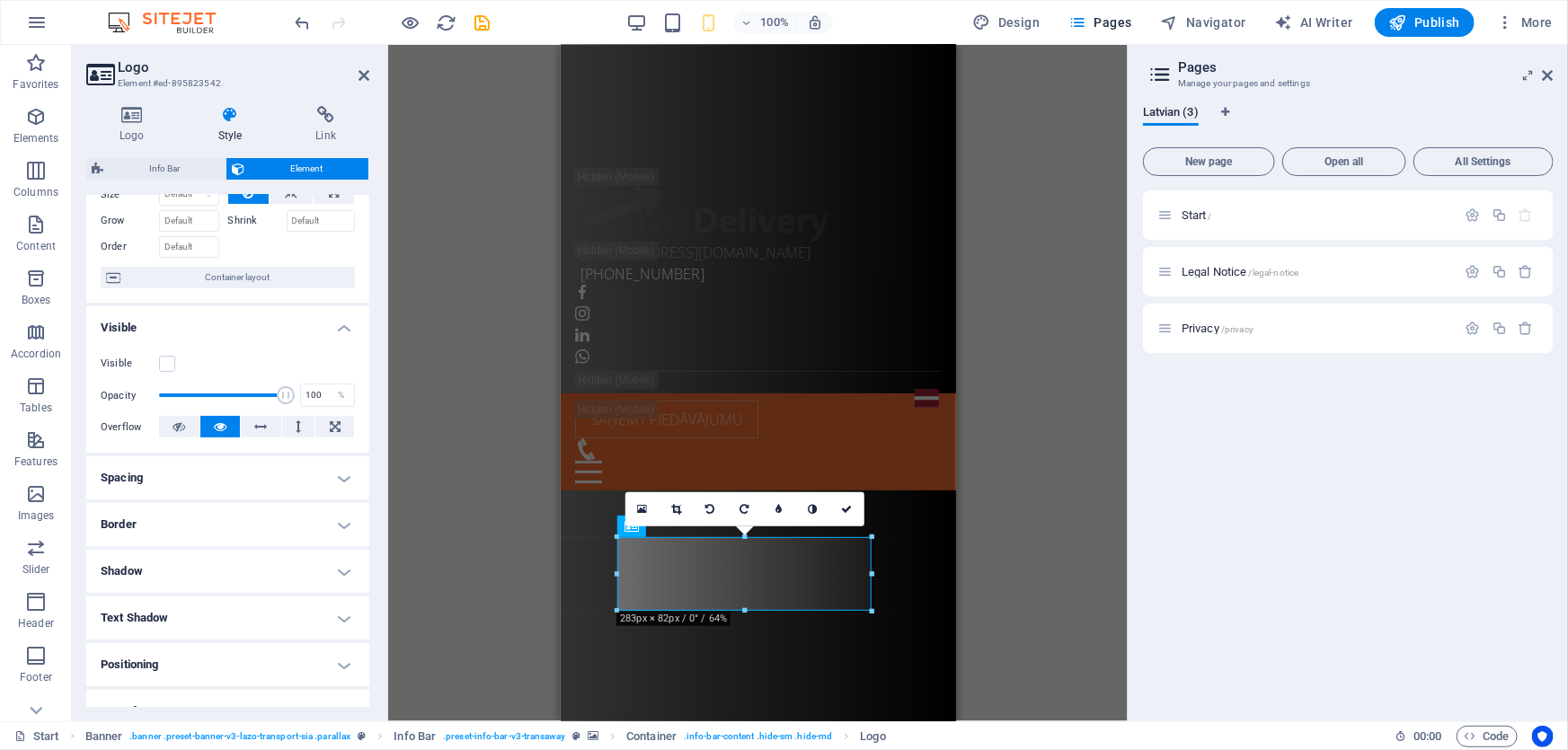
click at [360, 72] on icon at bounding box center [363, 75] width 11 height 15
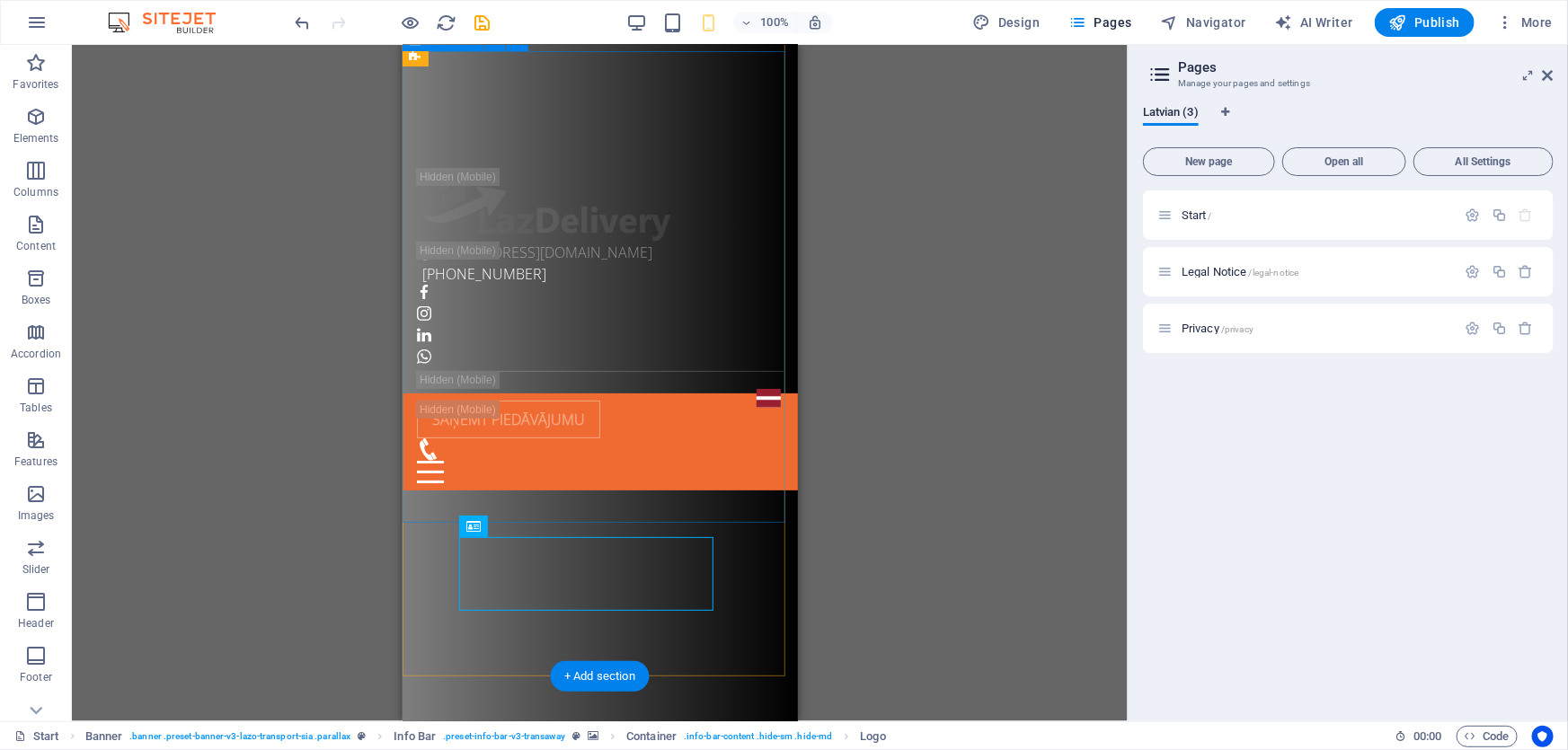
scroll to position [0, 0]
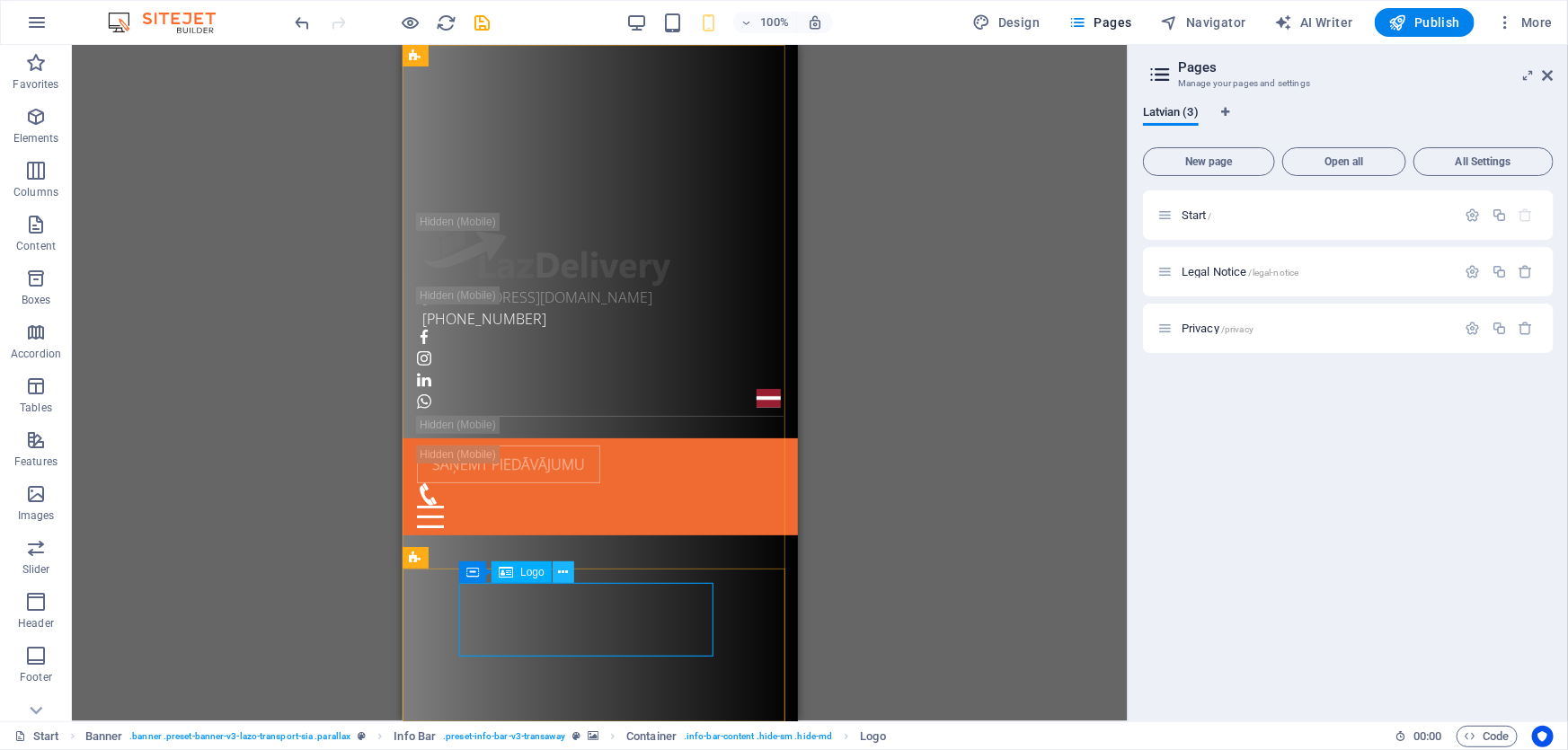
click at [561, 574] on icon at bounding box center [563, 572] width 10 height 19
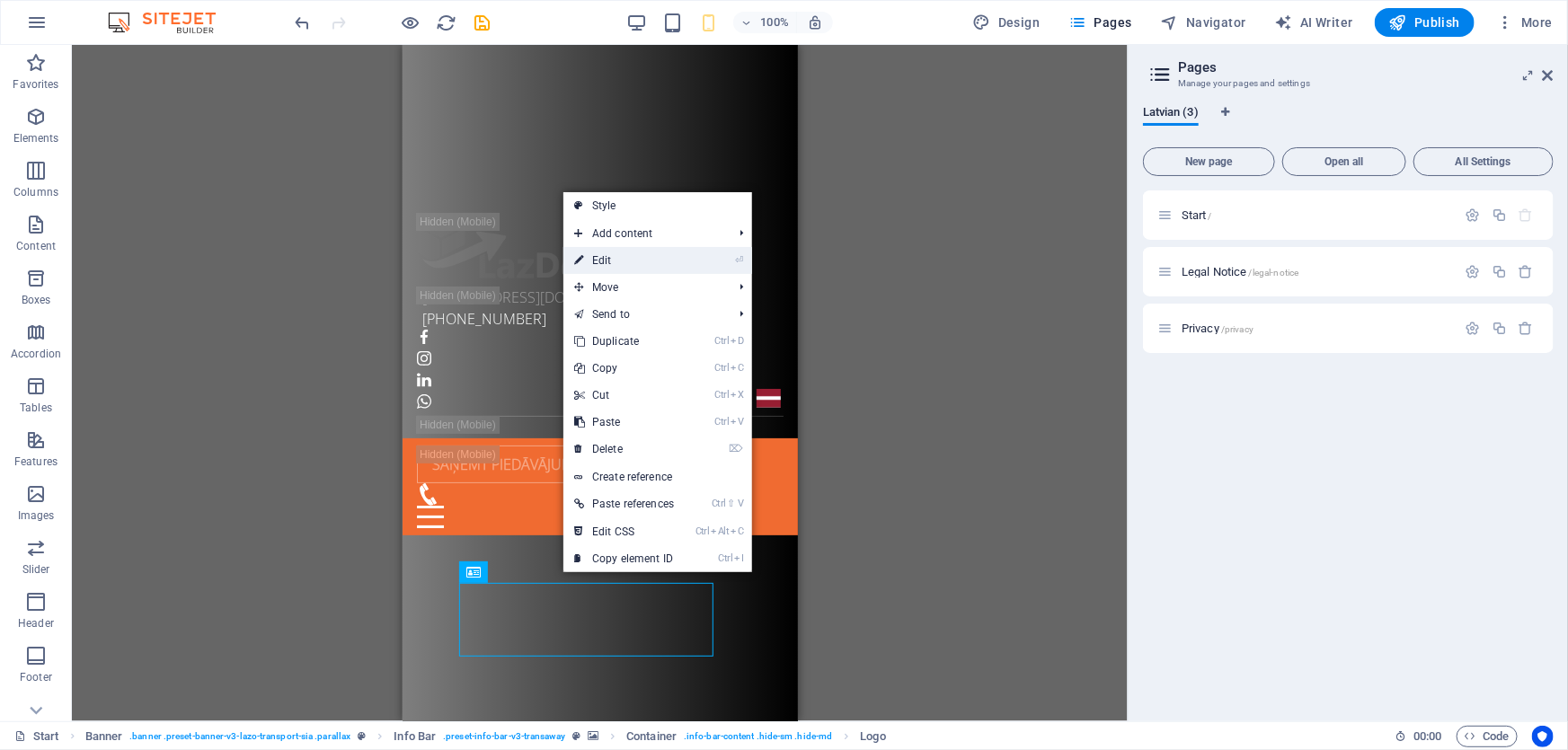
click at [711, 256] on li "⏎ Edit" at bounding box center [658, 260] width 189 height 27
click at [688, 270] on li "⏎ Edit" at bounding box center [658, 260] width 189 height 27
click at [576, 255] on icon at bounding box center [578, 260] width 9 height 27
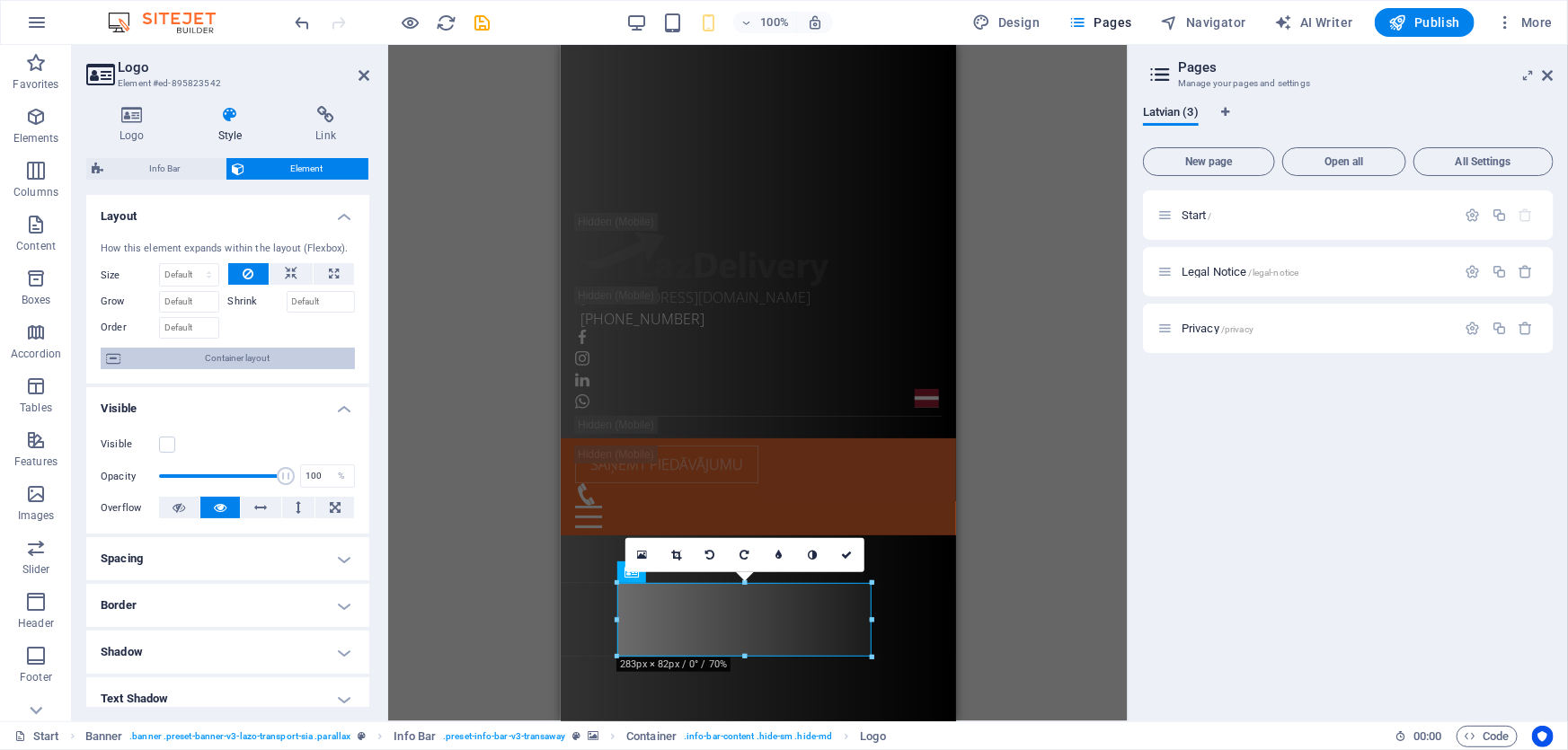
click at [253, 355] on span "Container layout" at bounding box center [237, 358] width 223 height 22
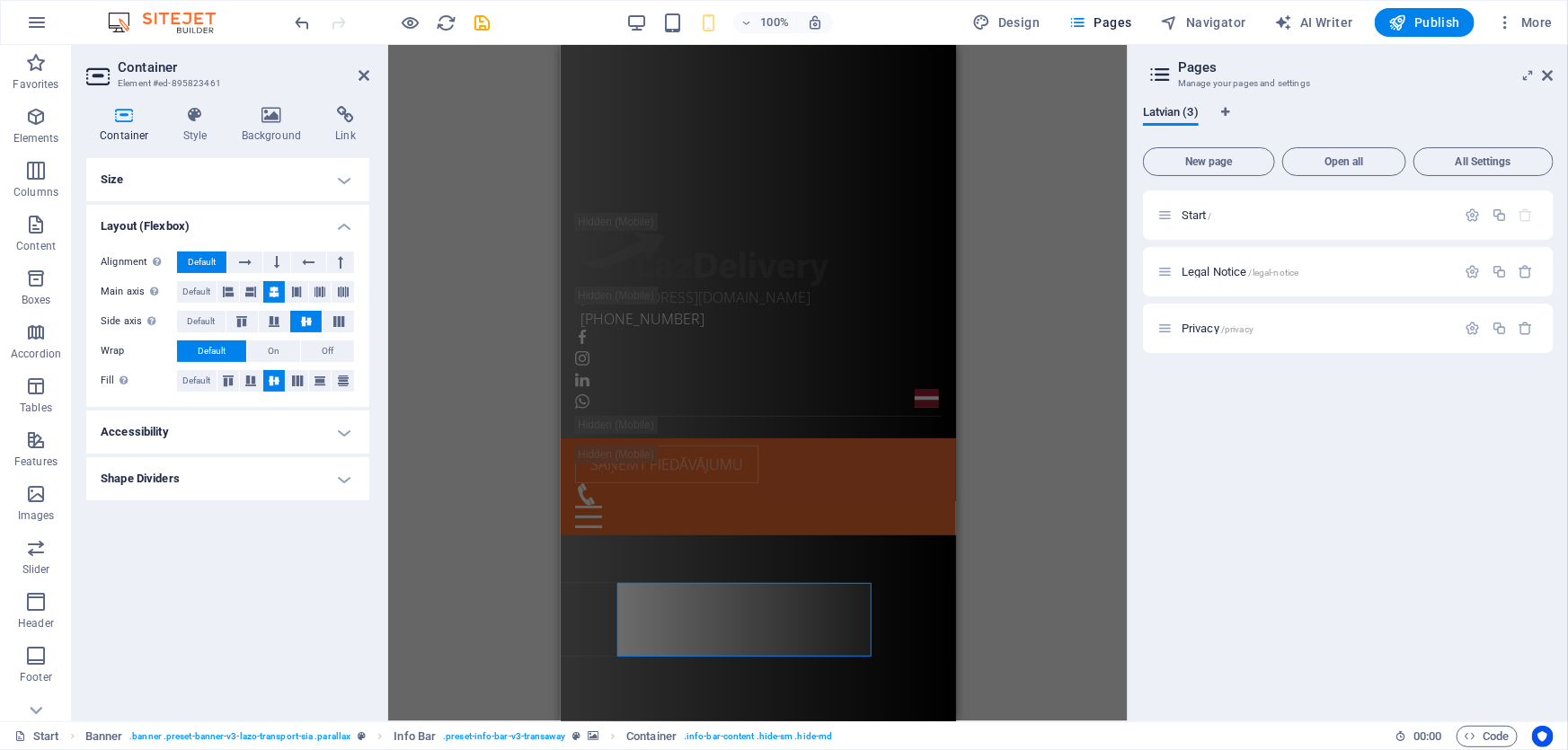
click at [249, 425] on h4 "Accessibility" at bounding box center [228, 432] width 283 height 43
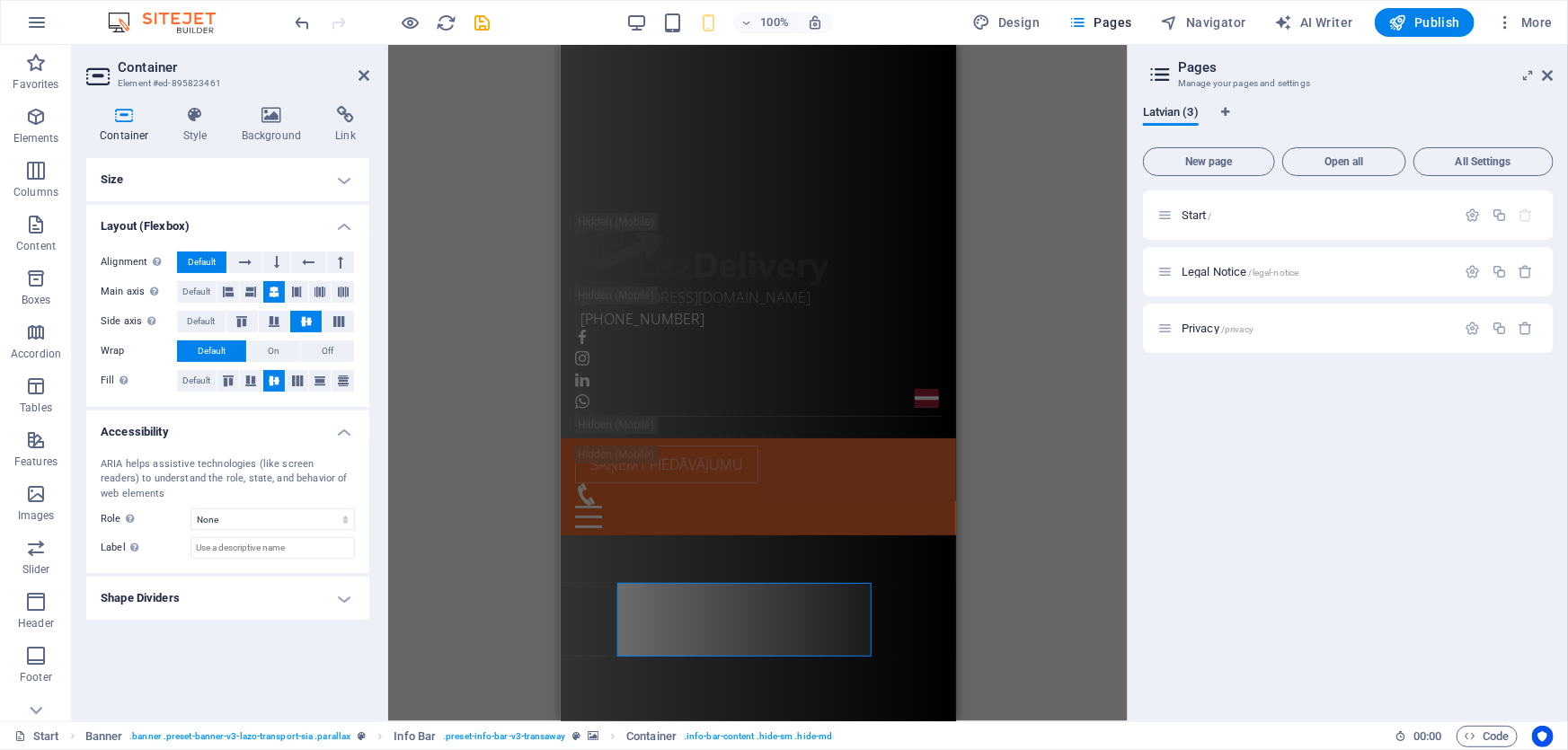
click at [252, 597] on h4 "Shape Dividers" at bounding box center [228, 598] width 283 height 43
click at [208, 134] on h4 "Style" at bounding box center [199, 125] width 58 height 37
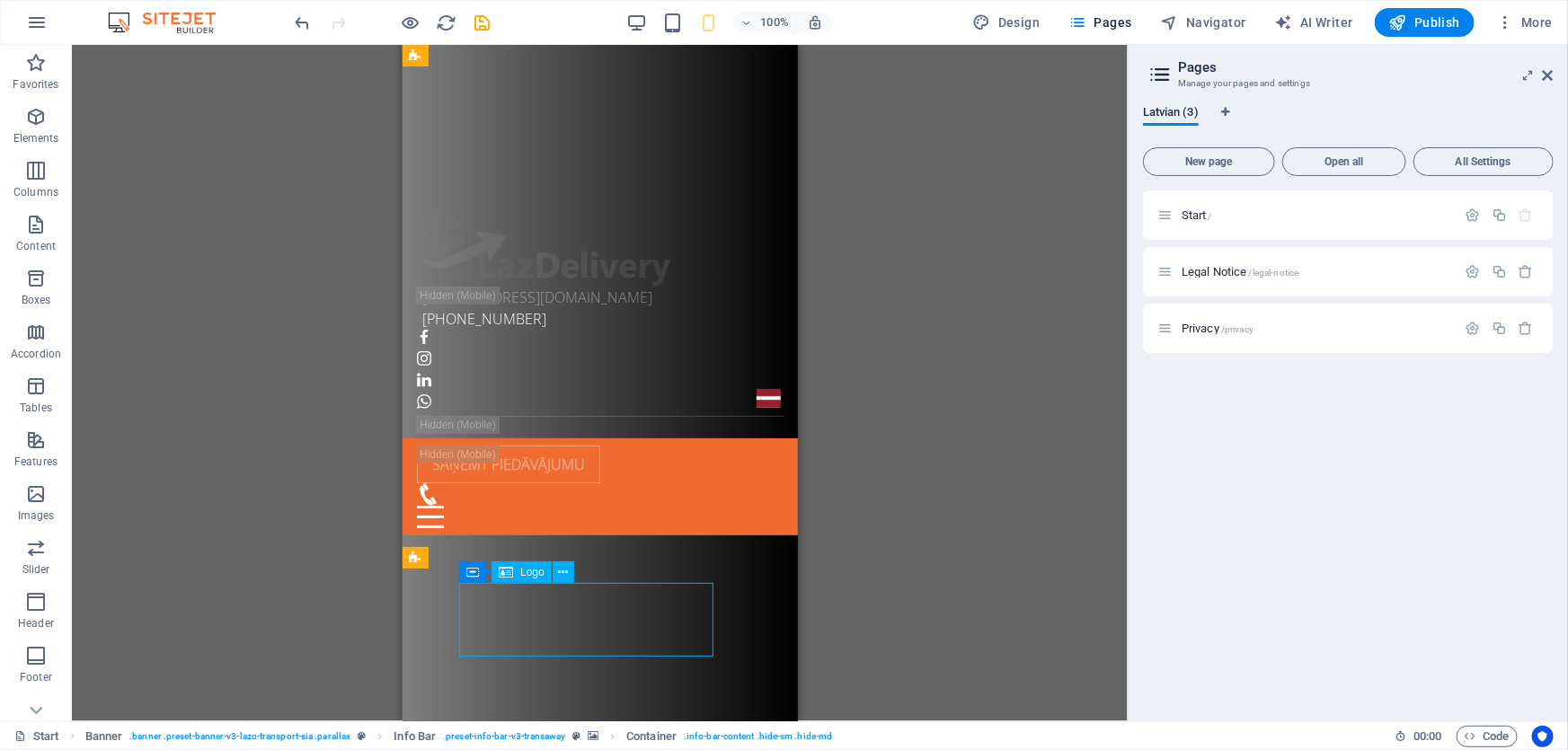
drag, startPoint x: 530, startPoint y: 608, endPoint x: 690, endPoint y: 607, distance: 160.0
click at [690, 285] on div at bounding box center [593, 248] width 352 height 74
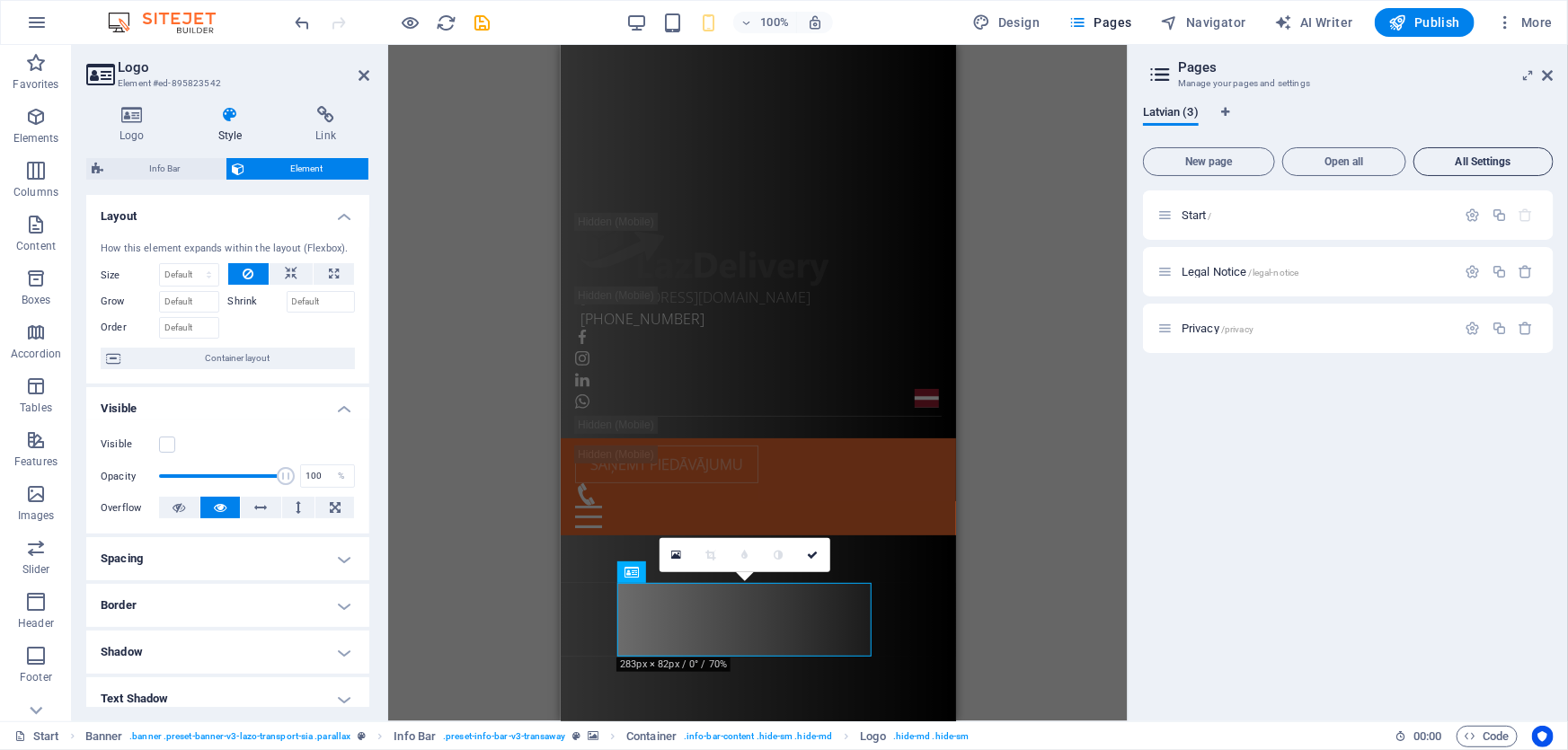
click at [1487, 156] on span "All Settings" at bounding box center [1483, 161] width 124 height 11
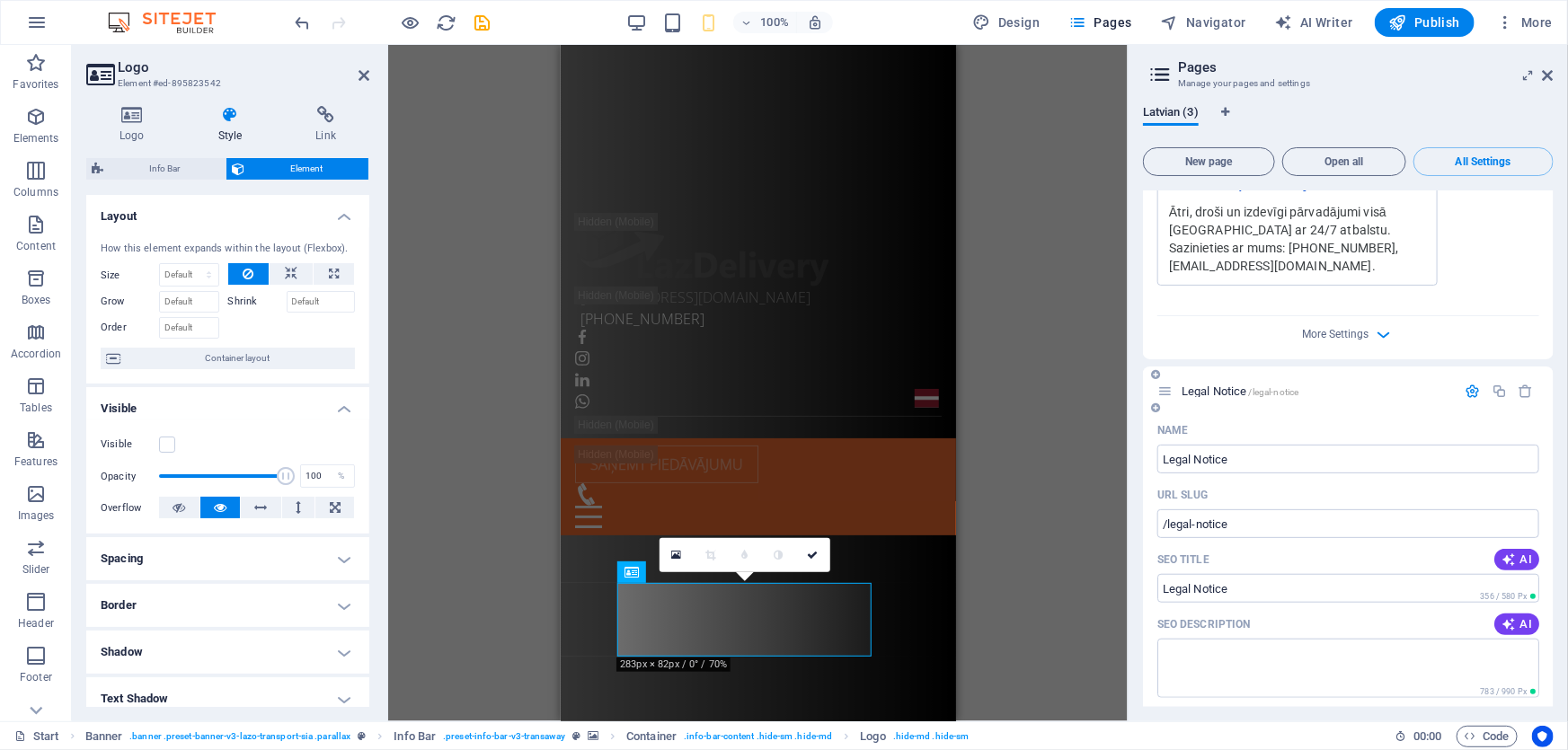
scroll to position [545, 0]
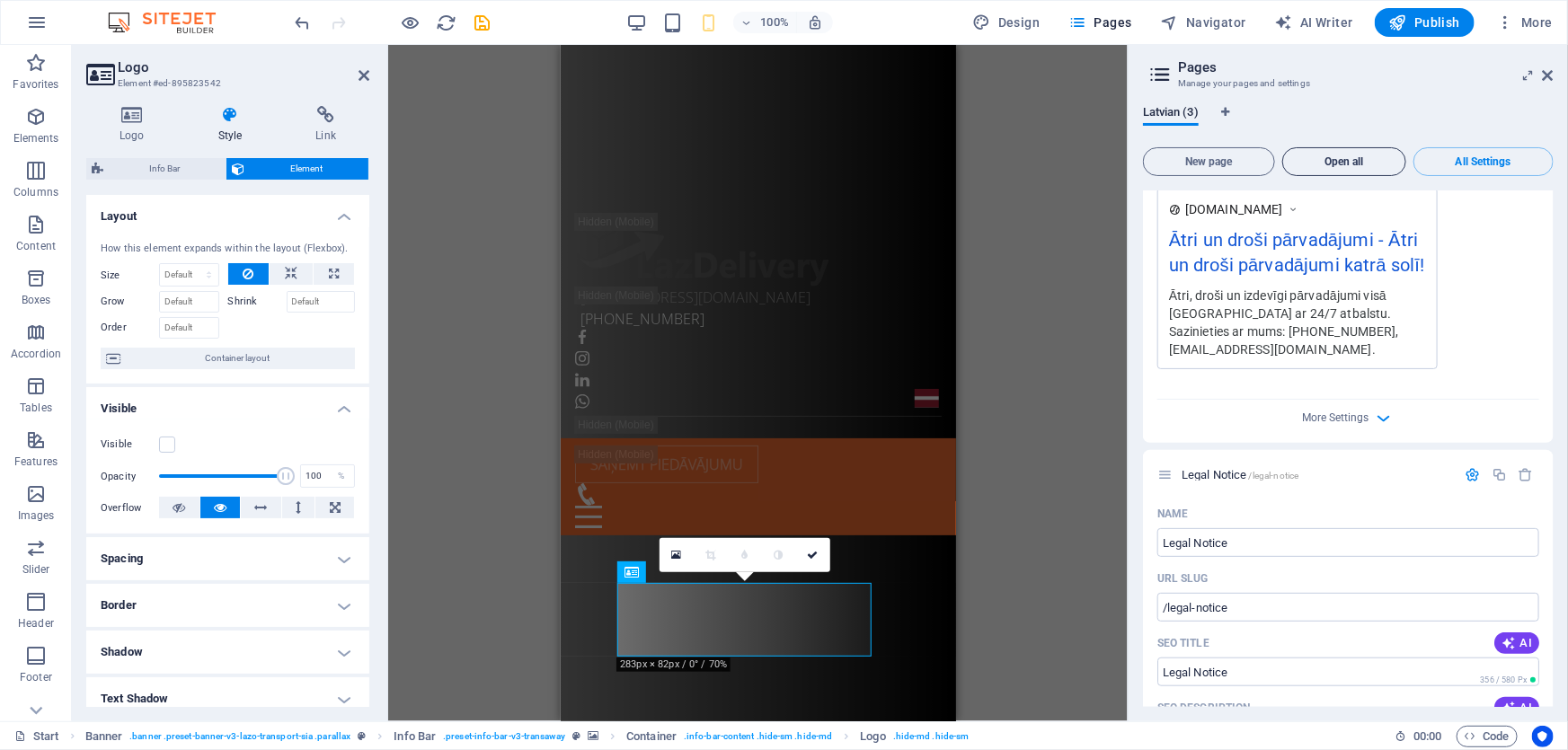
click at [1335, 157] on span "Open all" at bounding box center [1345, 161] width 108 height 11
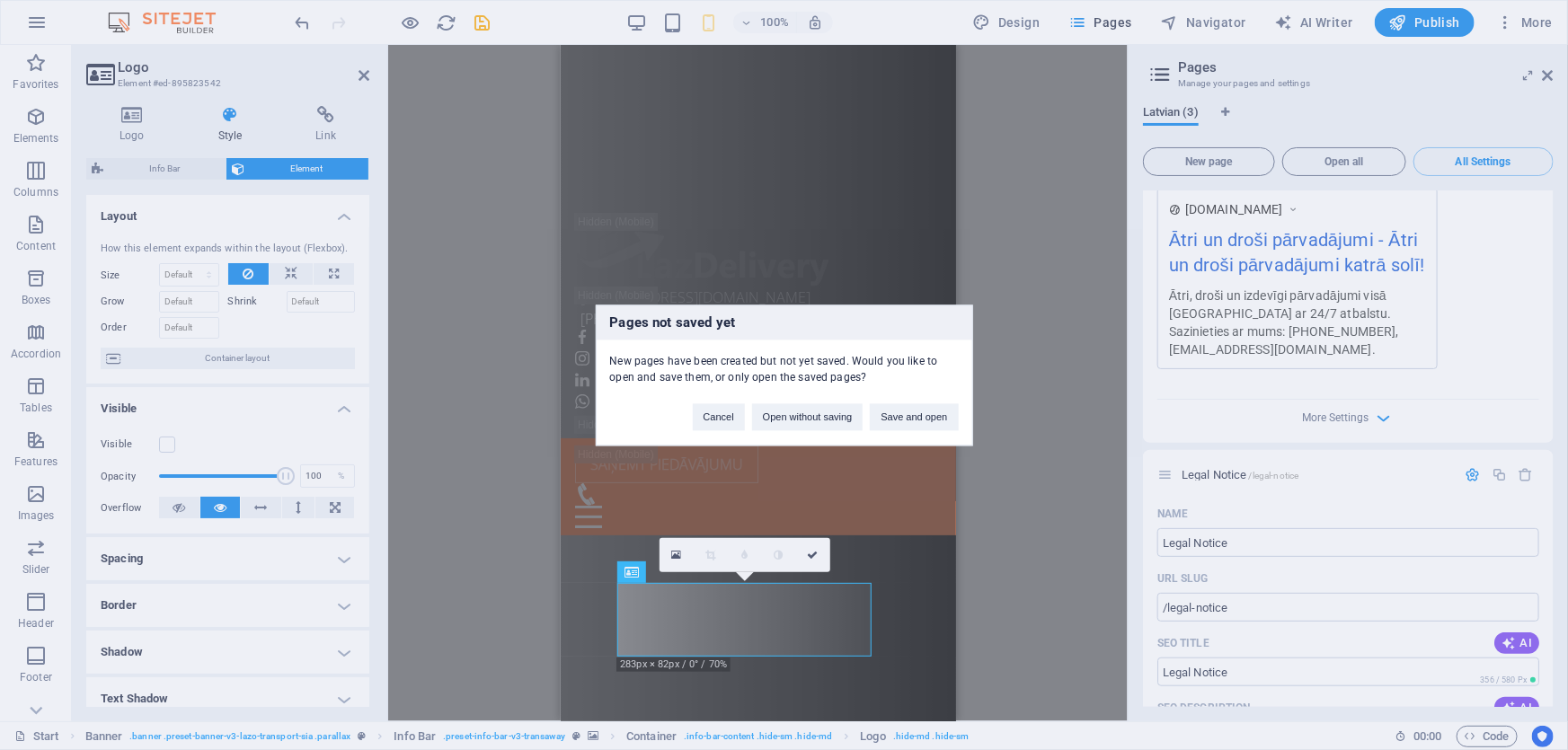
click at [1054, 261] on div "Pages not saved yet New pages have been created but not yet saved. Would you li…" at bounding box center [784, 375] width 1568 height 750
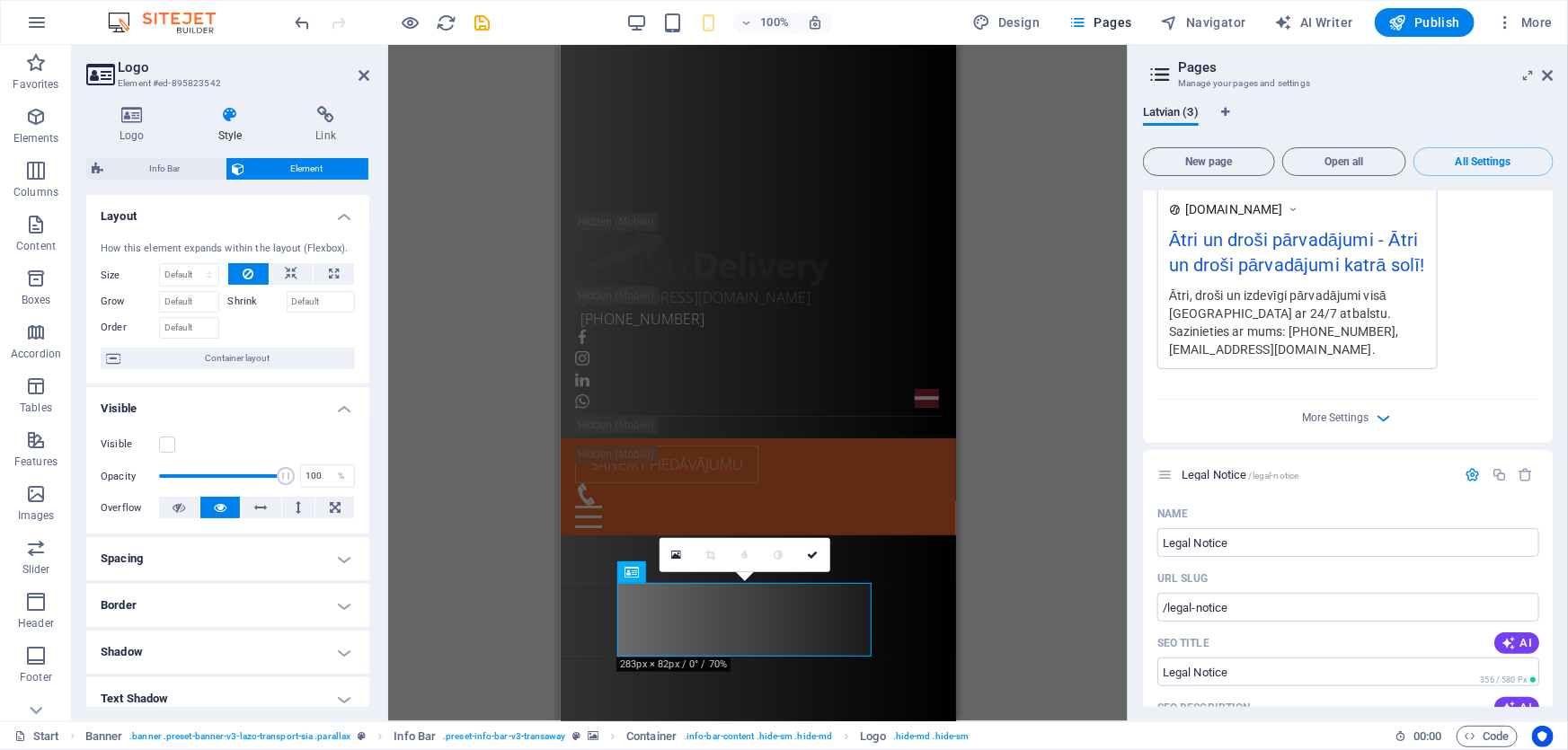
drag, startPoint x: 1558, startPoint y: 65, endPoint x: 1540, endPoint y: 87, distance: 28.4
click at [1555, 65] on aside "Pages Manage your pages and settings Latvian (3) New page Open all All Settings…" at bounding box center [1347, 383] width 440 height 676
click at [1553, 70] on icon at bounding box center [1547, 75] width 11 height 15
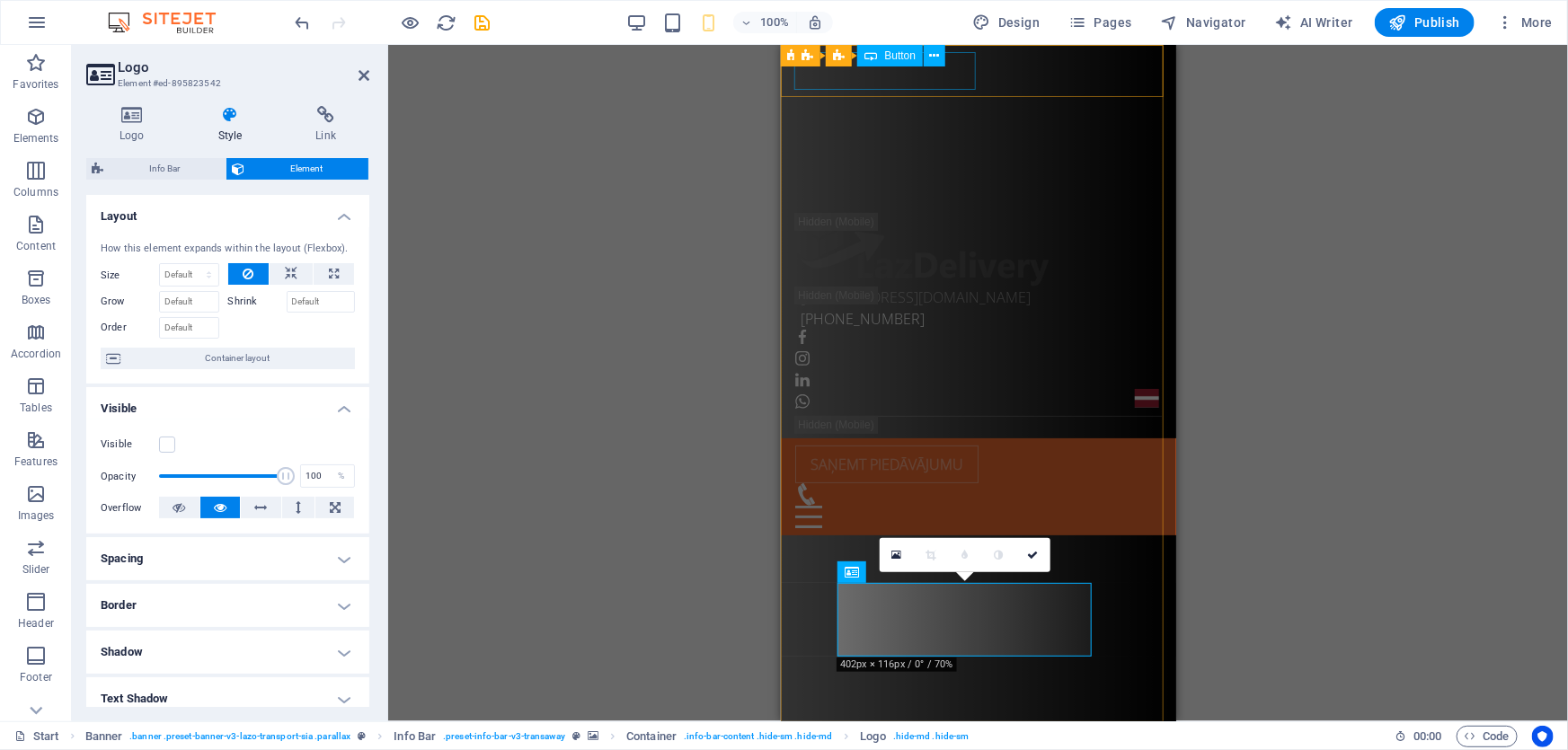
click at [949, 445] on div "Saņemt piedāvājumu" at bounding box center [977, 464] width 366 height 37
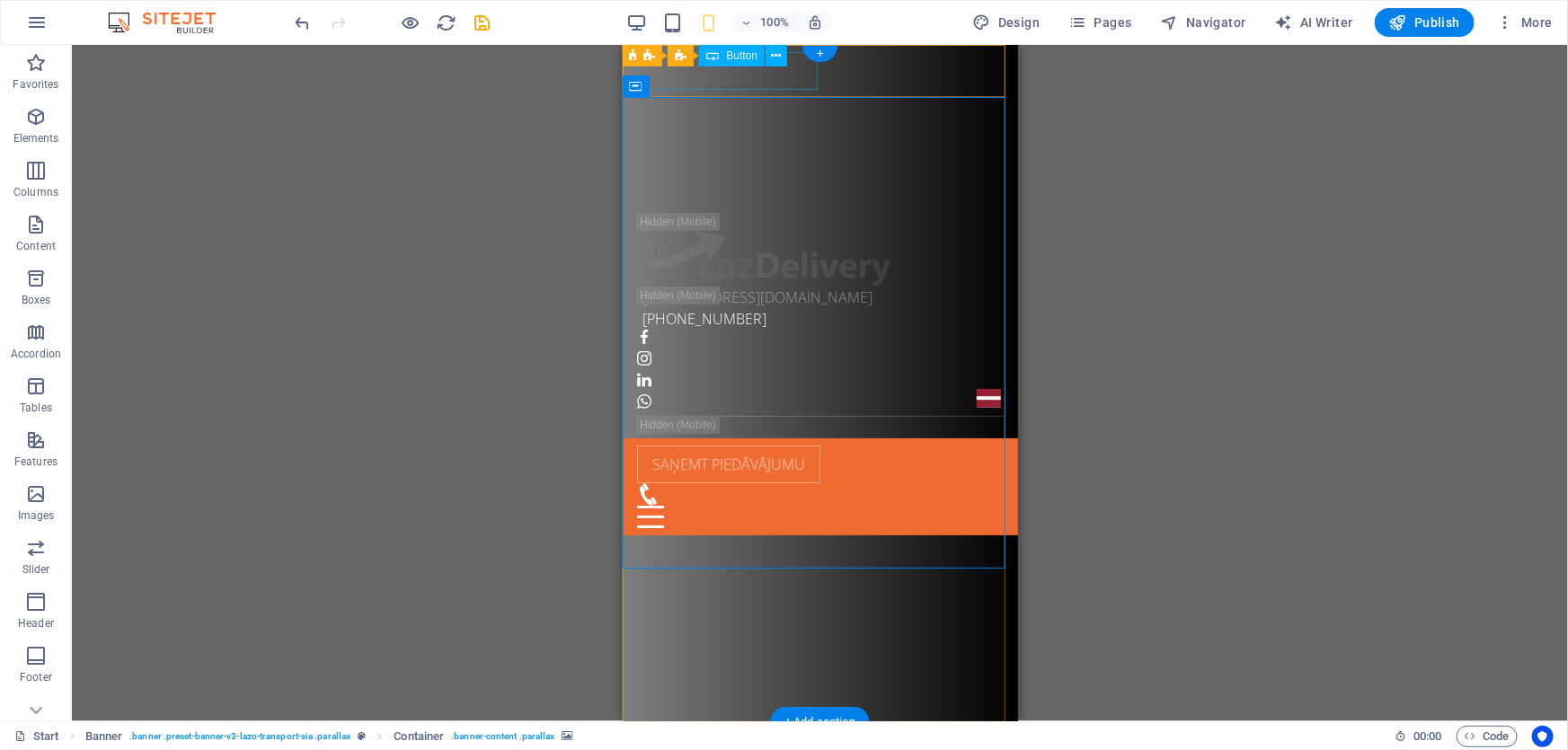
click at [787, 445] on div "Saņemt piedāvājumu" at bounding box center [819, 464] width 366 height 37
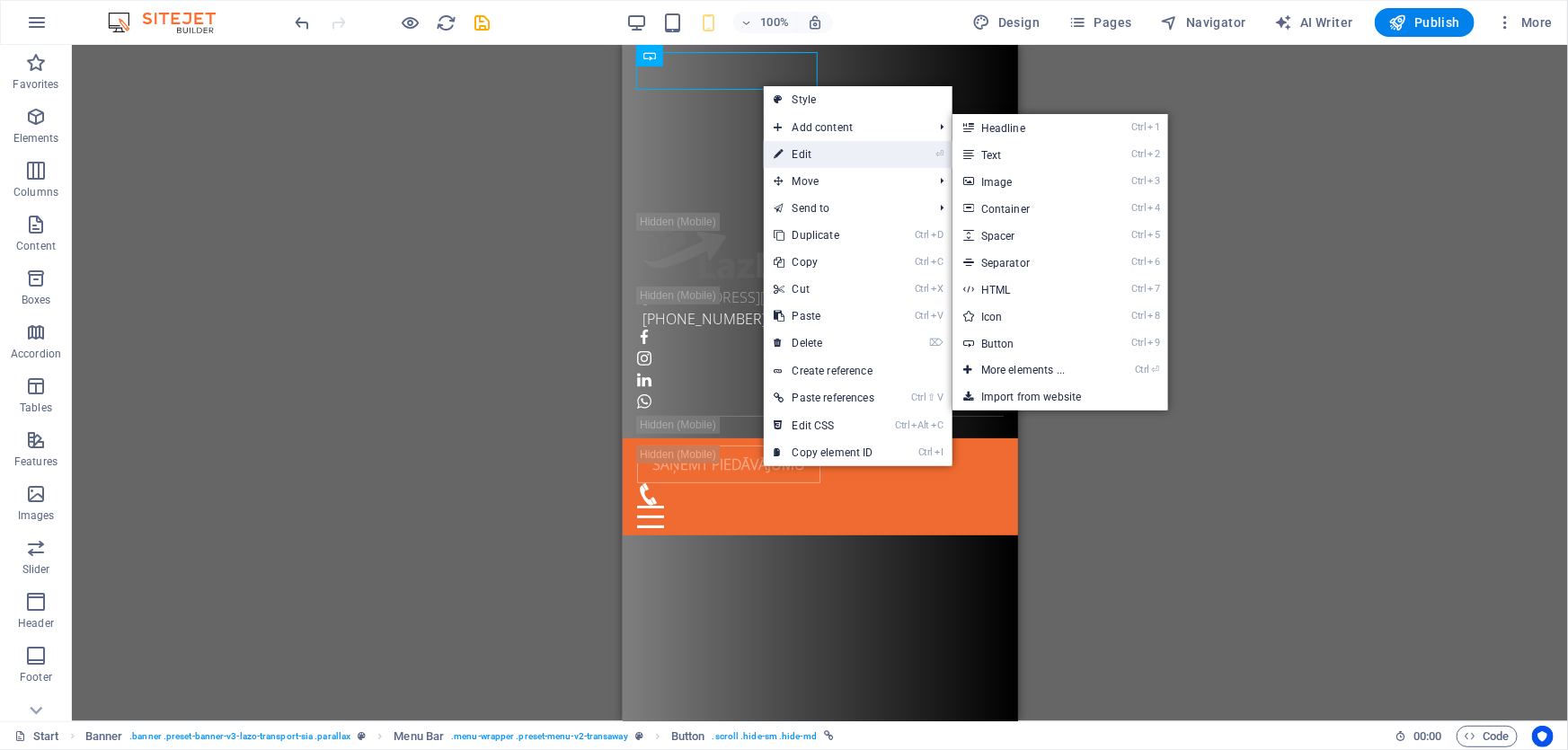
click at [810, 159] on link "⏎ Edit" at bounding box center [824, 154] width 121 height 27
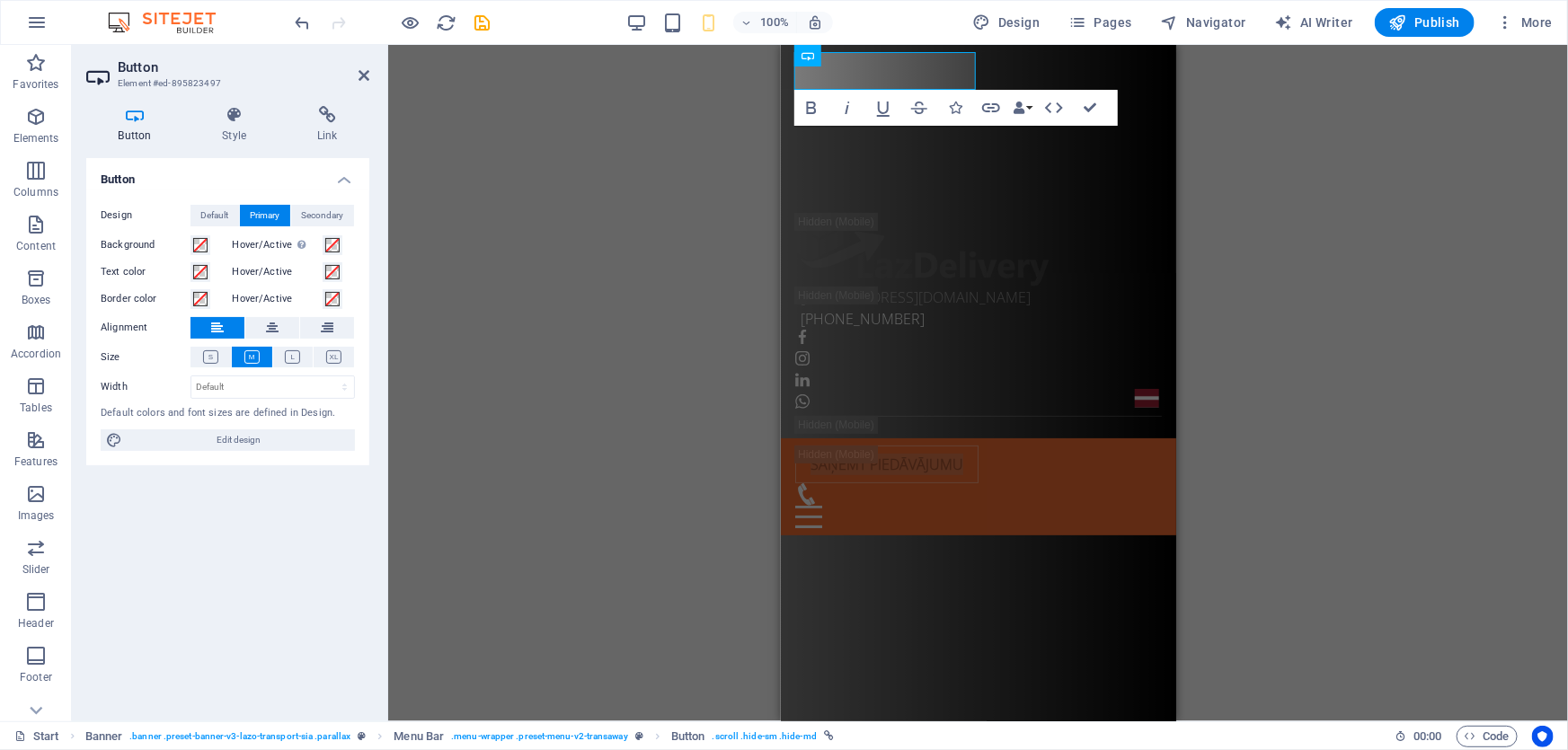
click at [180, 214] on label "Design" at bounding box center [145, 216] width 90 height 22
click at [231, 212] on button "Default" at bounding box center [214, 216] width 48 height 22
click at [240, 135] on h4 "Style" at bounding box center [237, 125] width 95 height 37
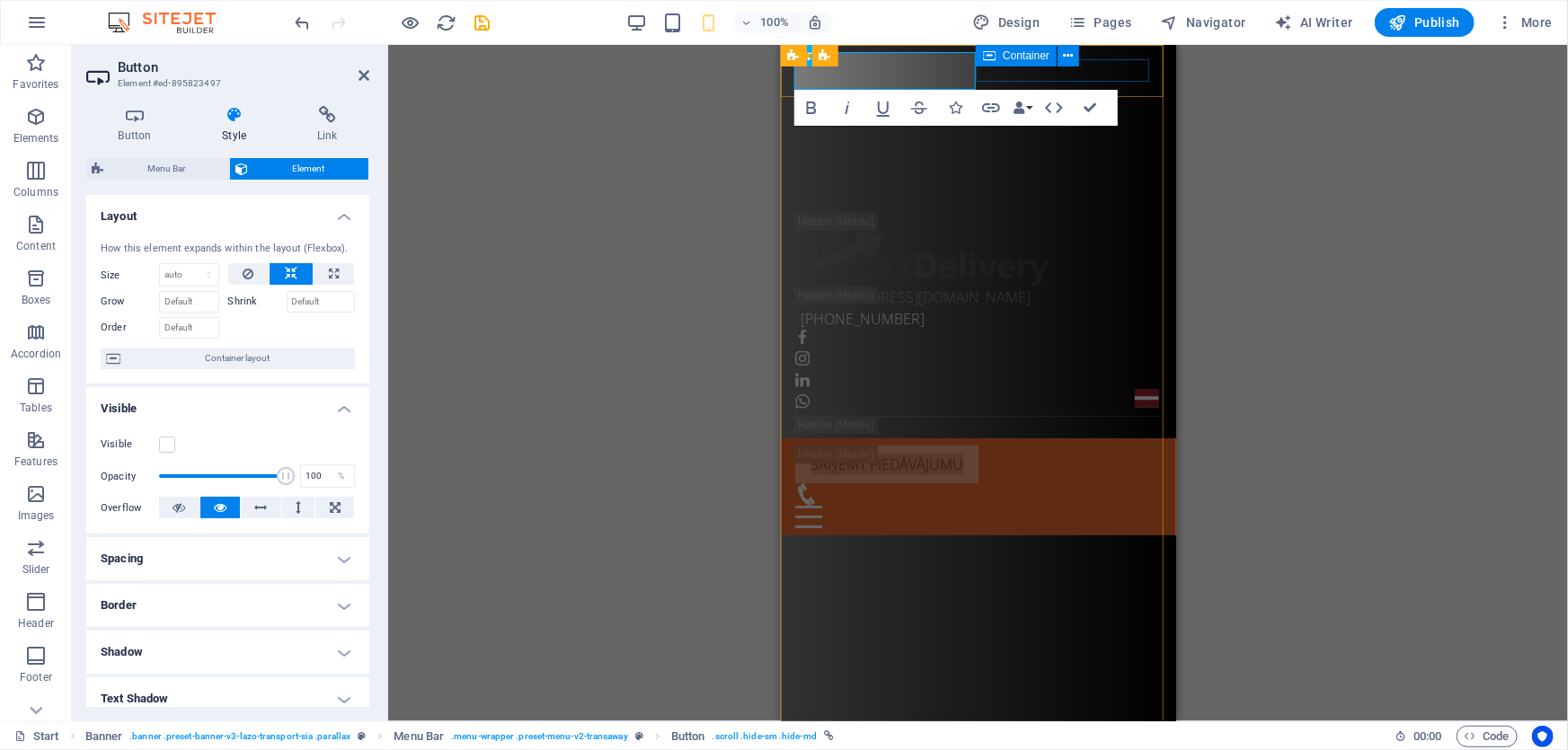
click at [1029, 58] on span "Container" at bounding box center [1026, 55] width 46 height 11
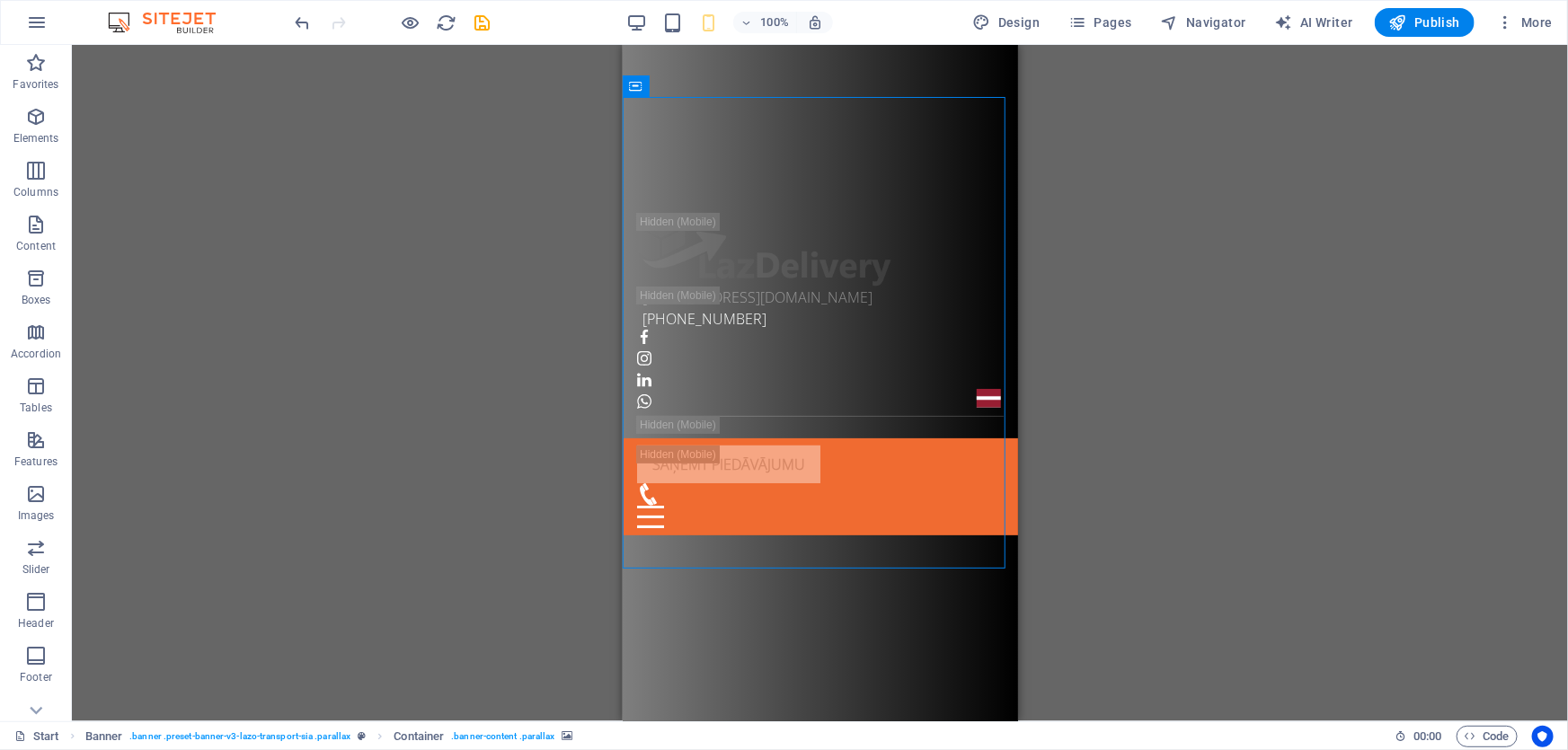
click at [1097, 179] on div "H2 Banner Container Banner Menu Bar Separator Info Bar Container Logo Container…" at bounding box center [820, 383] width 1496 height 676
click at [521, 174] on div "H2 Banner Container Banner Menu Bar Separator Info Bar Container Logo Container…" at bounding box center [820, 383] width 1496 height 676
click at [983, 67] on div "HTML" at bounding box center [941, 56] width 97 height 23
click at [972, 505] on div at bounding box center [819, 516] width 366 height 23
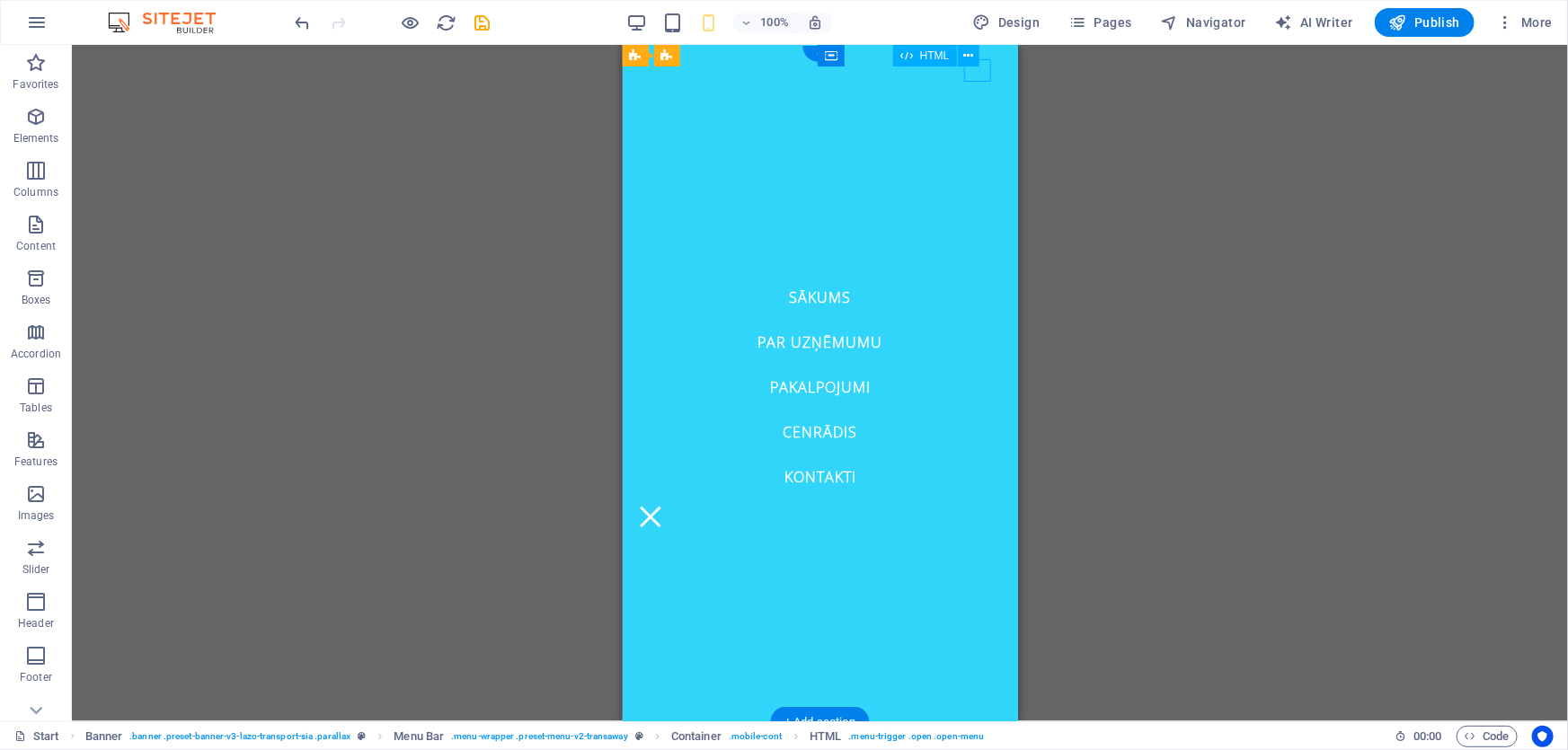
click at [663, 505] on div at bounding box center [649, 516] width 27 height 23
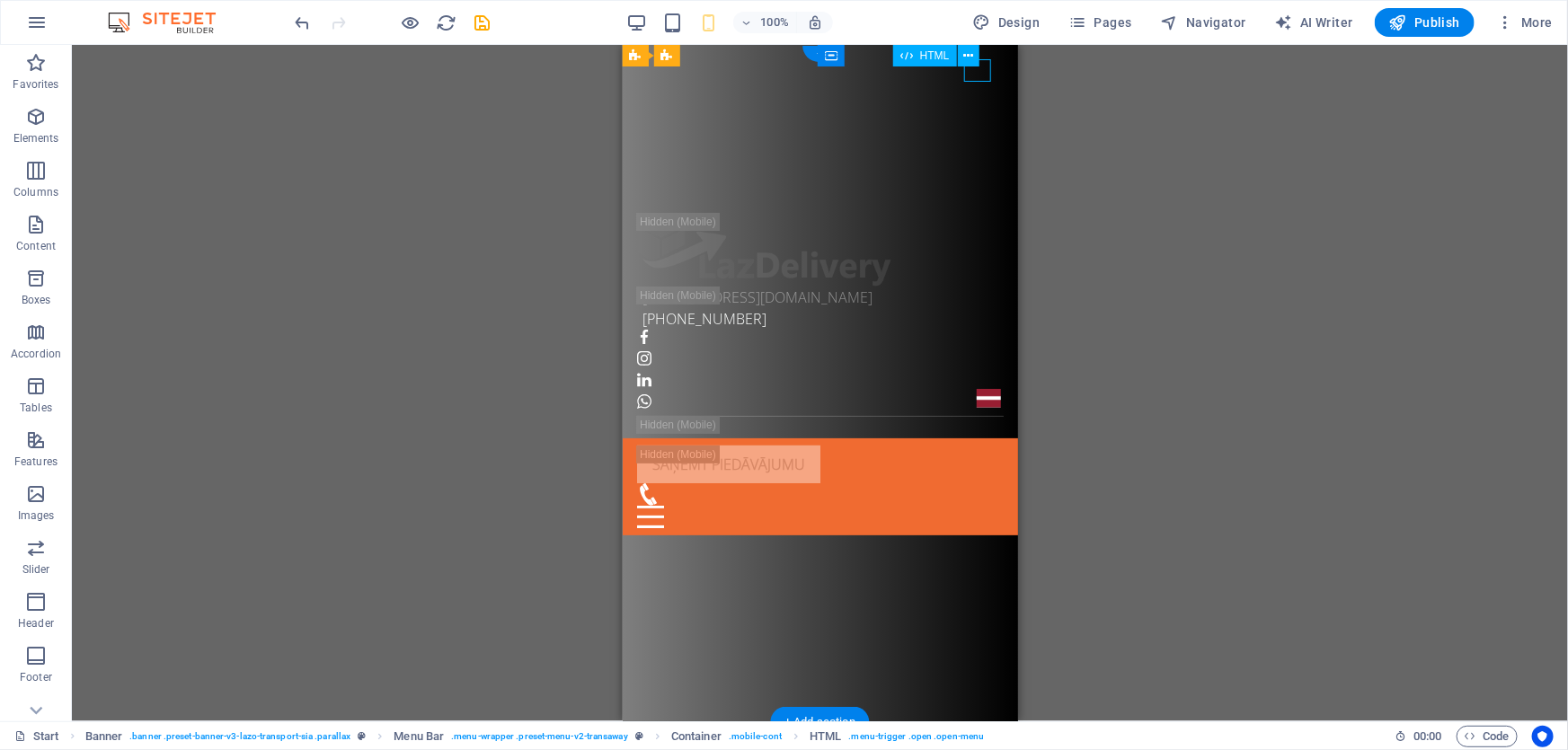
click at [972, 505] on div at bounding box center [819, 516] width 366 height 23
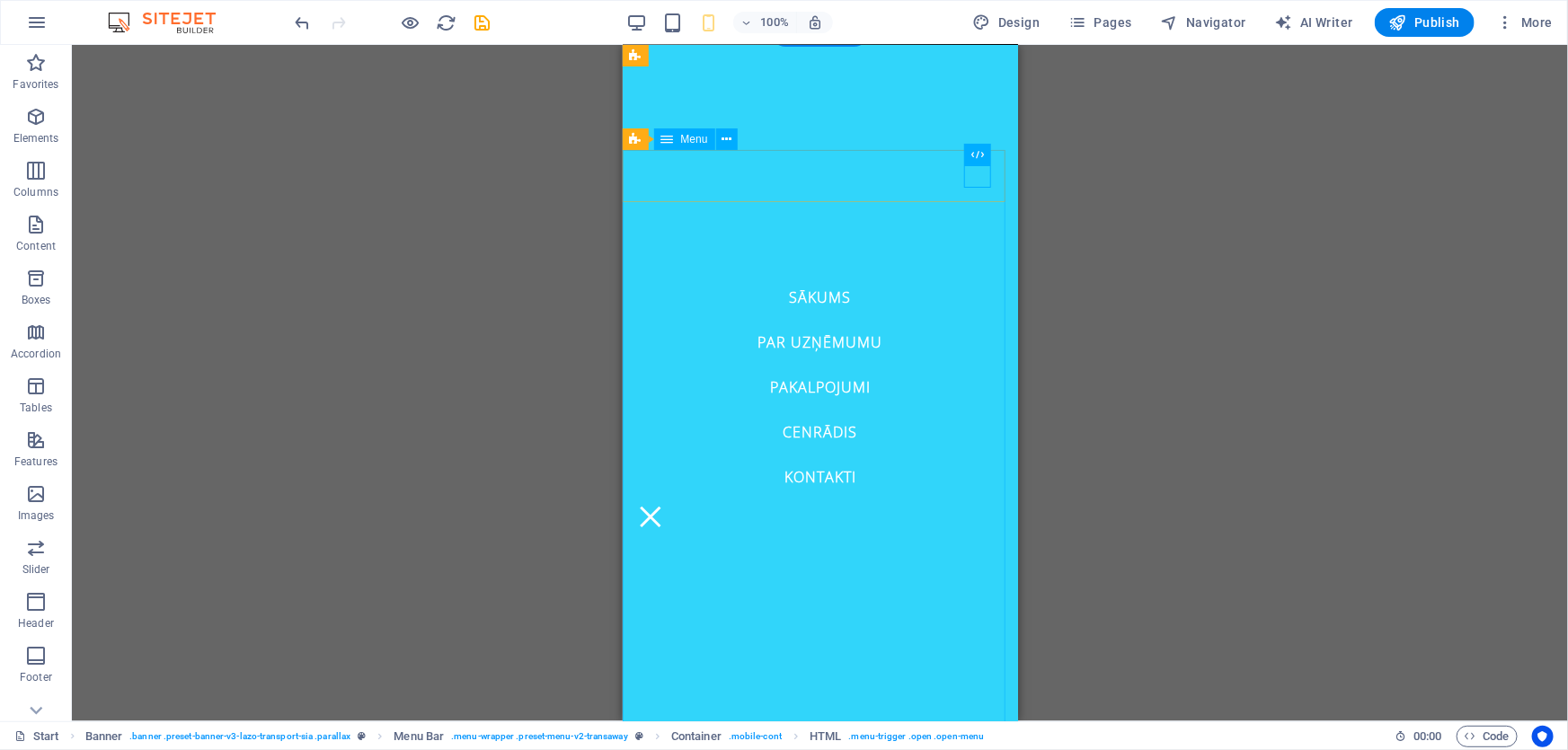
scroll to position [0, 0]
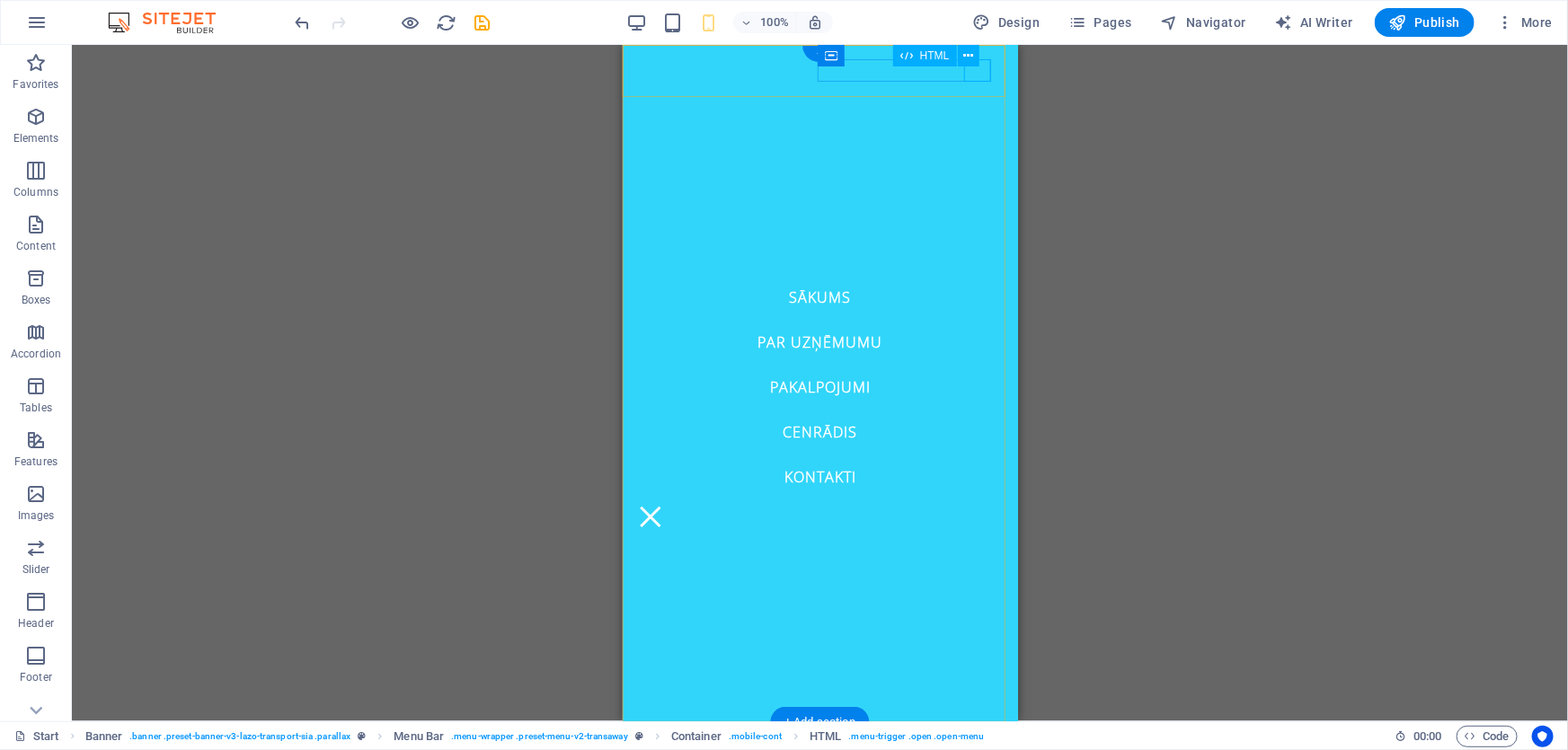
click at [663, 505] on div at bounding box center [649, 516] width 27 height 23
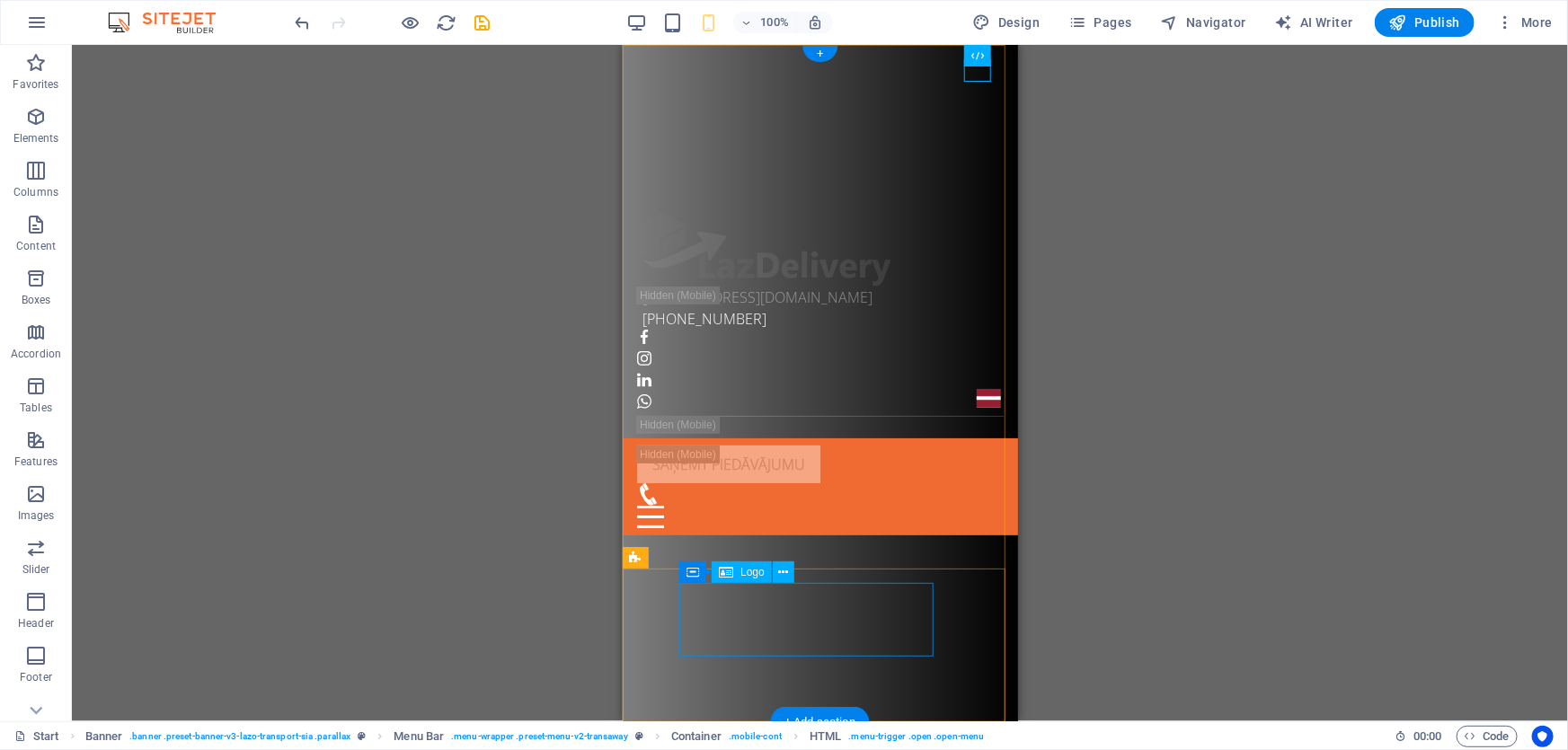
click at [826, 285] on div at bounding box center [812, 248] width 352 height 74
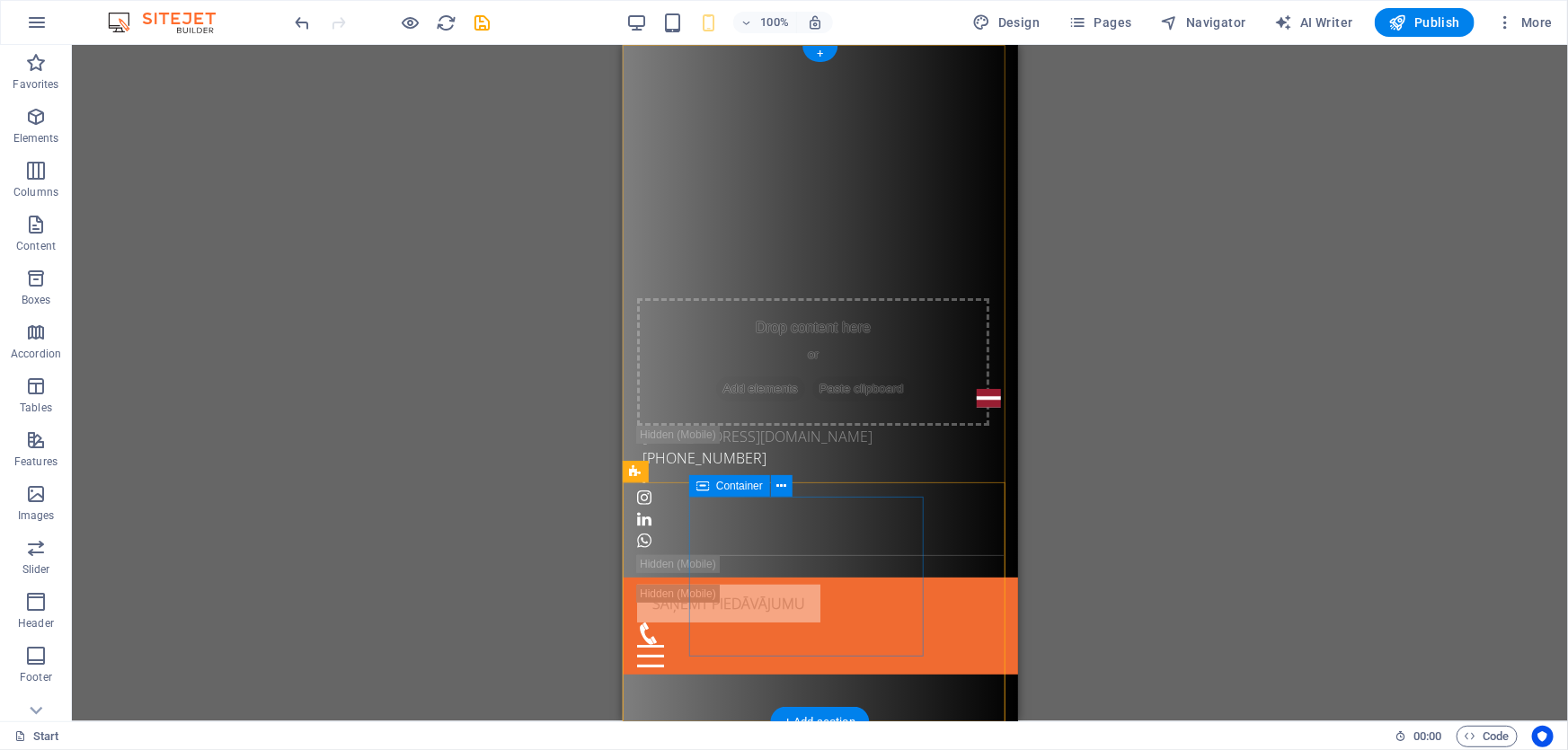
click at [907, 425] on div "Drop content here or Add elements Paste clipboard" at bounding box center [812, 361] width 352 height 128
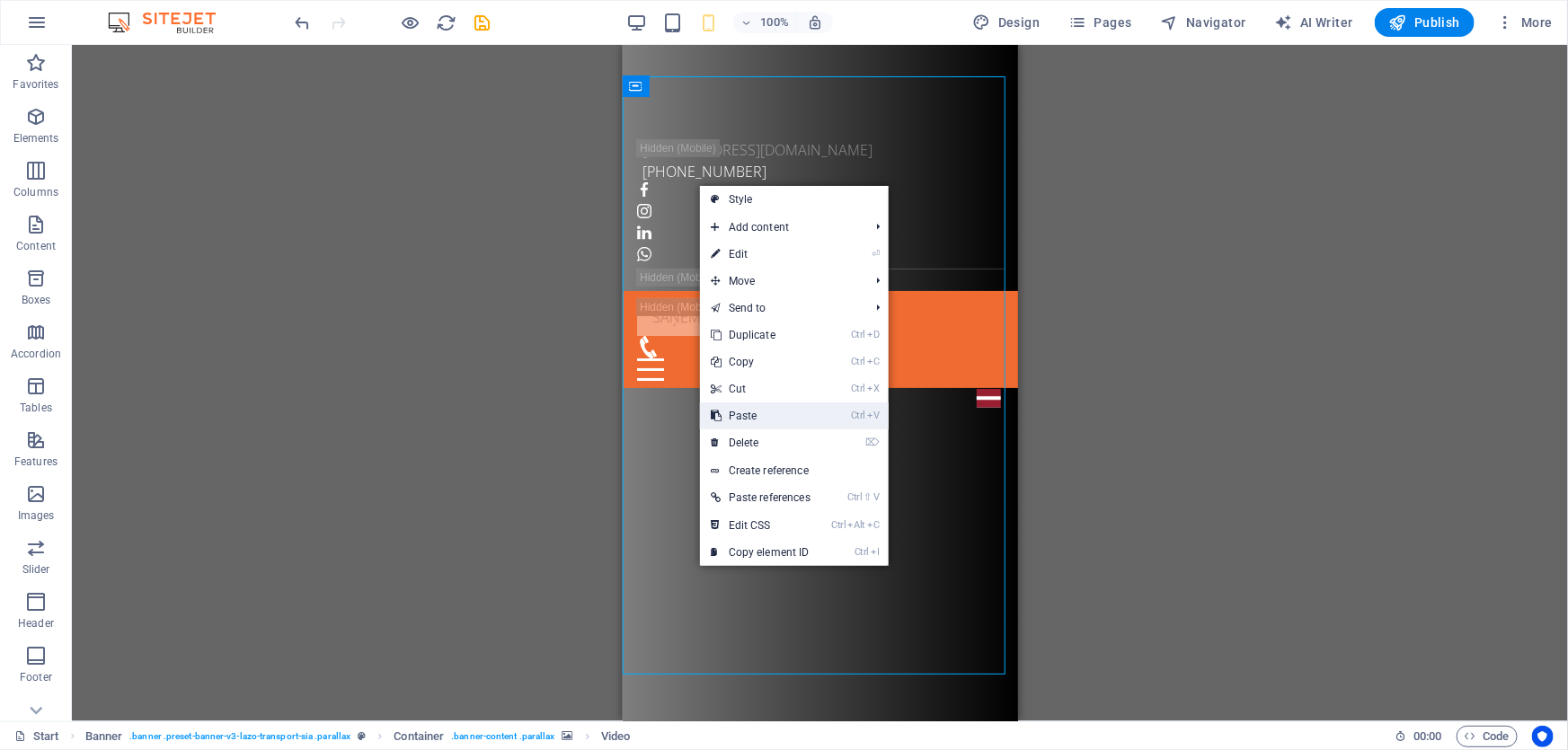
click at [761, 416] on link "Ctrl V Paste" at bounding box center [760, 415] width 121 height 27
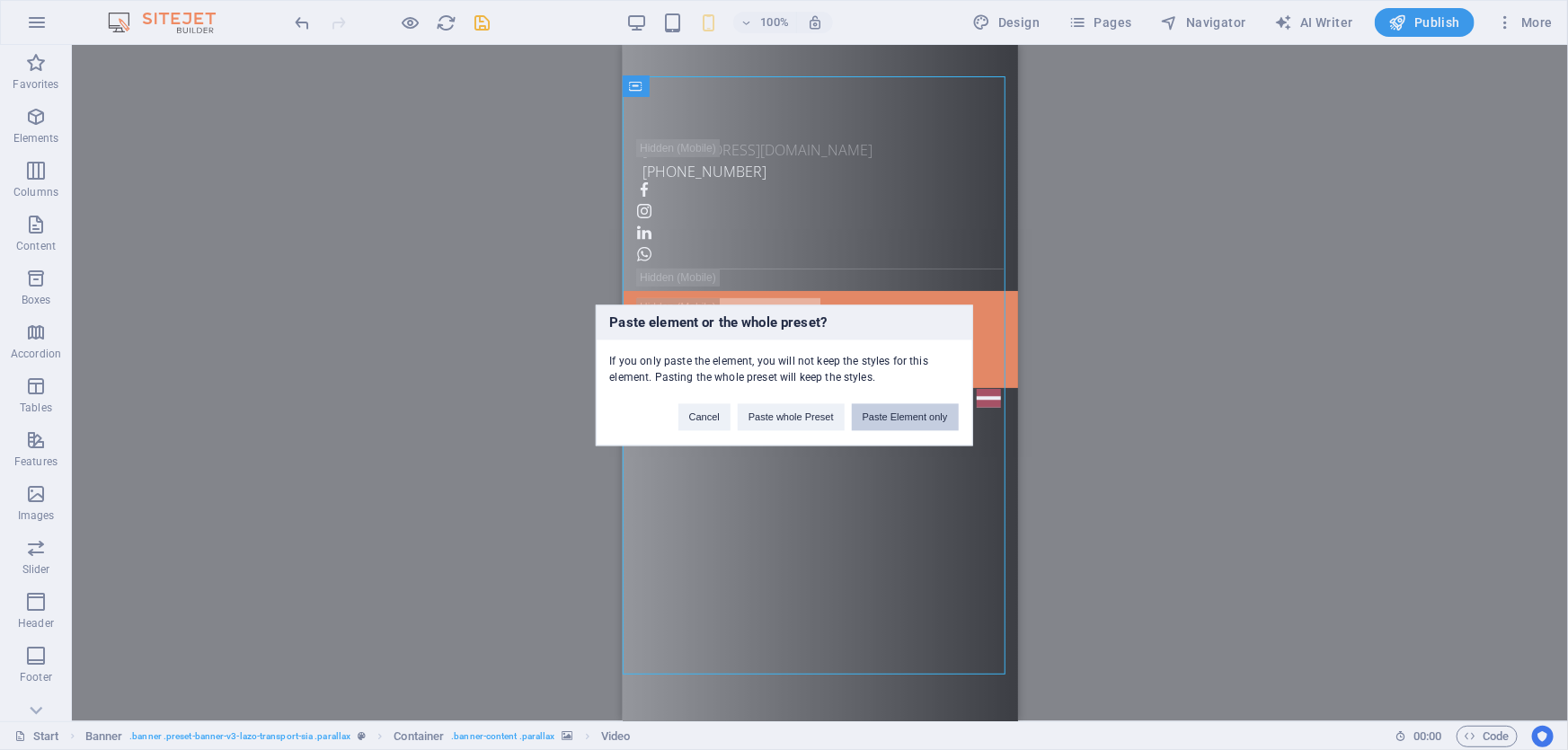
click at [895, 406] on button "Paste Element only" at bounding box center [905, 416] width 107 height 27
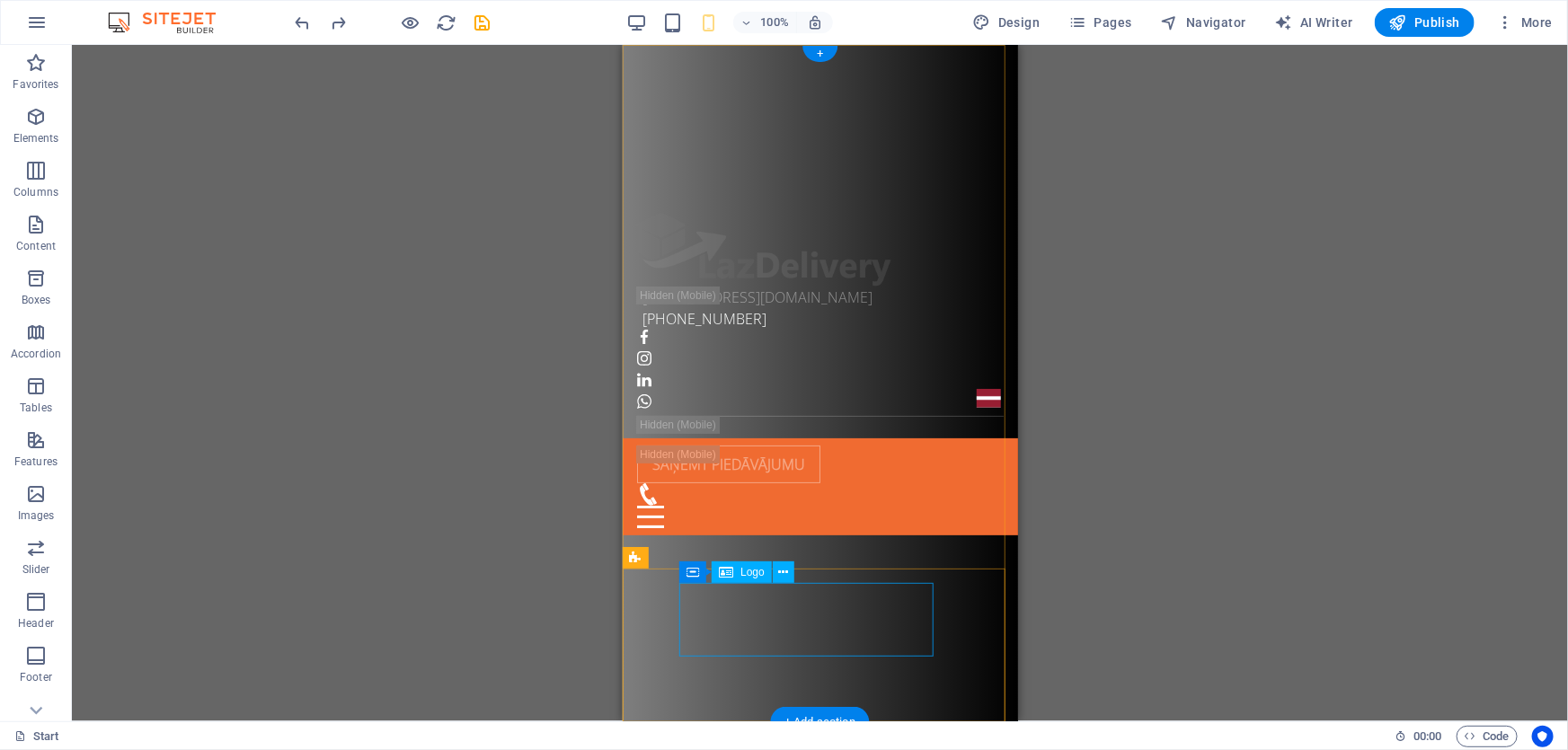
click at [832, 285] on div at bounding box center [812, 248] width 352 height 74
click at [821, 285] on div at bounding box center [812, 248] width 352 height 74
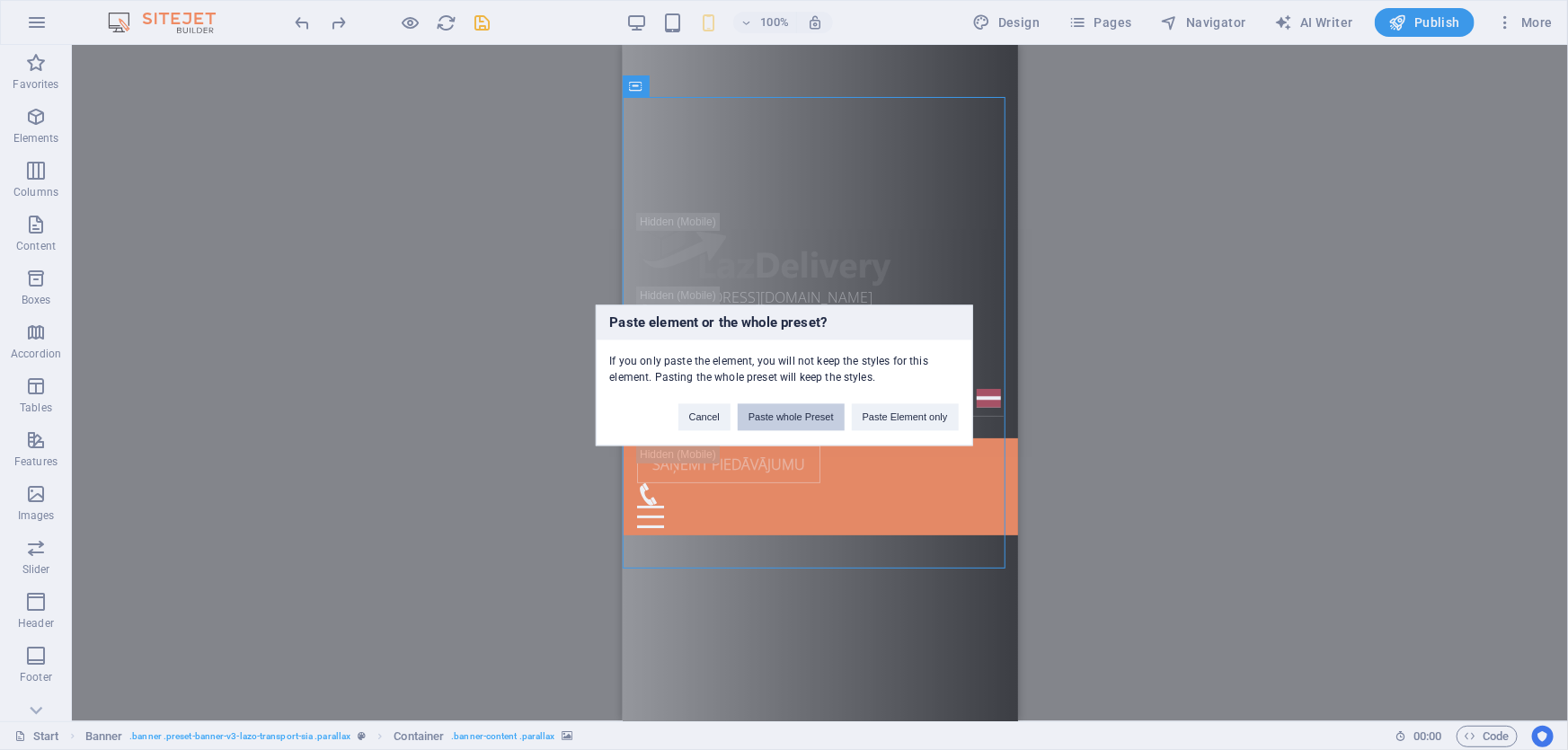
click at [833, 416] on button "Paste whole Preset" at bounding box center [790, 416] width 107 height 27
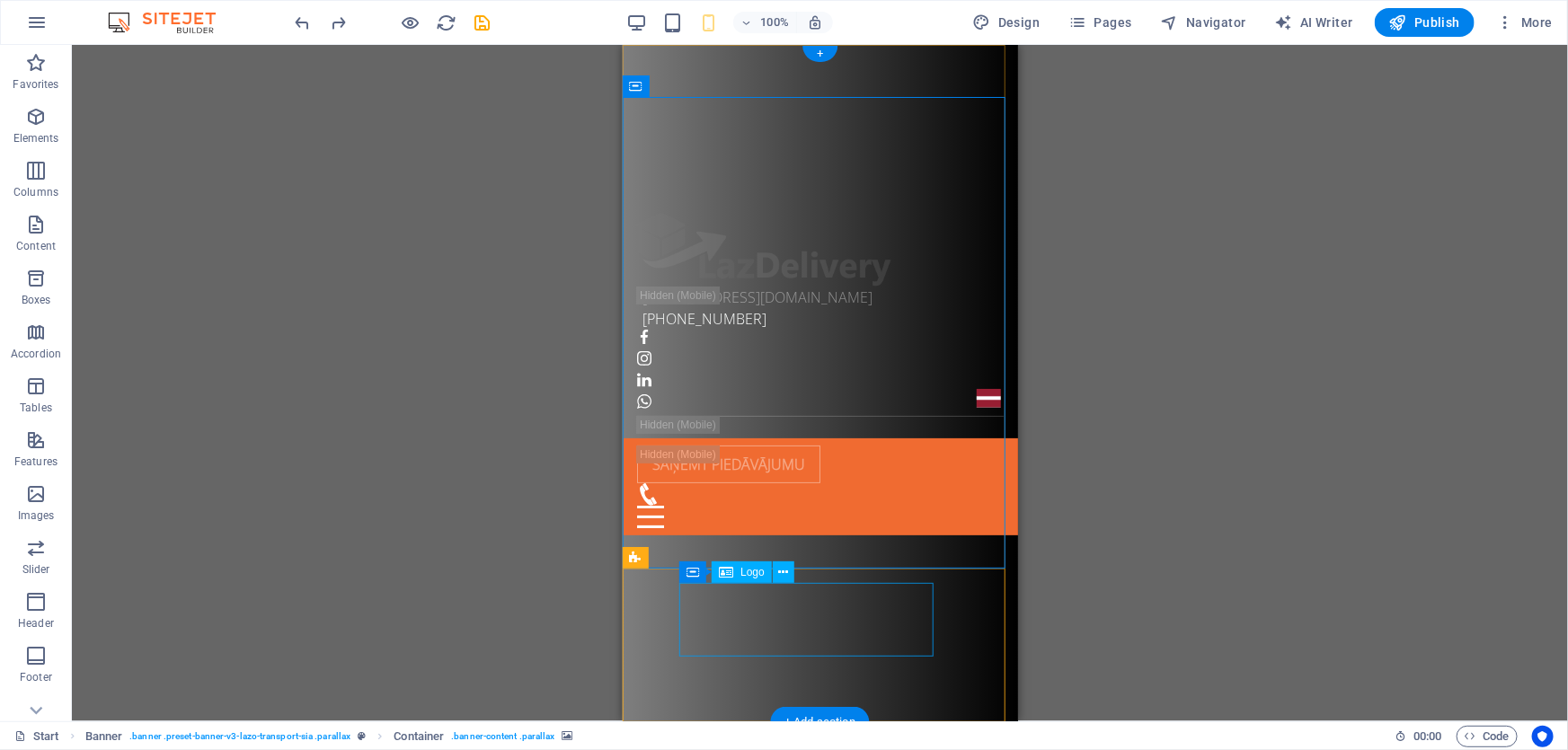
click at [784, 285] on div at bounding box center [812, 248] width 352 height 74
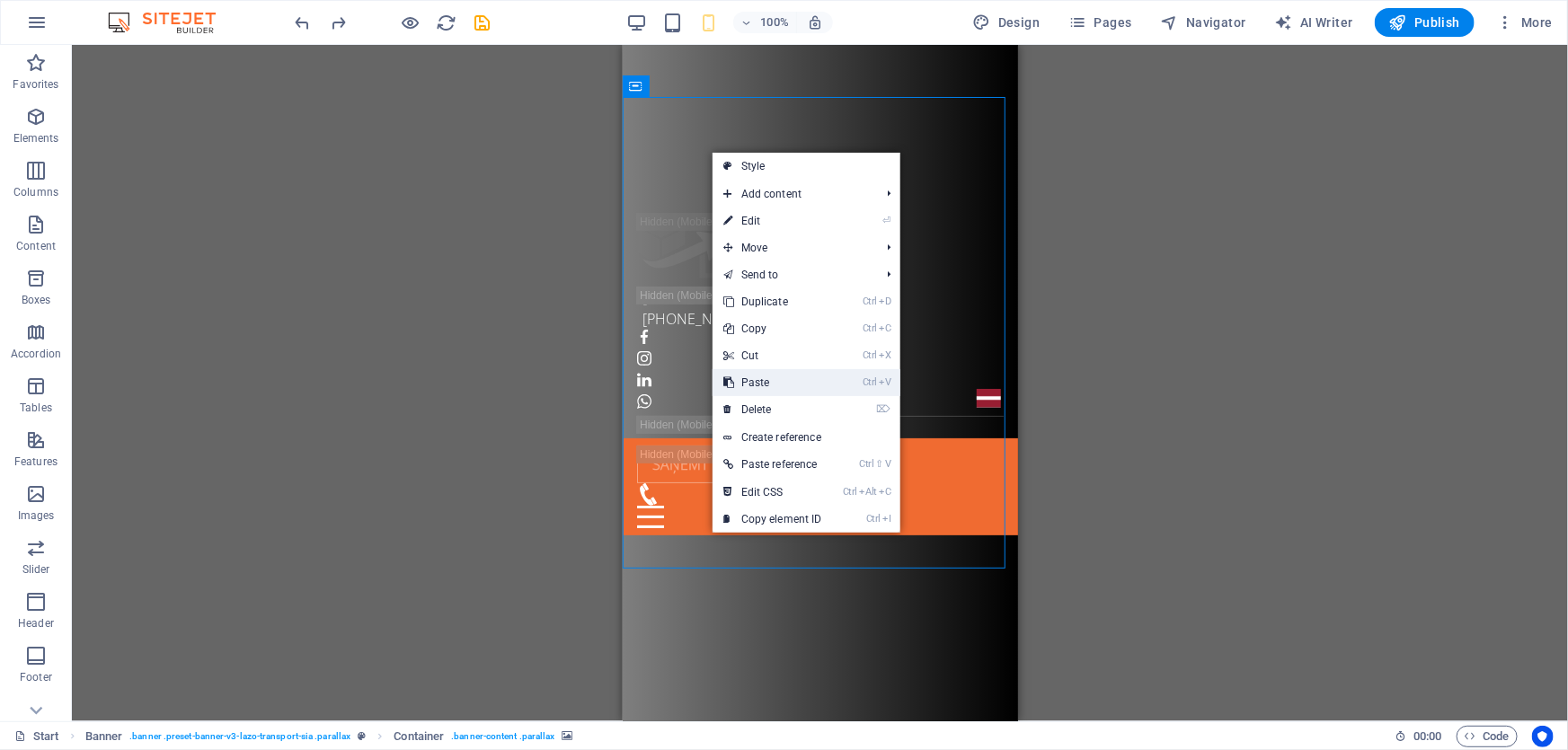
click at [781, 385] on link "Ctrl V Paste" at bounding box center [773, 382] width 120 height 27
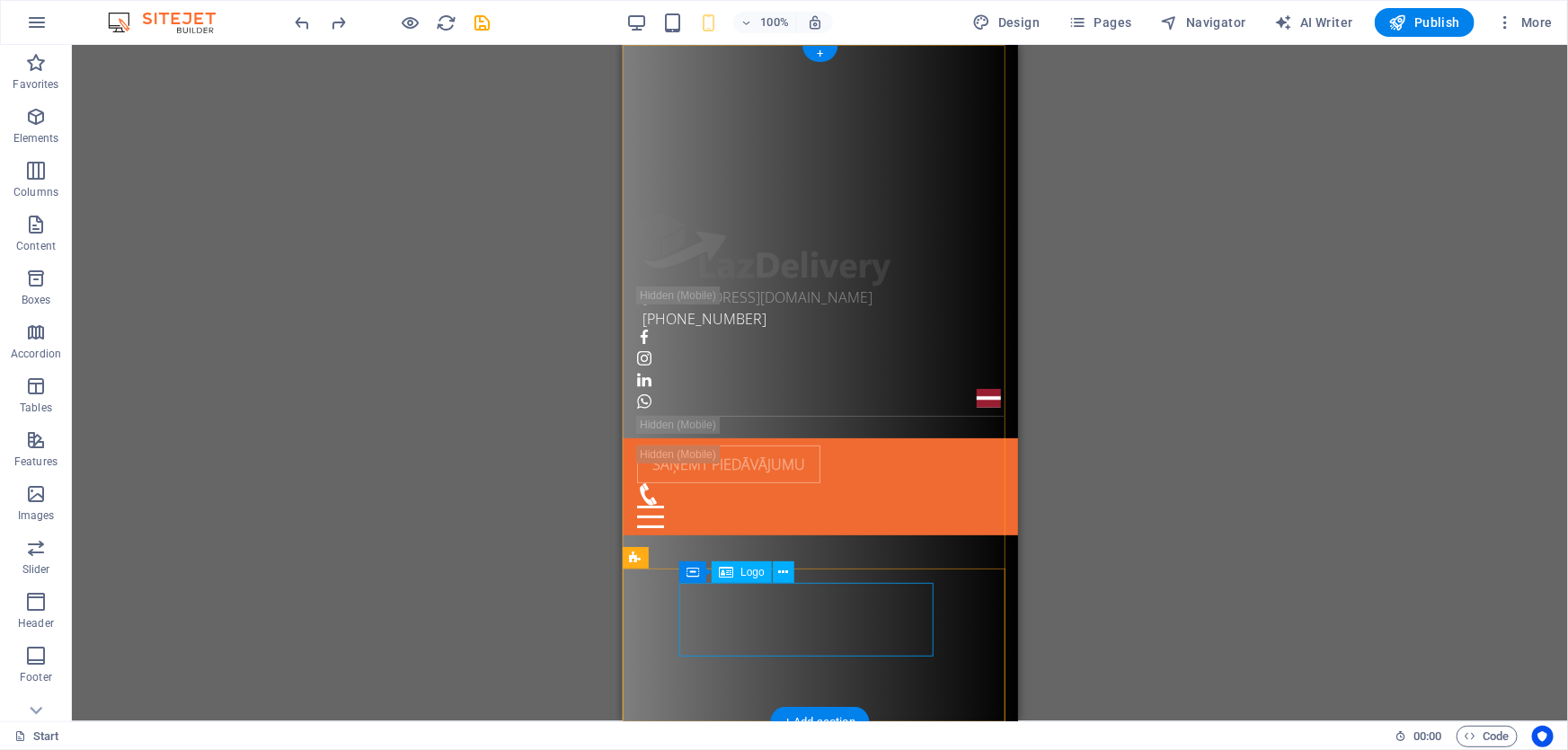
click at [777, 285] on div at bounding box center [812, 248] width 352 height 74
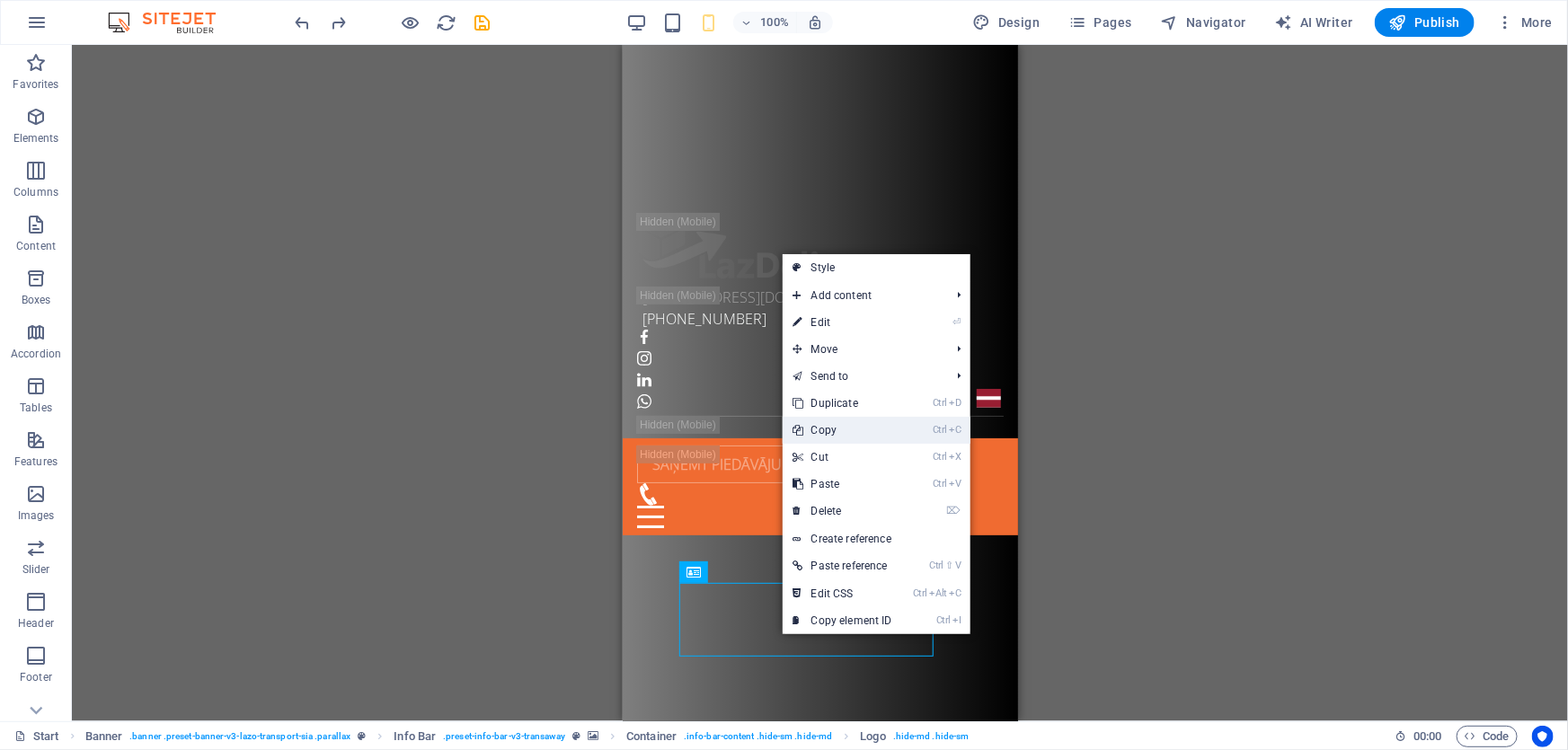
click at [843, 434] on link "Ctrl C Copy" at bounding box center [843, 429] width 120 height 27
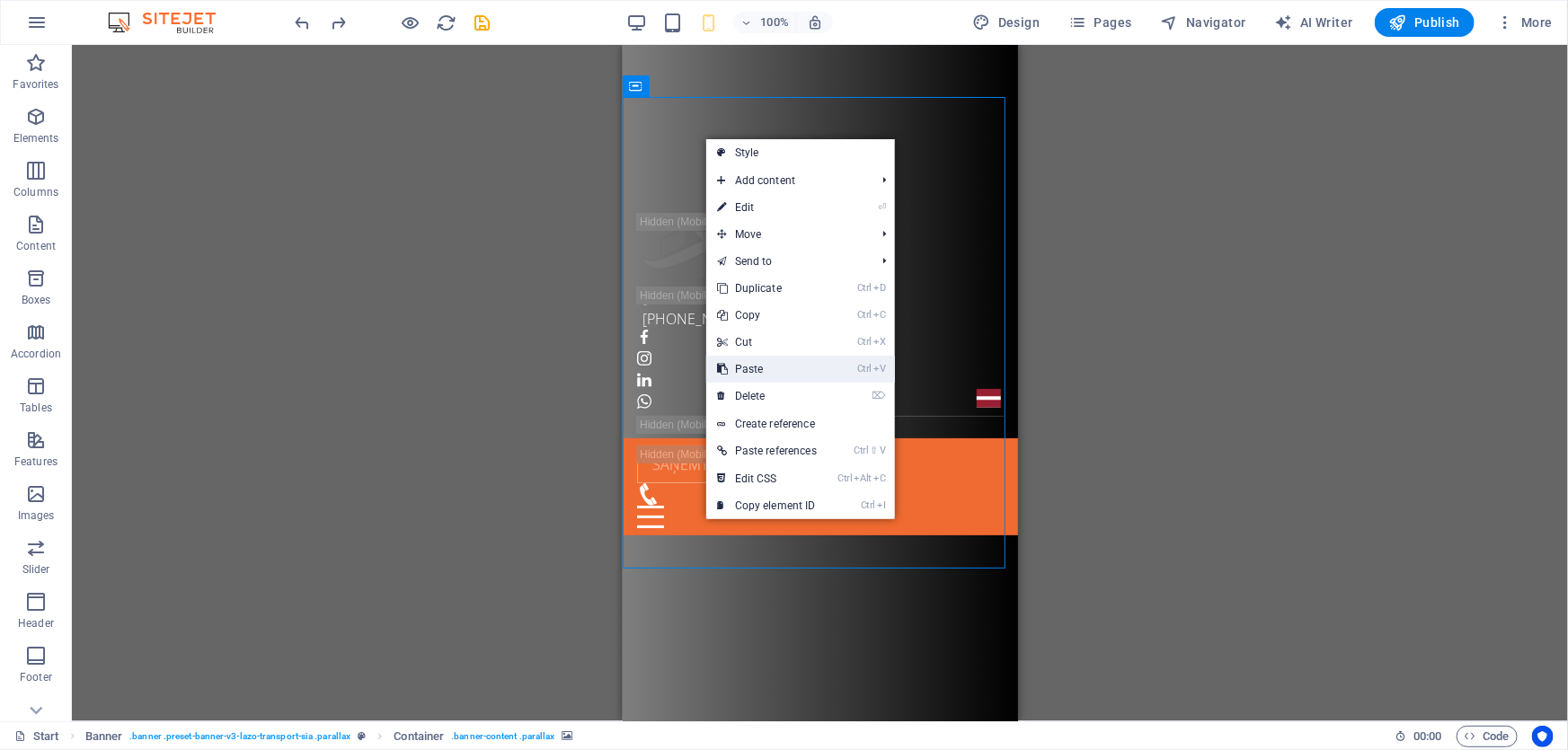
click at [787, 368] on link "Ctrl V Paste" at bounding box center [766, 368] width 121 height 27
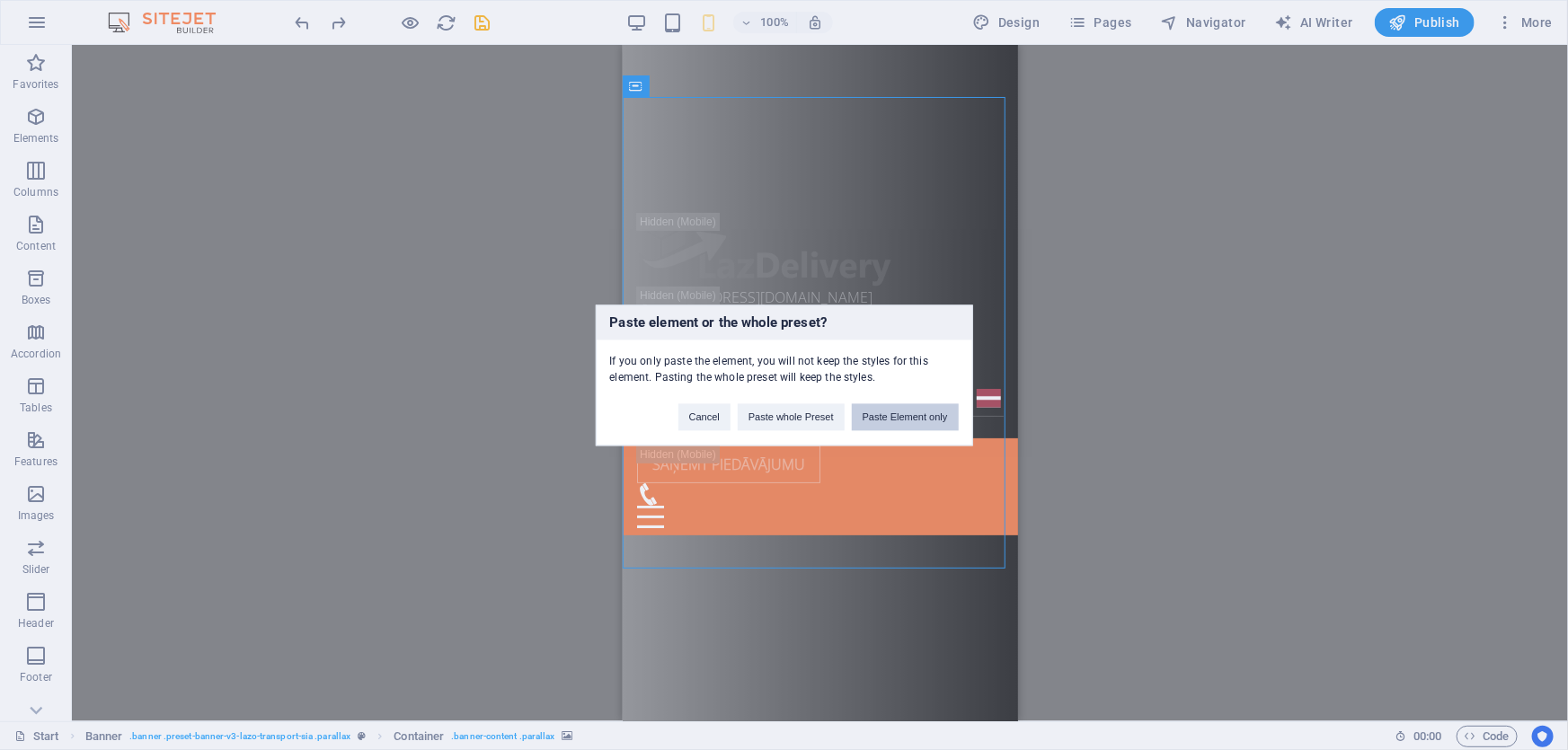
click at [901, 416] on button "Paste Element only" at bounding box center [905, 416] width 107 height 27
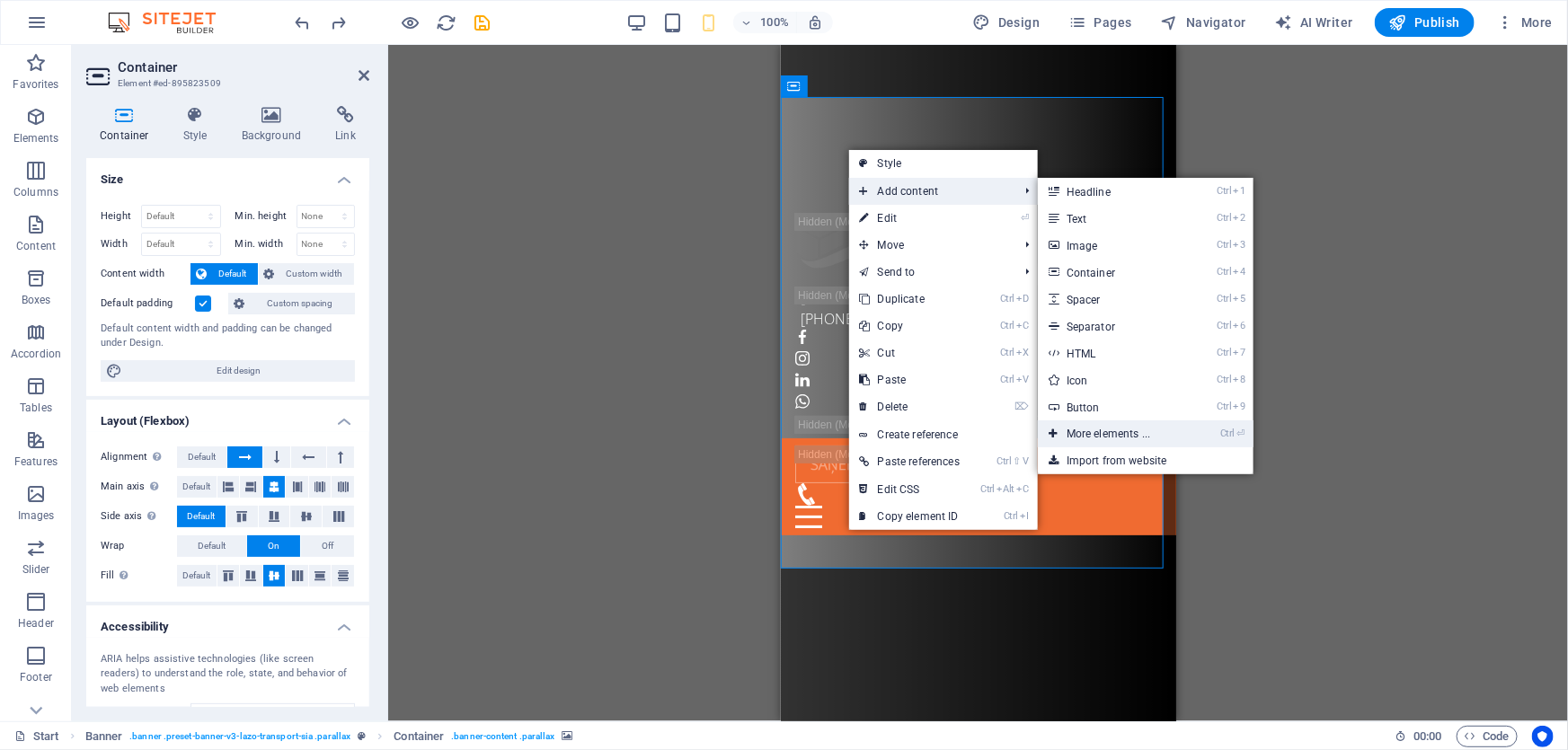
click at [1135, 436] on link "Ctrl ⏎ More elements ..." at bounding box center [1111, 433] width 149 height 27
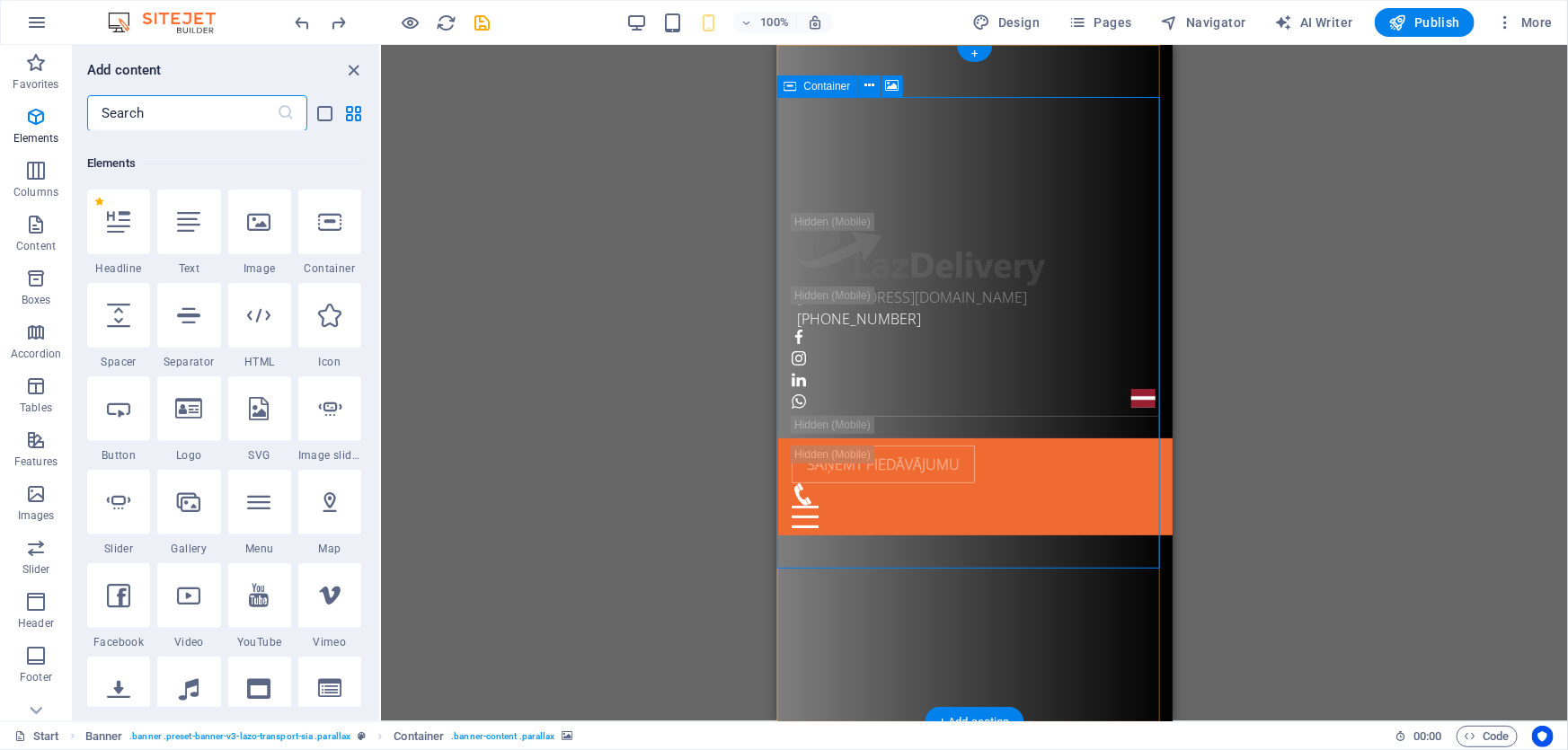
scroll to position [190, 0]
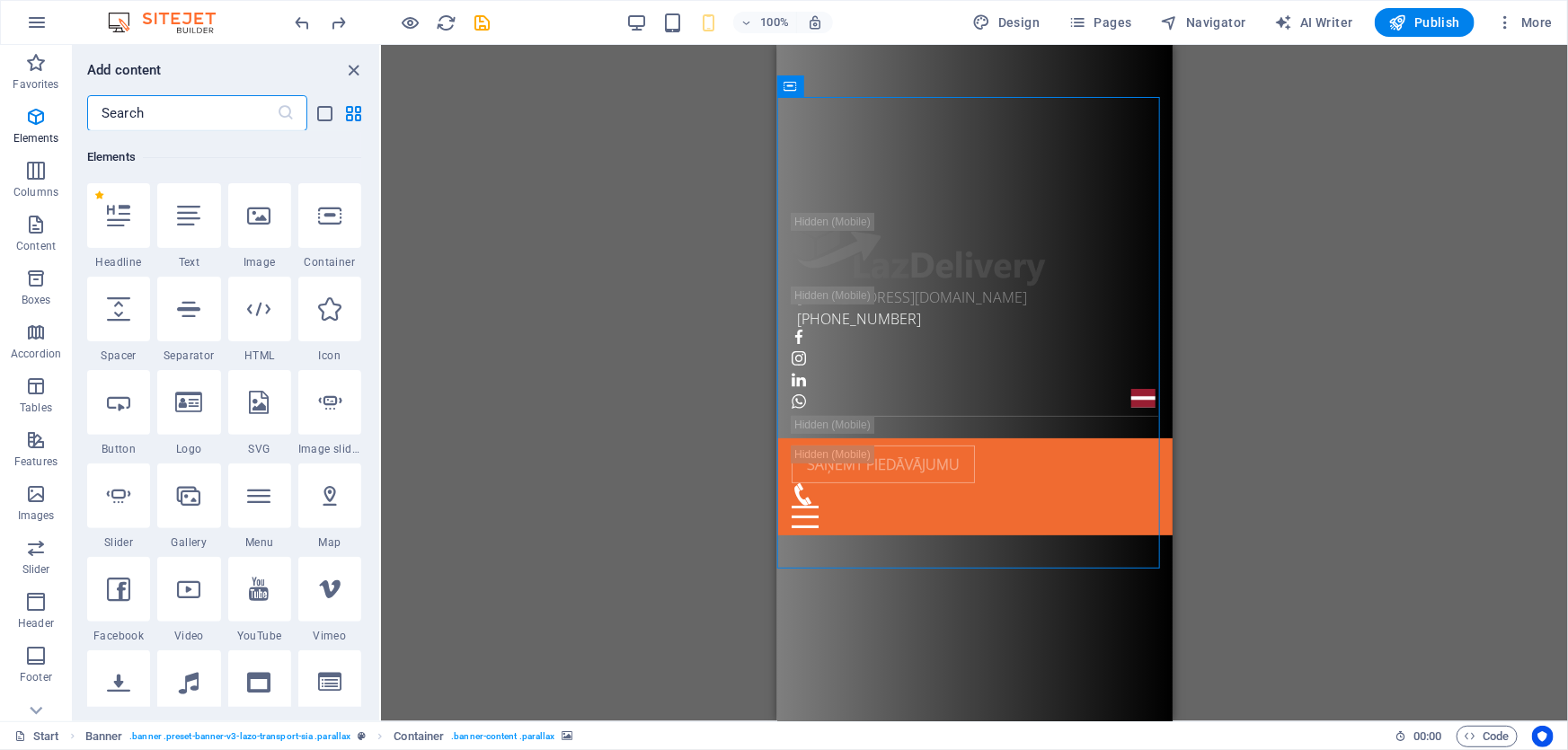
click at [263, 107] on input "text" at bounding box center [182, 113] width 190 height 36
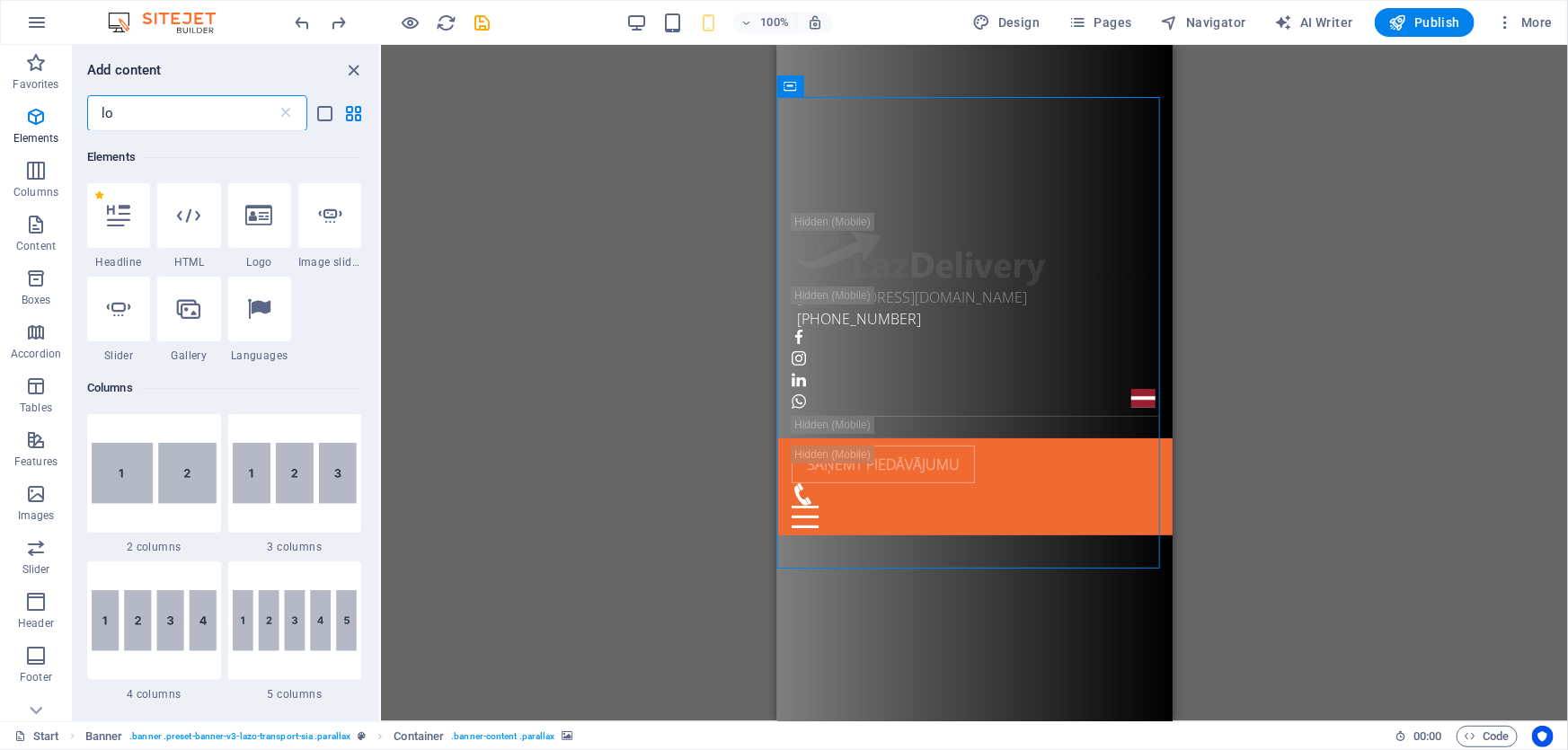
scroll to position [0, 0]
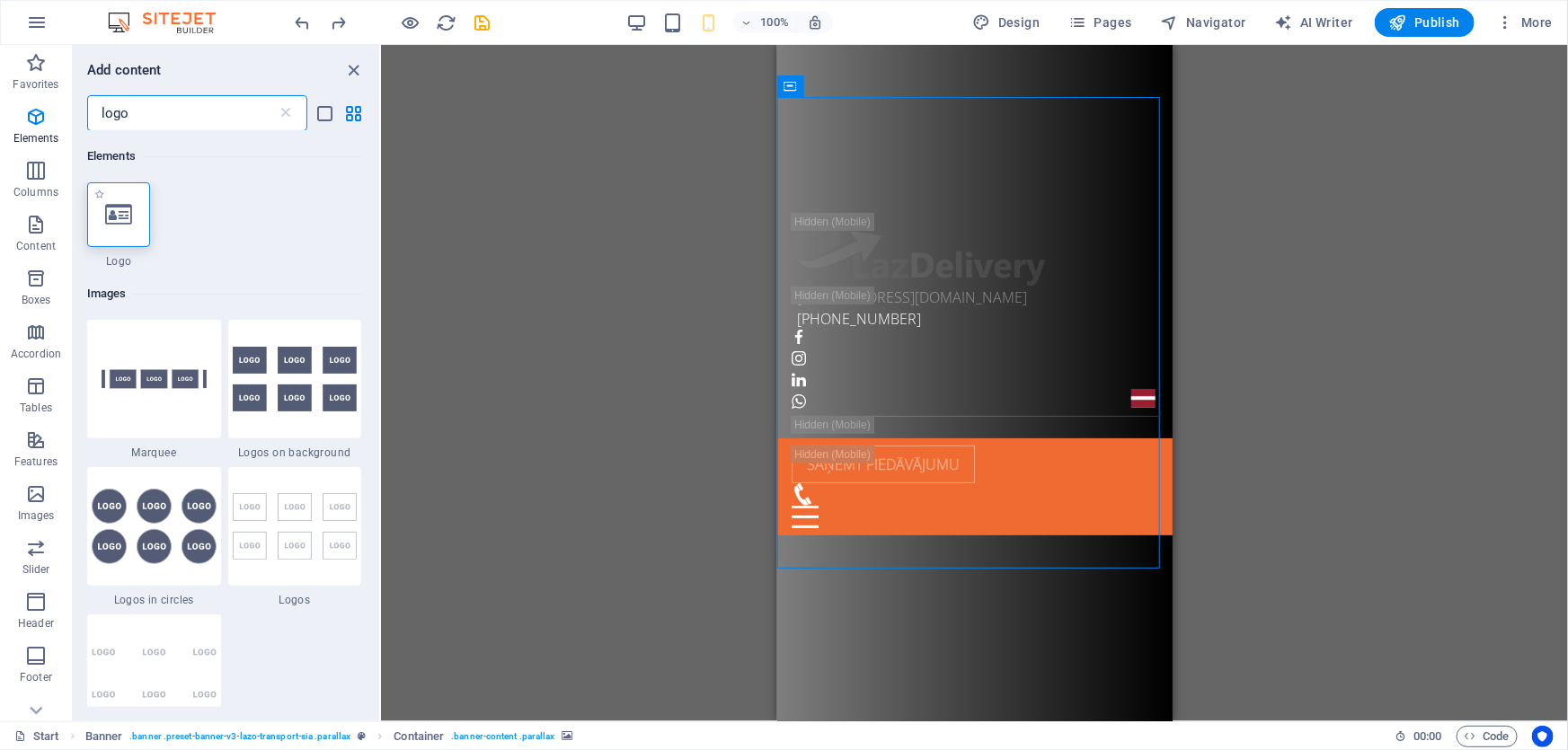
type input "logo"
click at [127, 220] on icon at bounding box center [118, 215] width 27 height 24
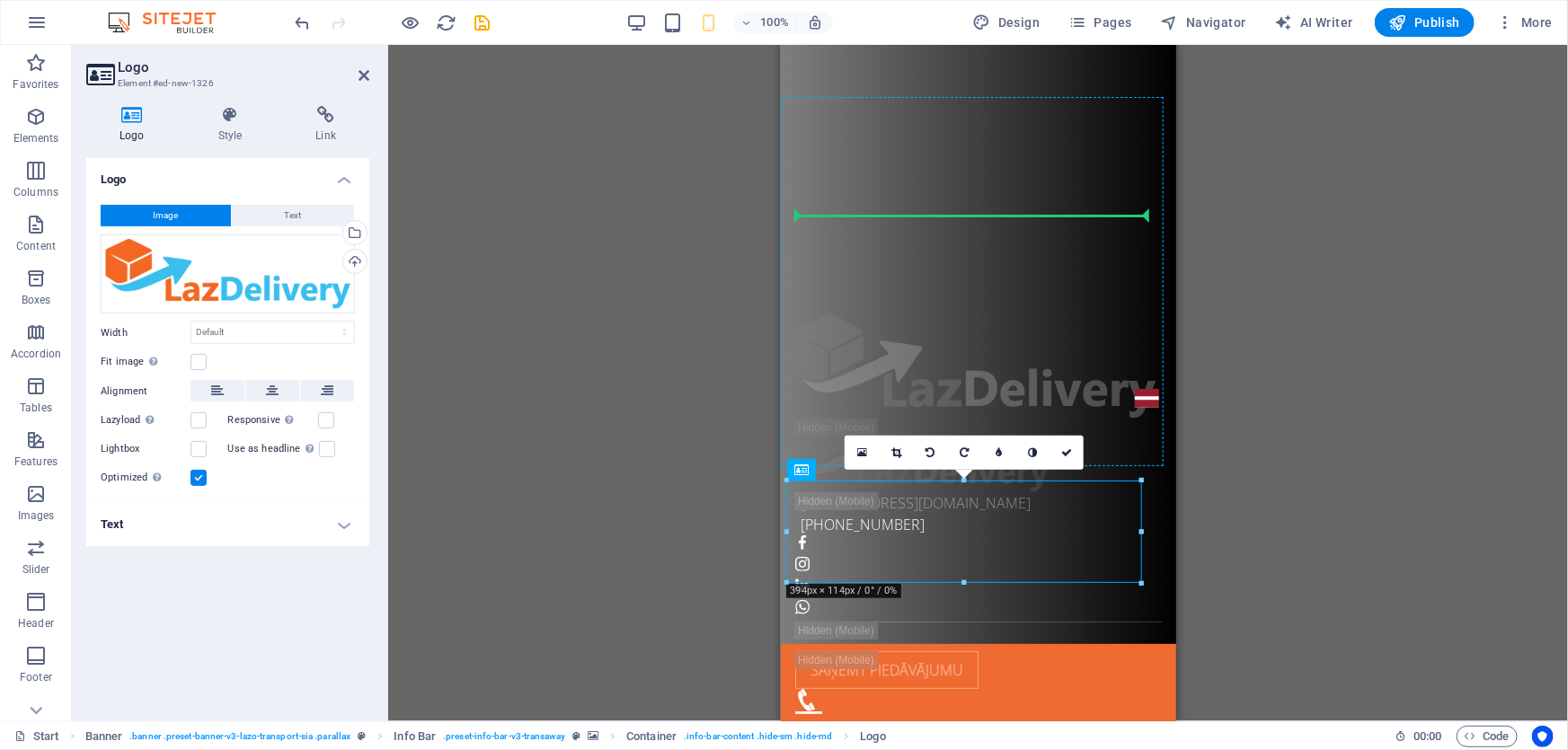
drag, startPoint x: 990, startPoint y: 519, endPoint x: 976, endPoint y: 217, distance: 302.3
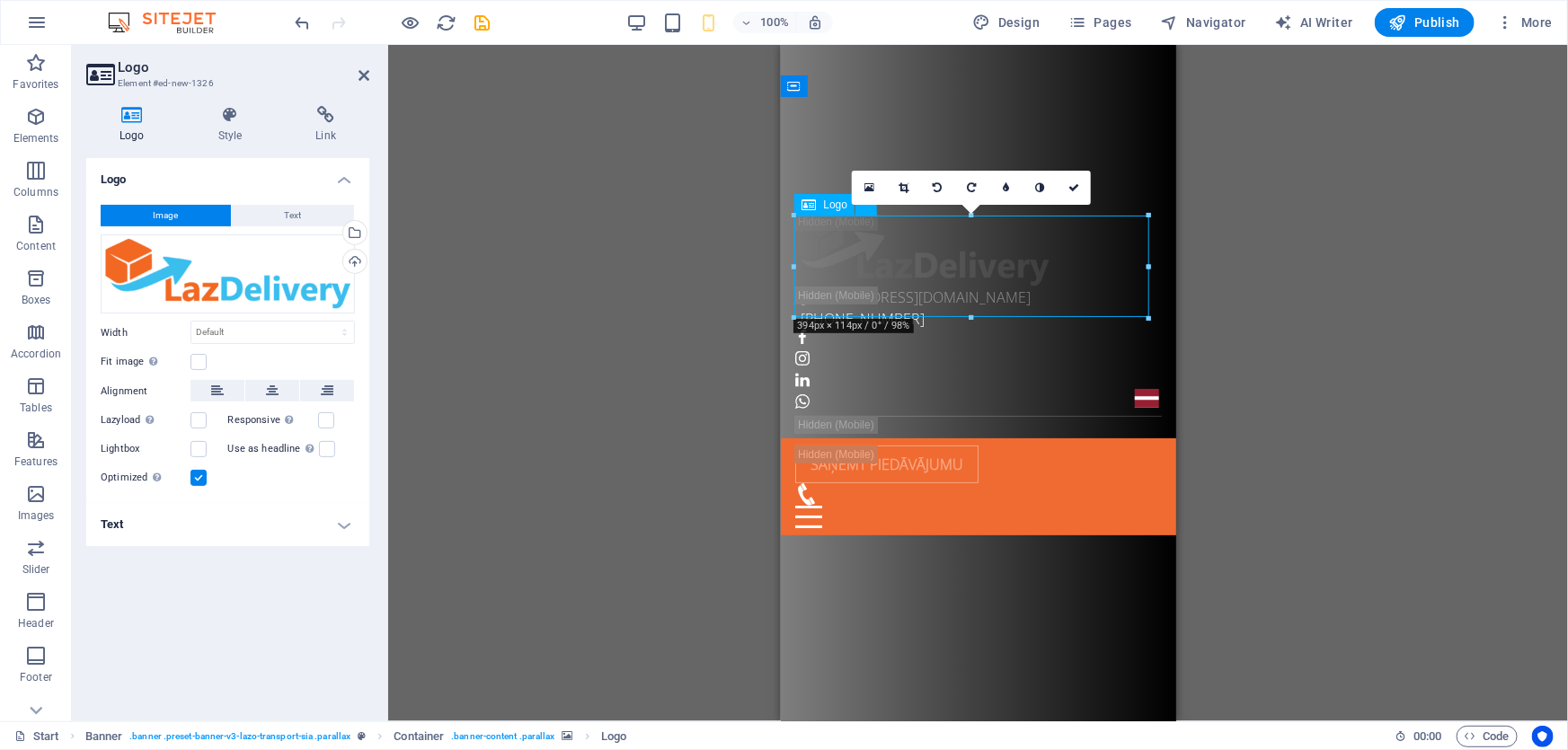
drag, startPoint x: 975, startPoint y: 274, endPoint x: 973, endPoint y: 228, distance: 46.0
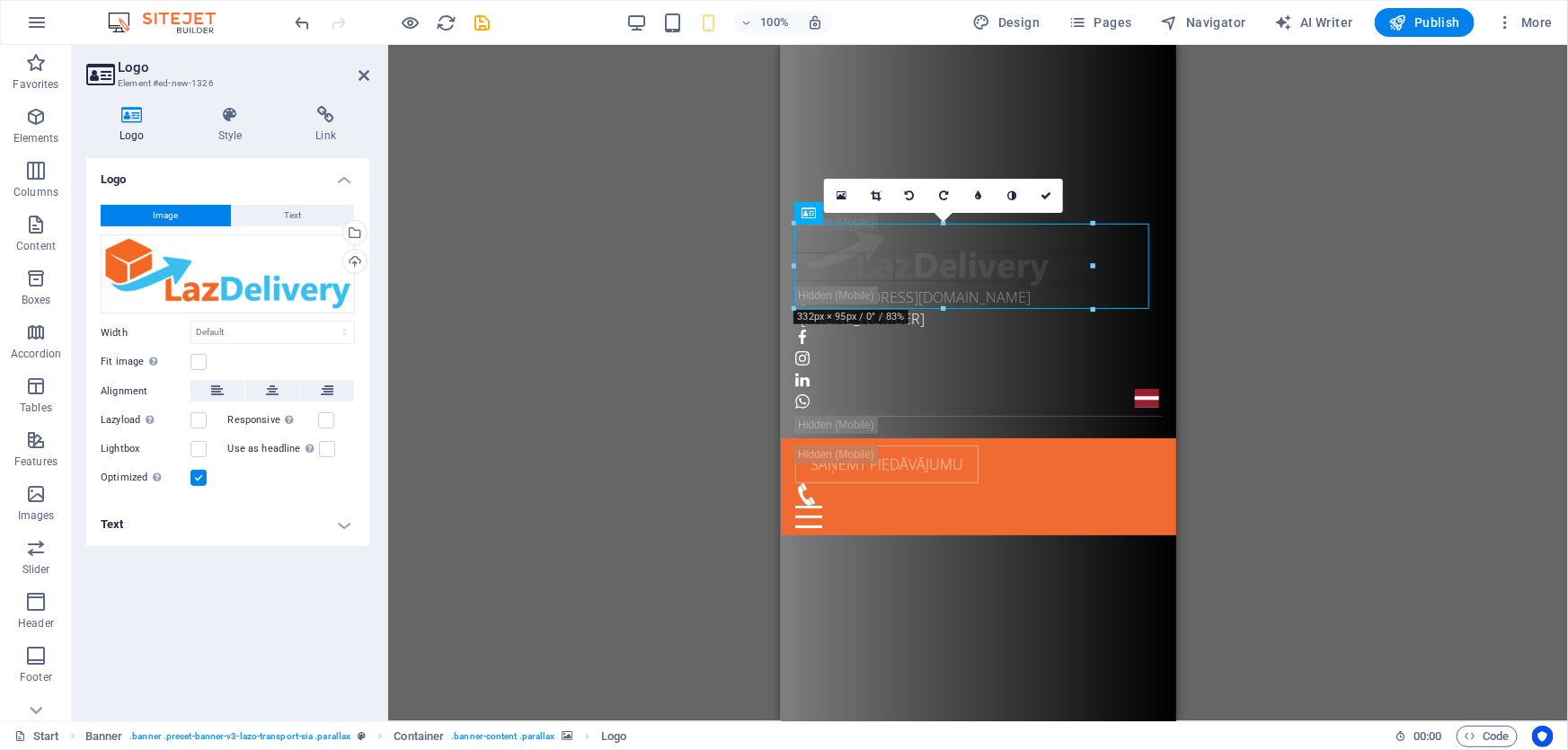
drag, startPoint x: 793, startPoint y: 212, endPoint x: 93, endPoint y: 245, distance: 700.8
type input "332"
select select "px"
drag, startPoint x: 941, startPoint y: 251, endPoint x: 956, endPoint y: 149, distance: 103.1
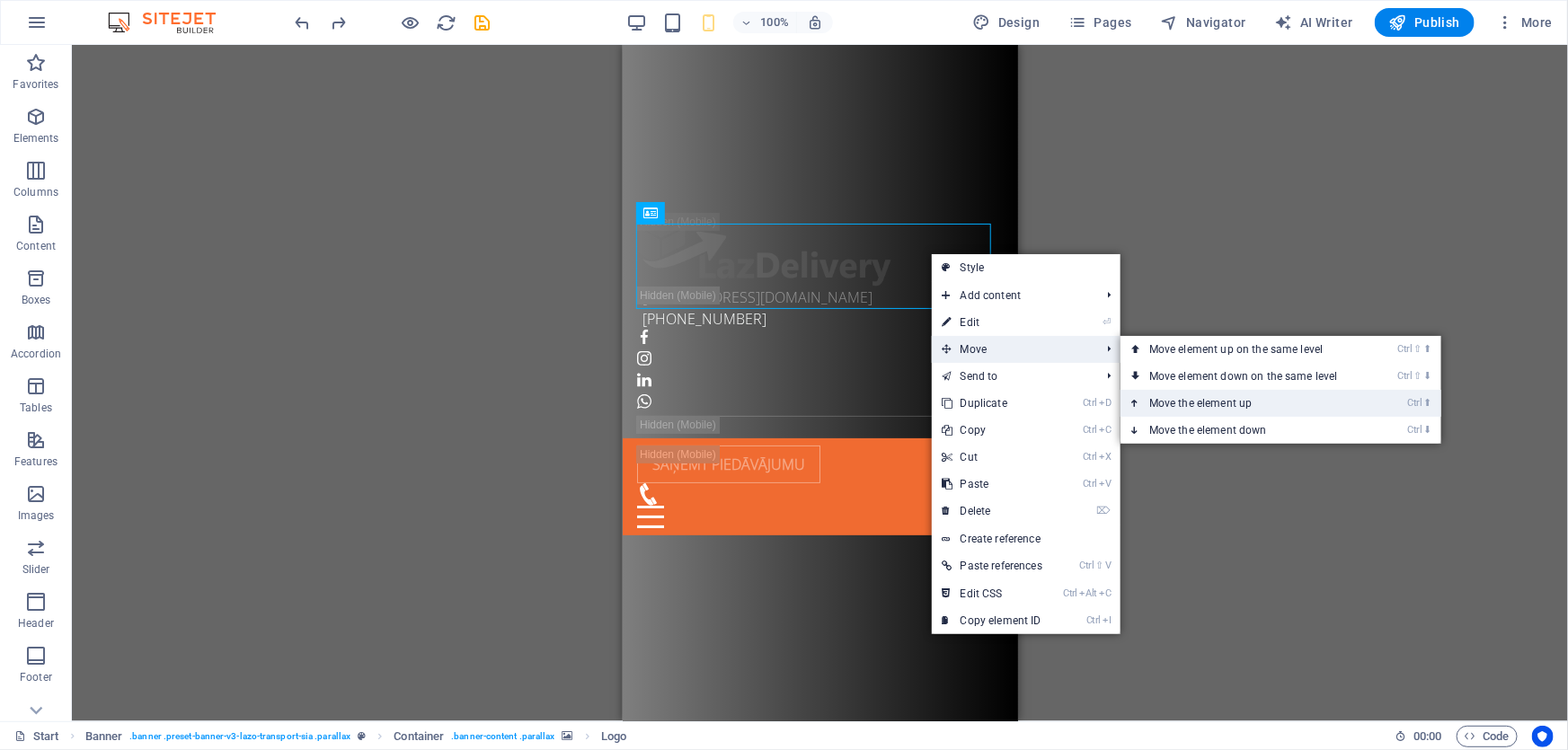
click at [1189, 404] on link "Ctrl ⬆ Move the element up" at bounding box center [1246, 403] width 253 height 27
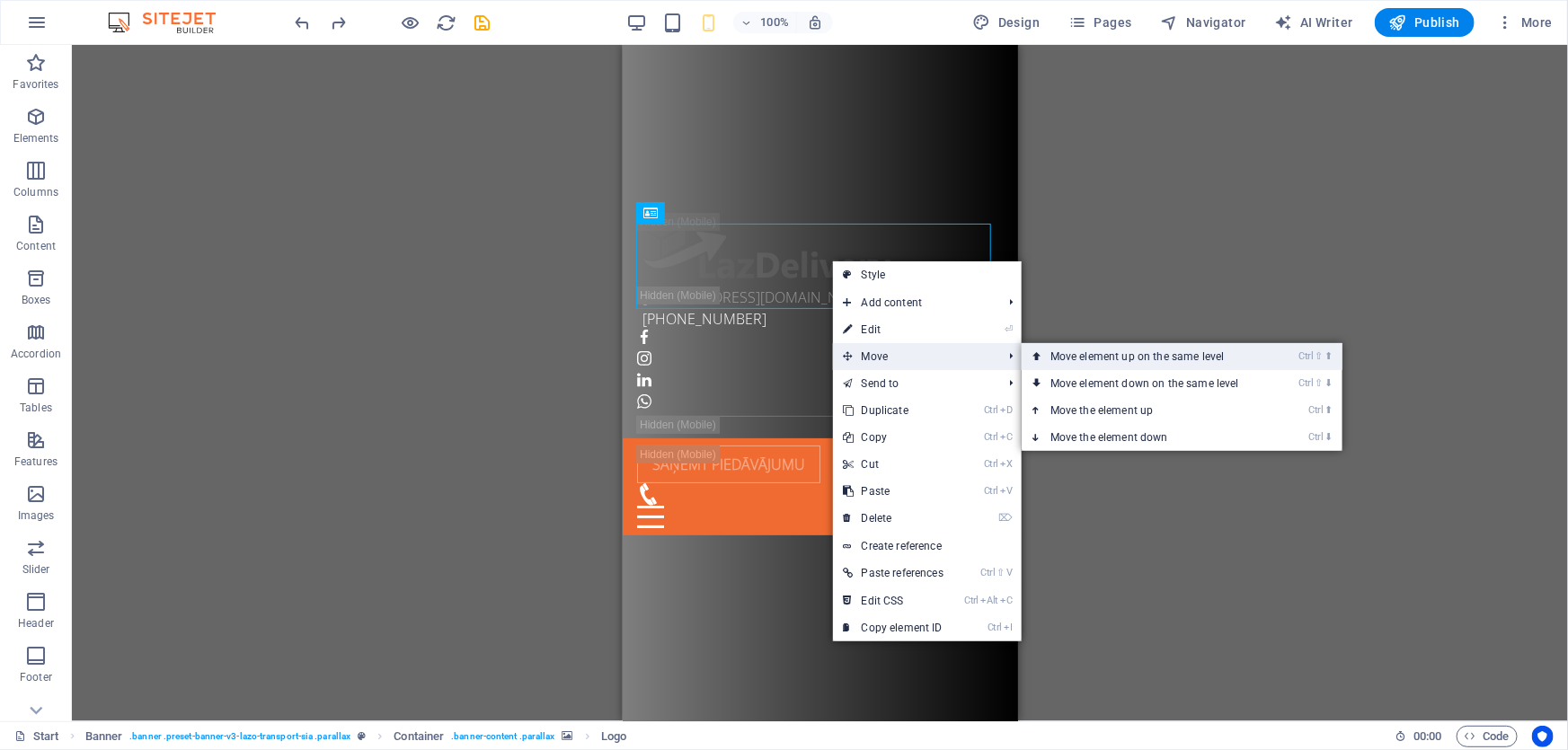
click at [1077, 351] on link "Ctrl ⇧ ⬆ Move element up on the same level" at bounding box center [1148, 356] width 253 height 27
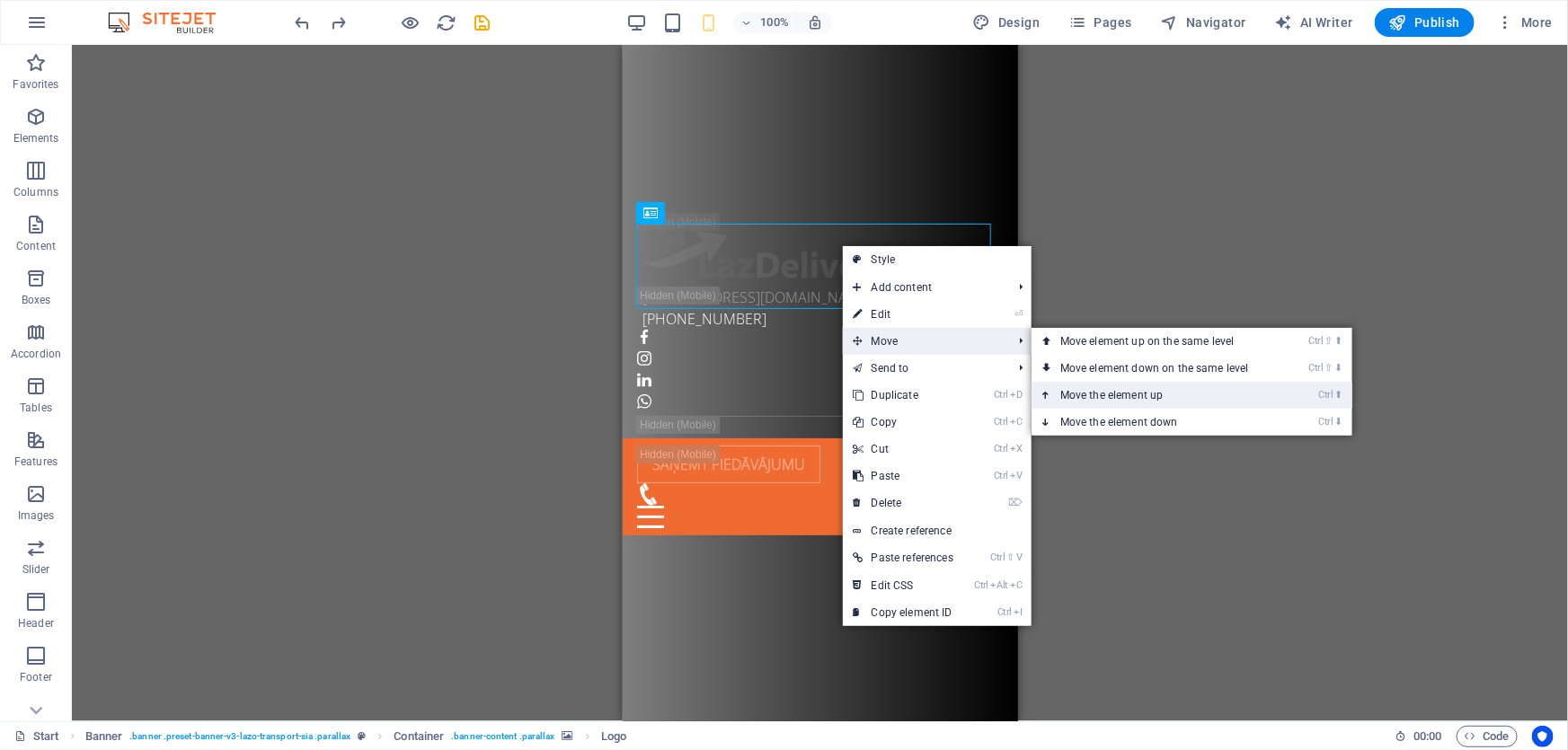
click at [1099, 402] on link "Ctrl ⬆ Move the element up" at bounding box center [1158, 395] width 253 height 27
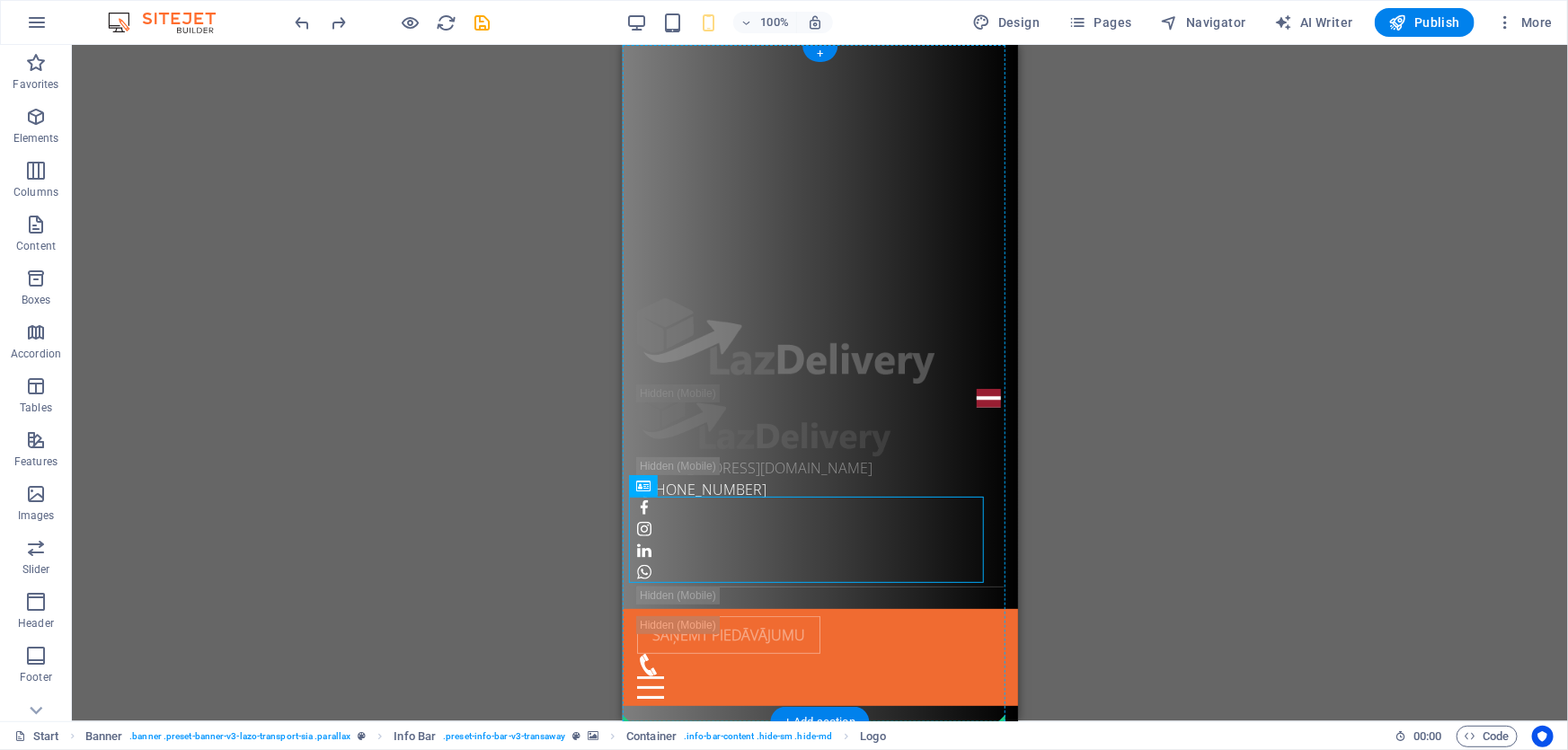
drag, startPoint x: 837, startPoint y: 526, endPoint x: 837, endPoint y: 405, distance: 121.0
drag, startPoint x: 821, startPoint y: 535, endPoint x: 705, endPoint y: 321, distance: 243.4
drag, startPoint x: 747, startPoint y: 529, endPoint x: 734, endPoint y: 341, distance: 188.4
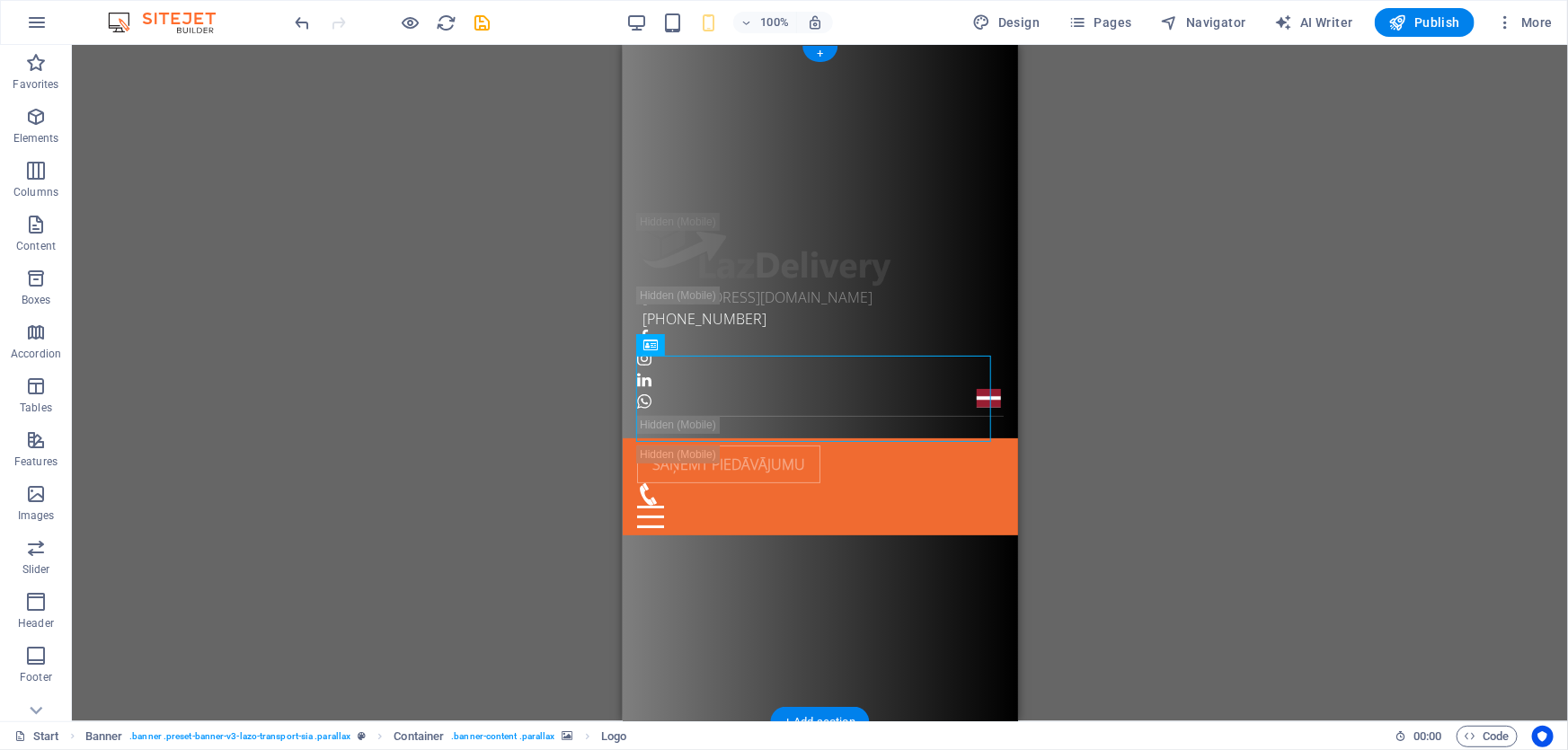
drag, startPoint x: 794, startPoint y: 254, endPoint x: 774, endPoint y: 160, distance: 96.1
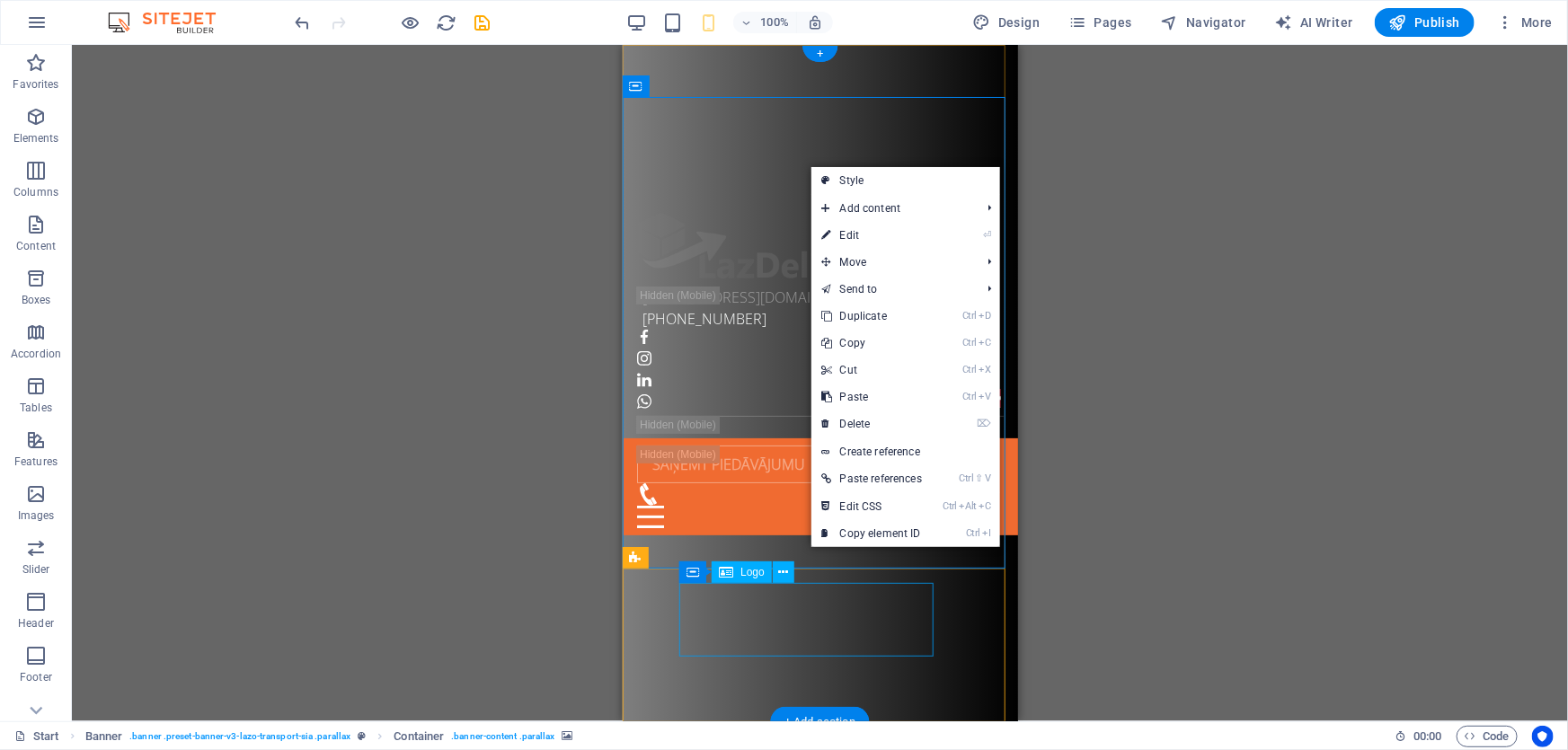
click at [824, 285] on div at bounding box center [812, 248] width 352 height 74
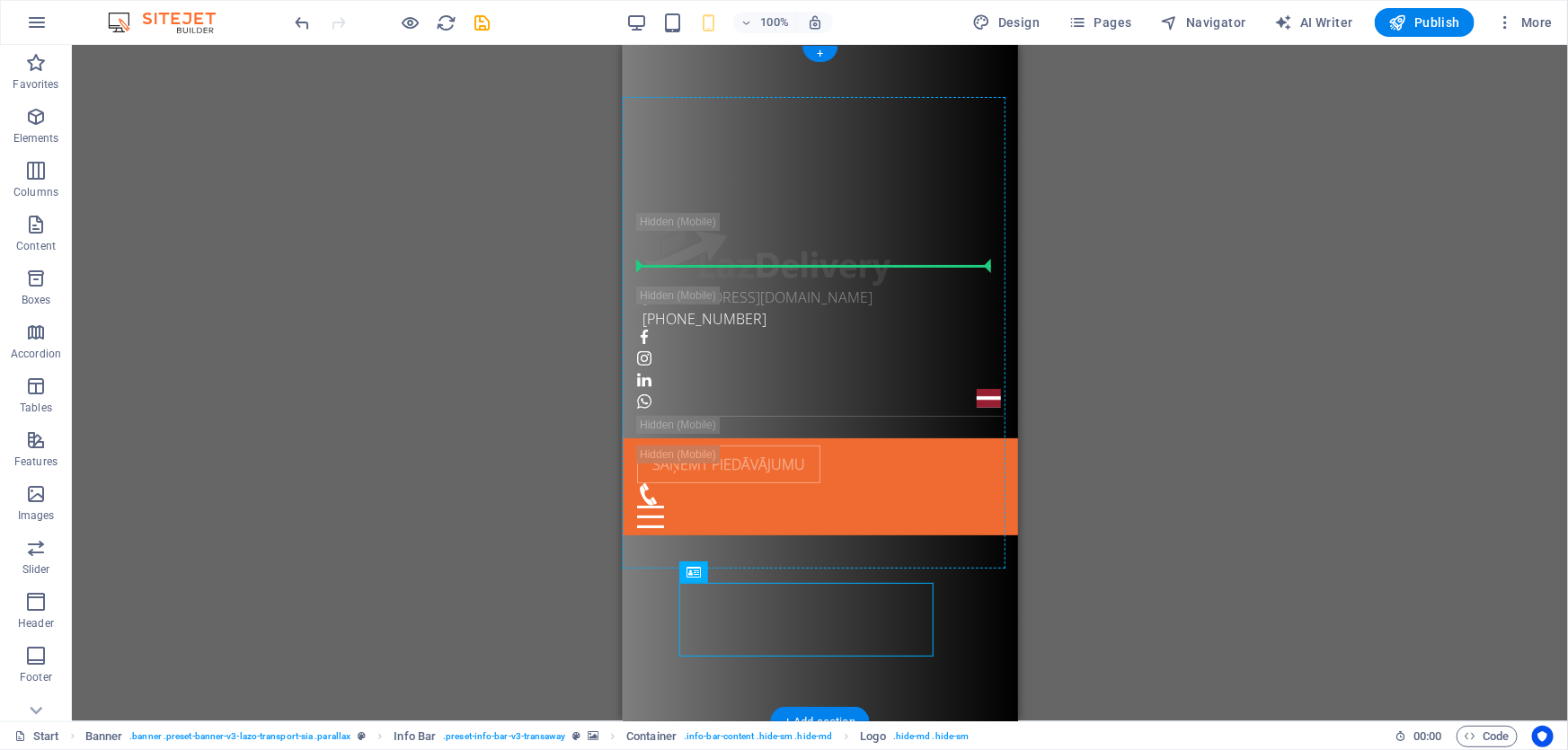
drag, startPoint x: 823, startPoint y: 619, endPoint x: 784, endPoint y: 286, distance: 335.3
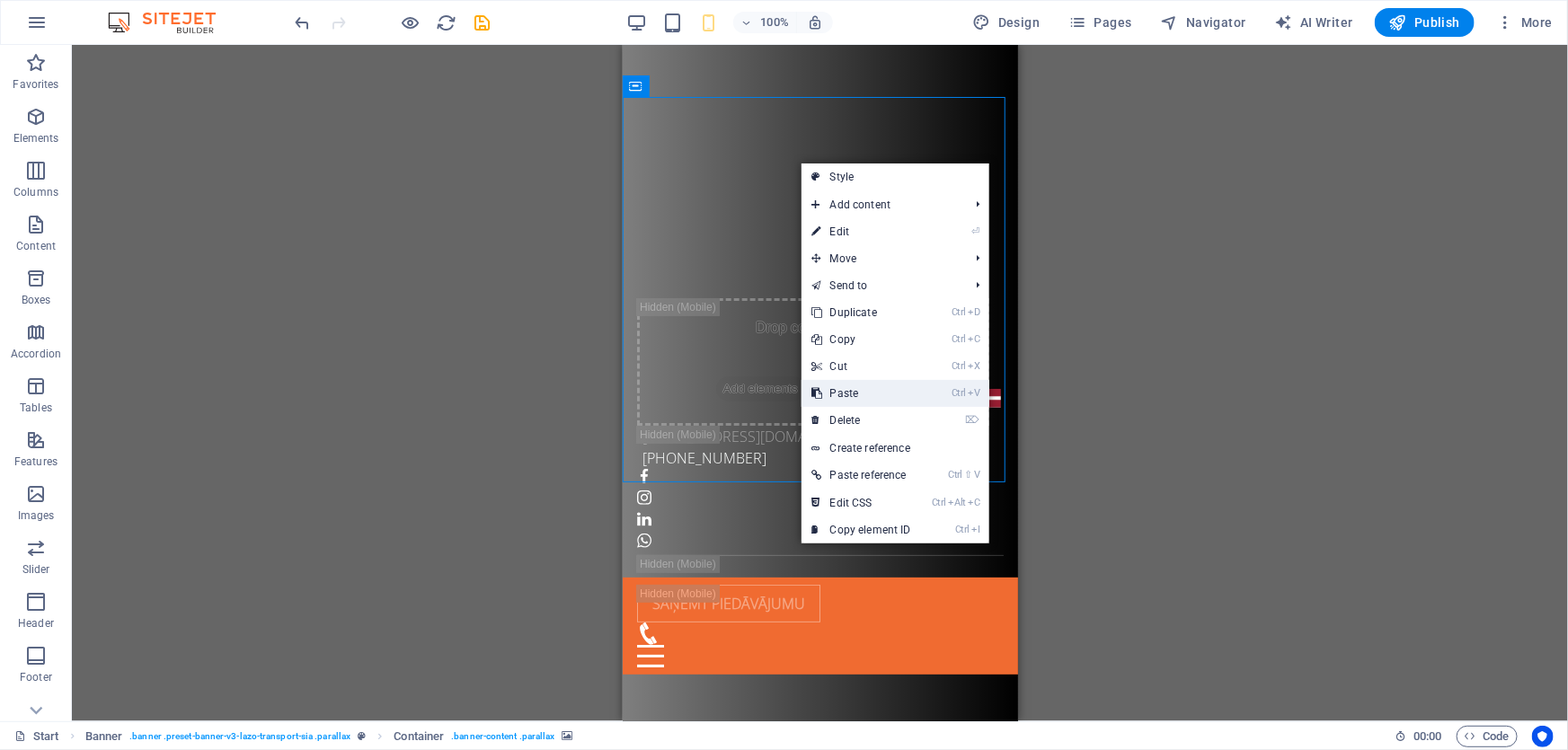
click at [909, 401] on link "Ctrl V Paste" at bounding box center [861, 393] width 120 height 27
